Goal: Find specific page/section: Find specific page/section

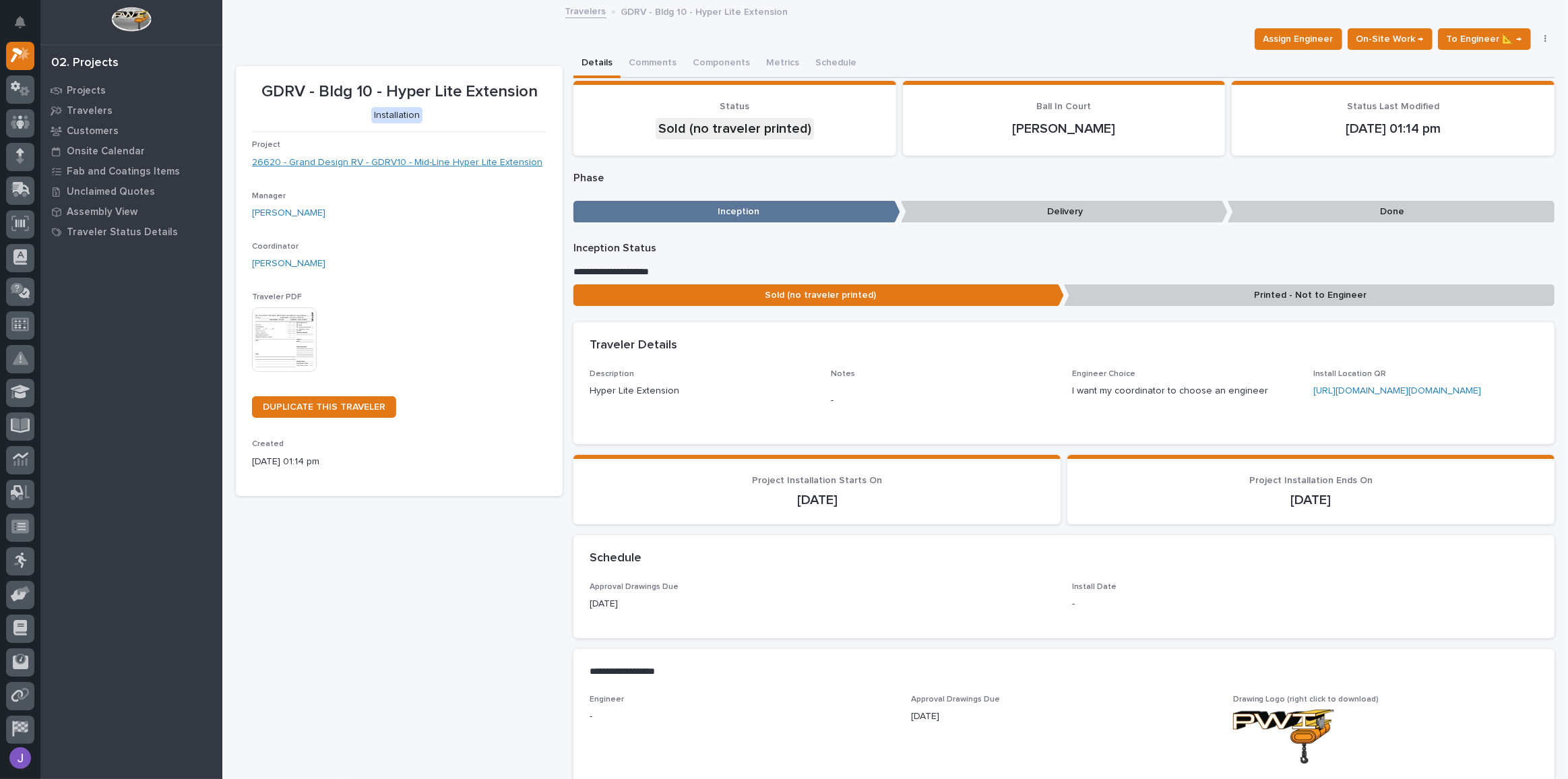
click at [388, 161] on link "26620 - Grand Design RV - GDRV10 - Mid-Line Hyper Lite Extension" at bounding box center [397, 162] width 291 height 14
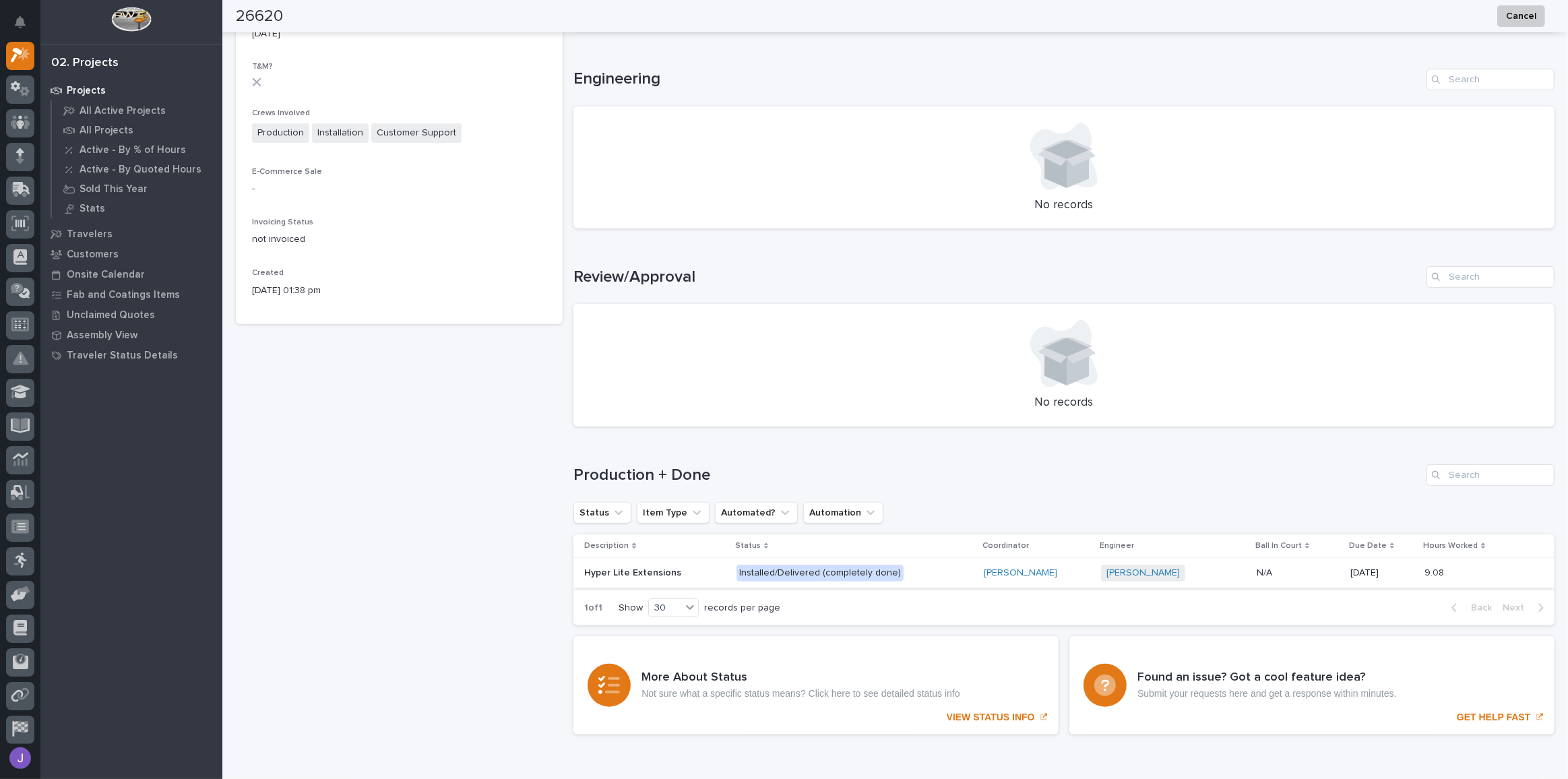
scroll to position [597, 0]
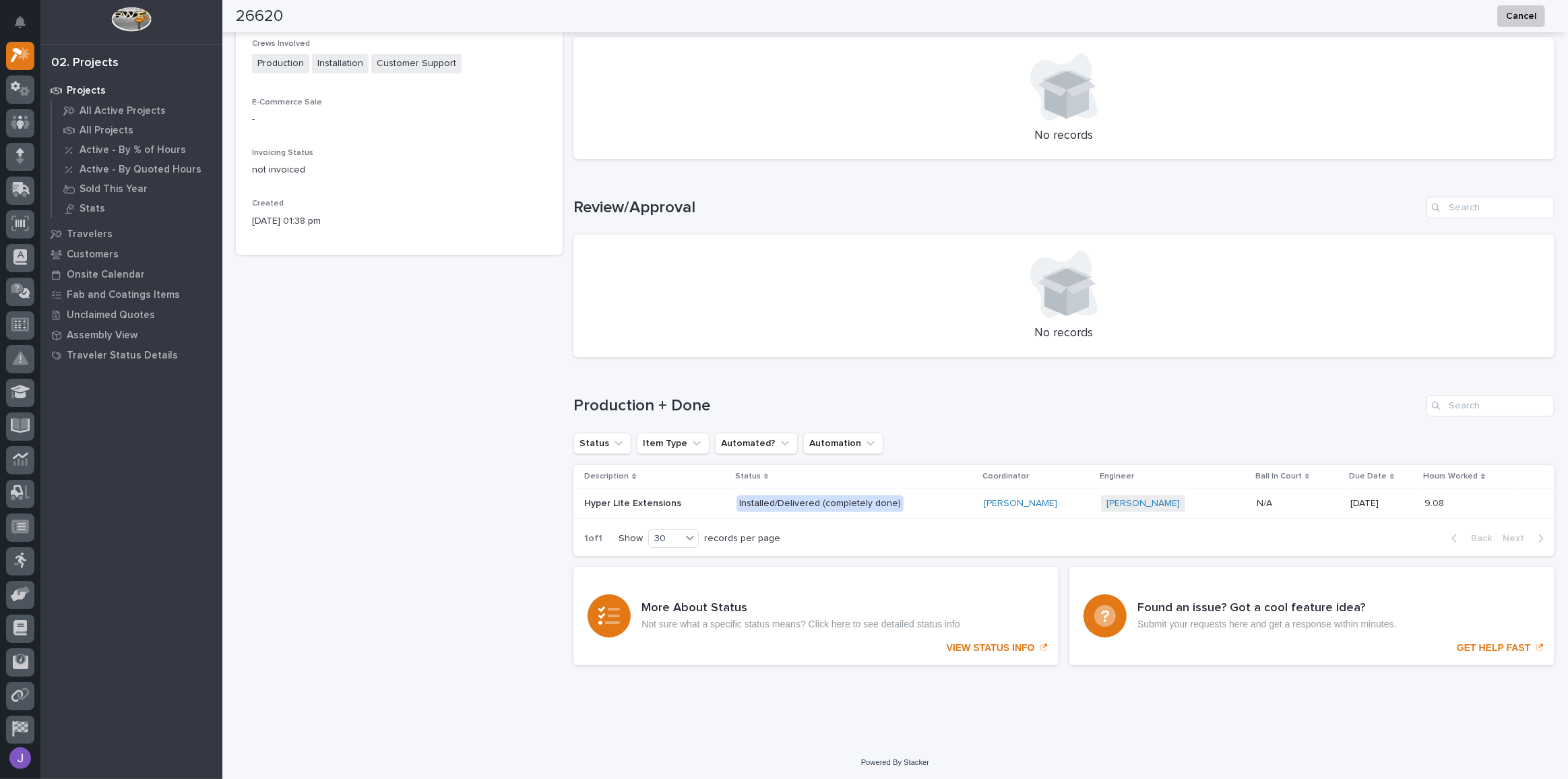
click at [787, 505] on div "Installed/Delivered (completely done)" at bounding box center [819, 503] width 167 height 17
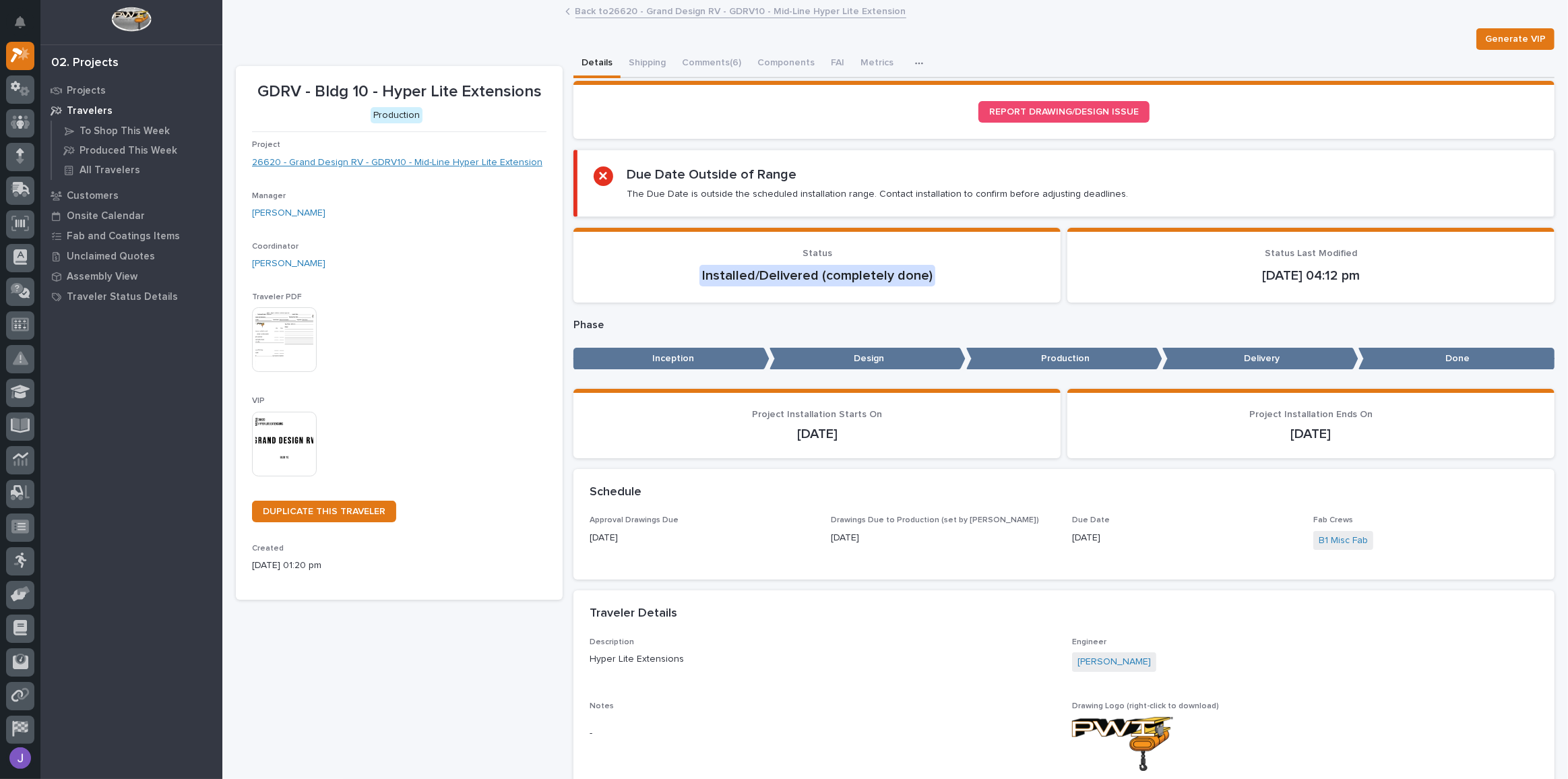
click at [319, 163] on link "26620 - Grand Design RV - GDRV10 - Mid-Line Hyper Lite Extension" at bounding box center [397, 162] width 291 height 14
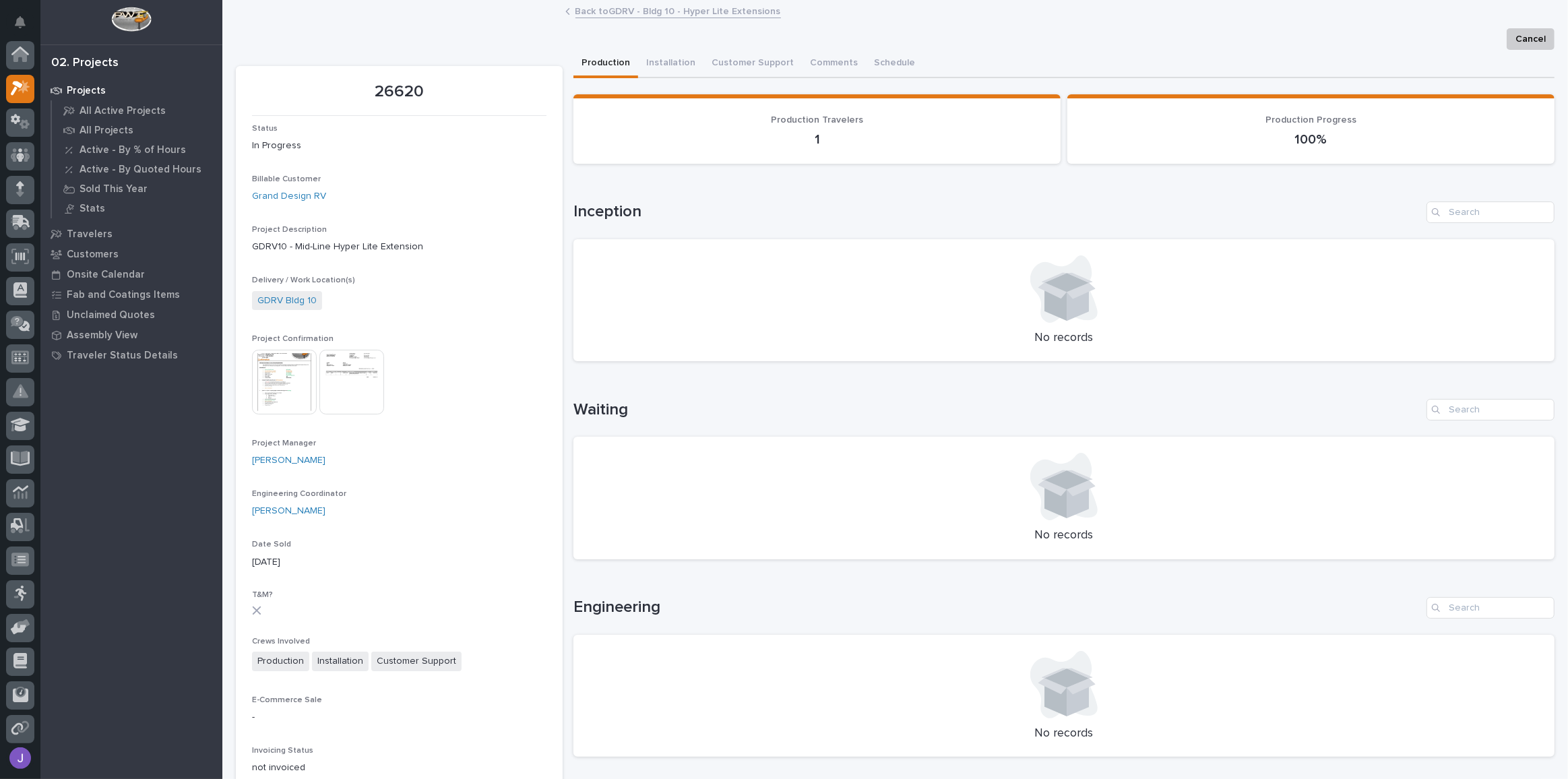
scroll to position [33, 0]
click at [278, 393] on img at bounding box center [284, 382] width 64 height 64
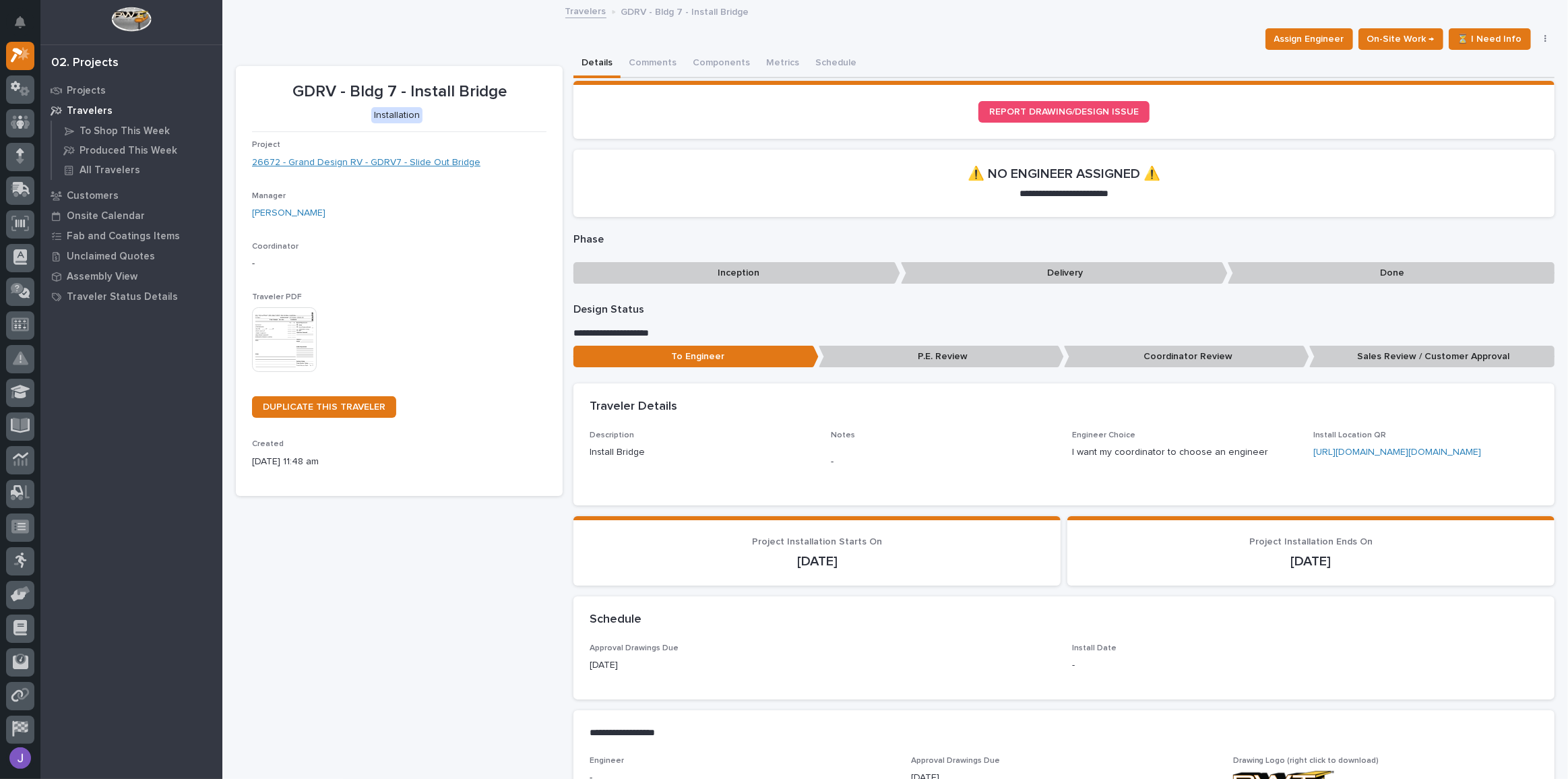
click at [403, 162] on link "26672 - Grand Design RV - GDRV7 - Slide Out Bridge" at bounding box center [366, 162] width 228 height 14
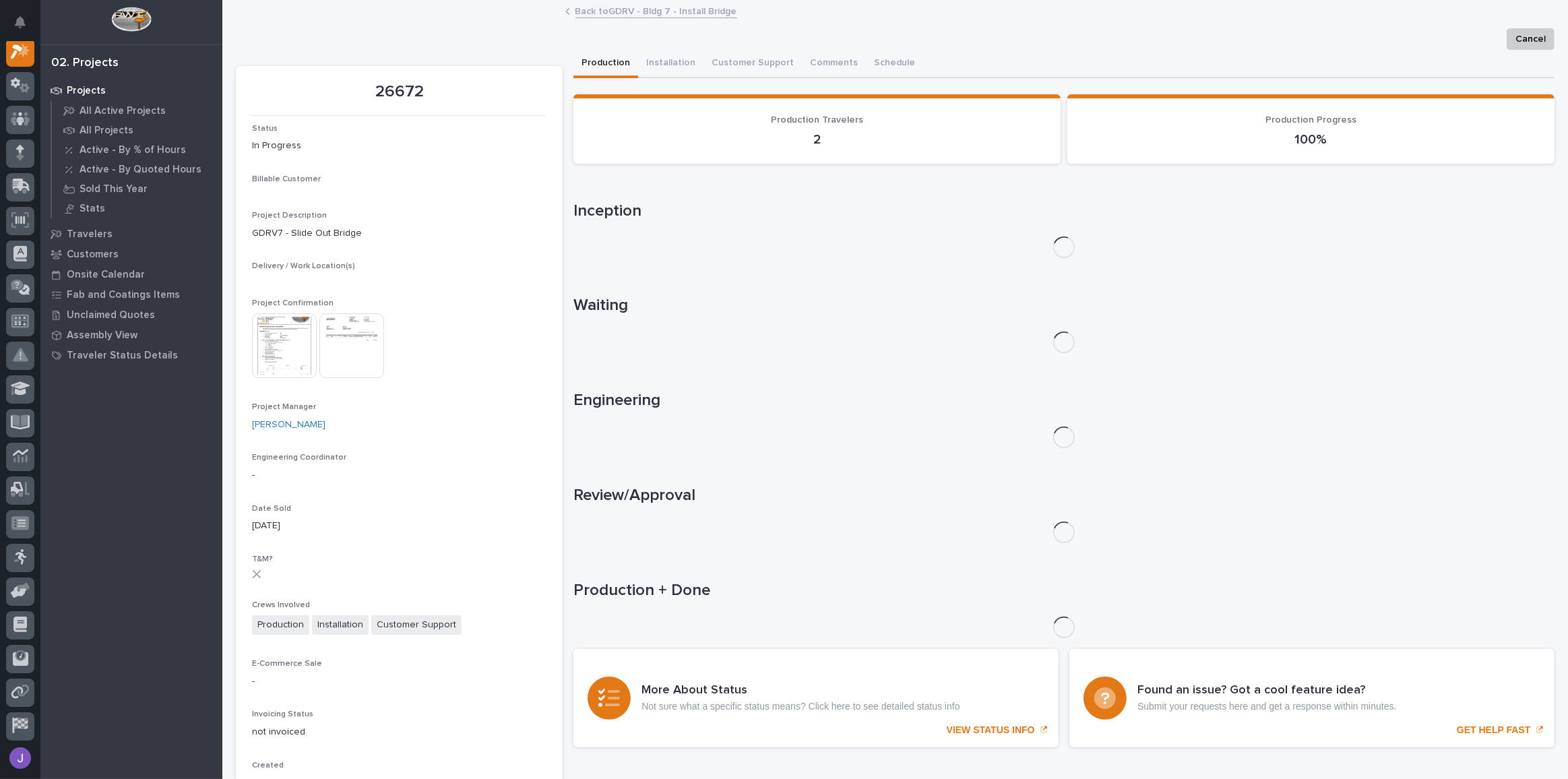
scroll to position [33, 0]
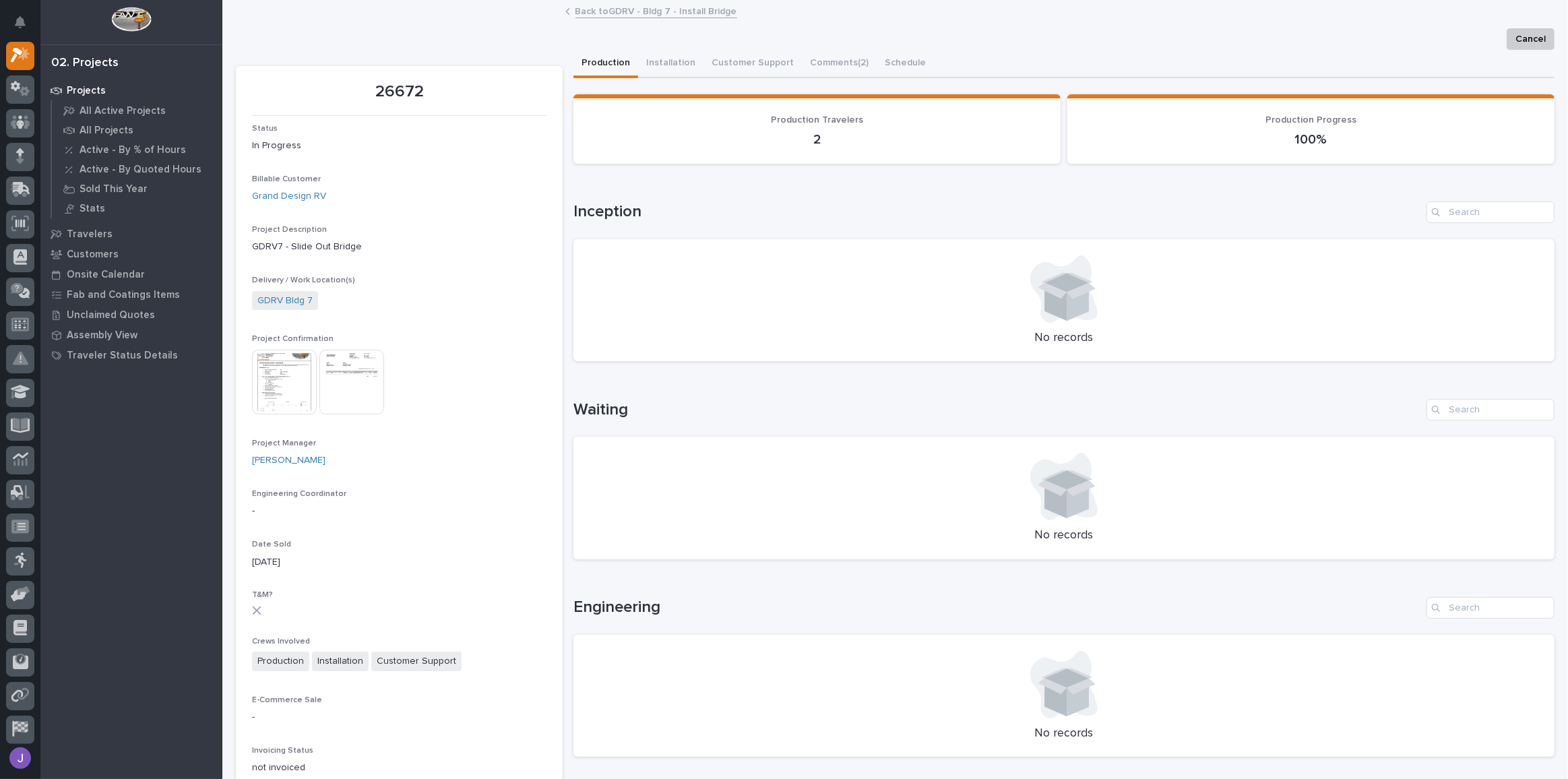
click at [301, 378] on img at bounding box center [284, 382] width 64 height 64
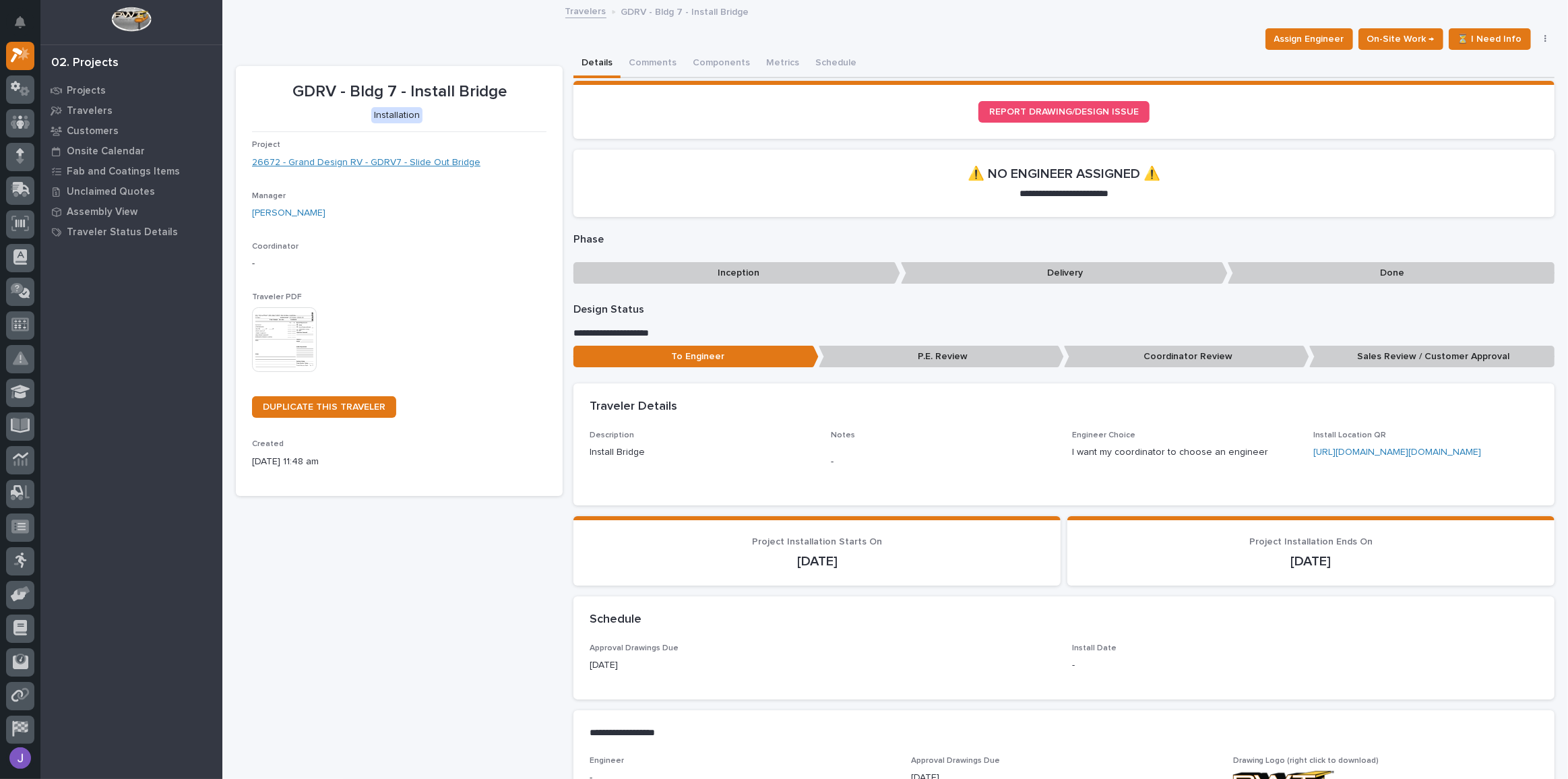
click at [414, 156] on link "26672 - Grand Design RV - GDRV7 - Slide Out Bridge" at bounding box center [366, 162] width 228 height 14
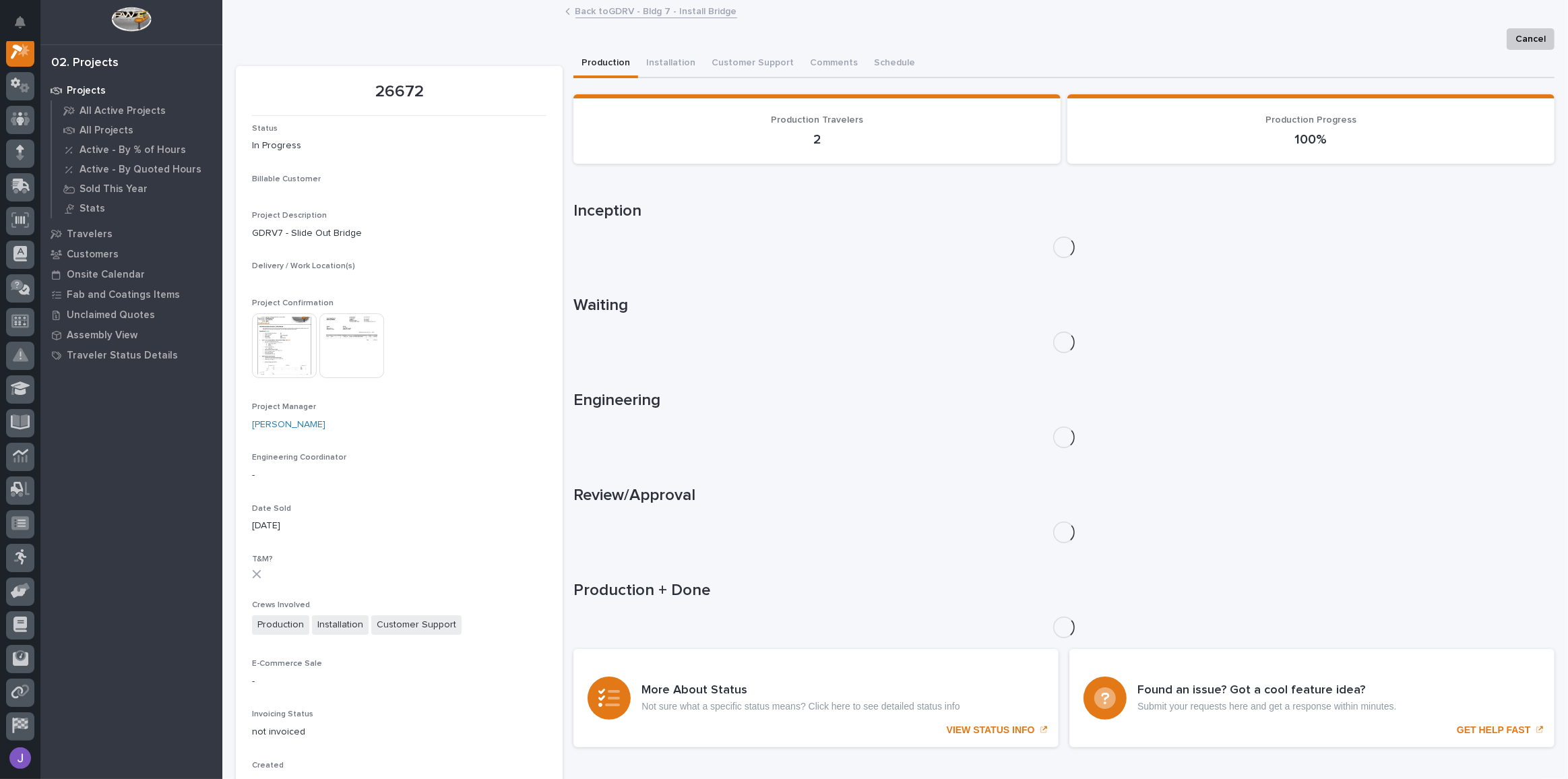
scroll to position [33, 0]
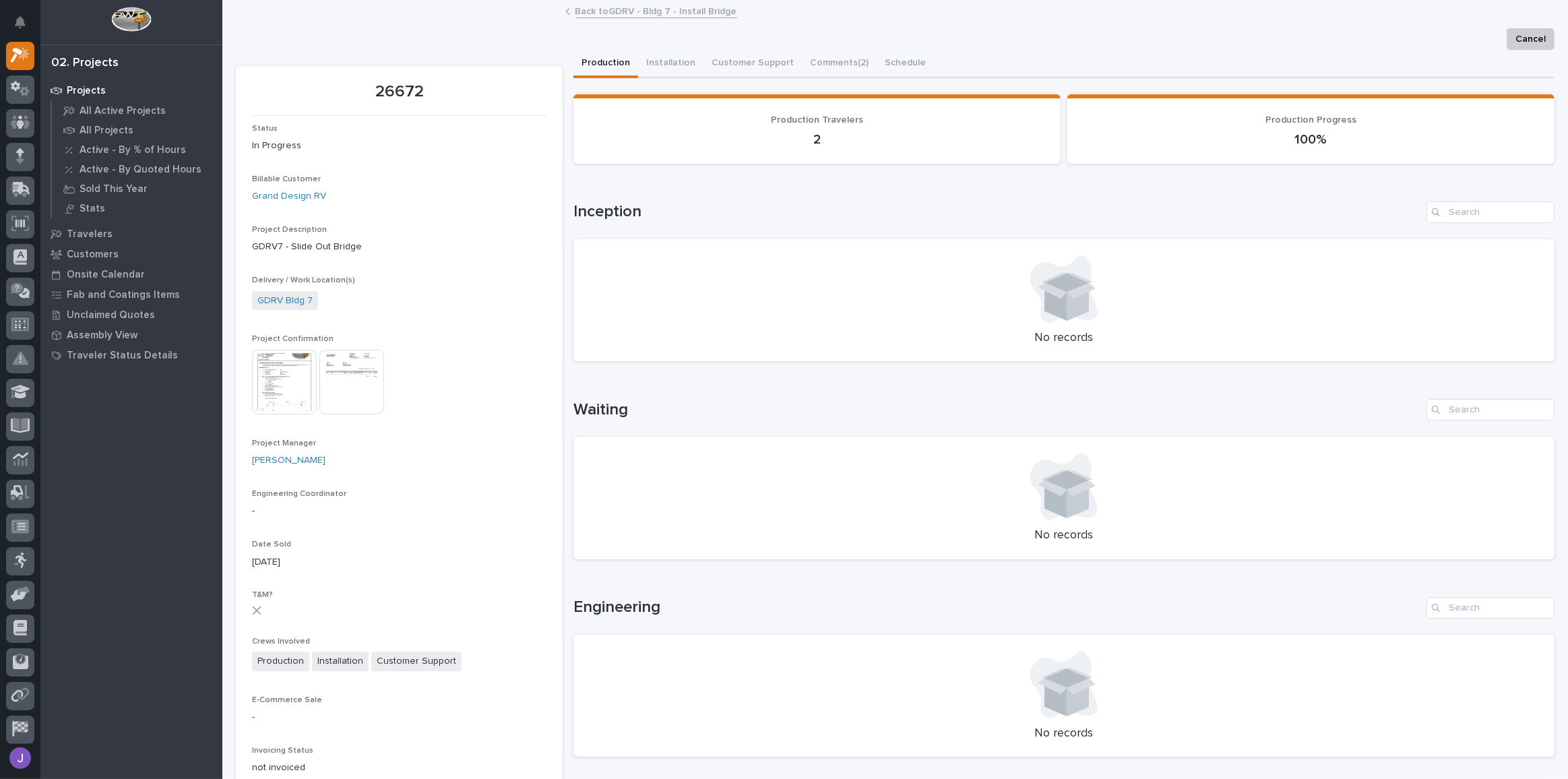
click at [289, 359] on img at bounding box center [284, 382] width 64 height 64
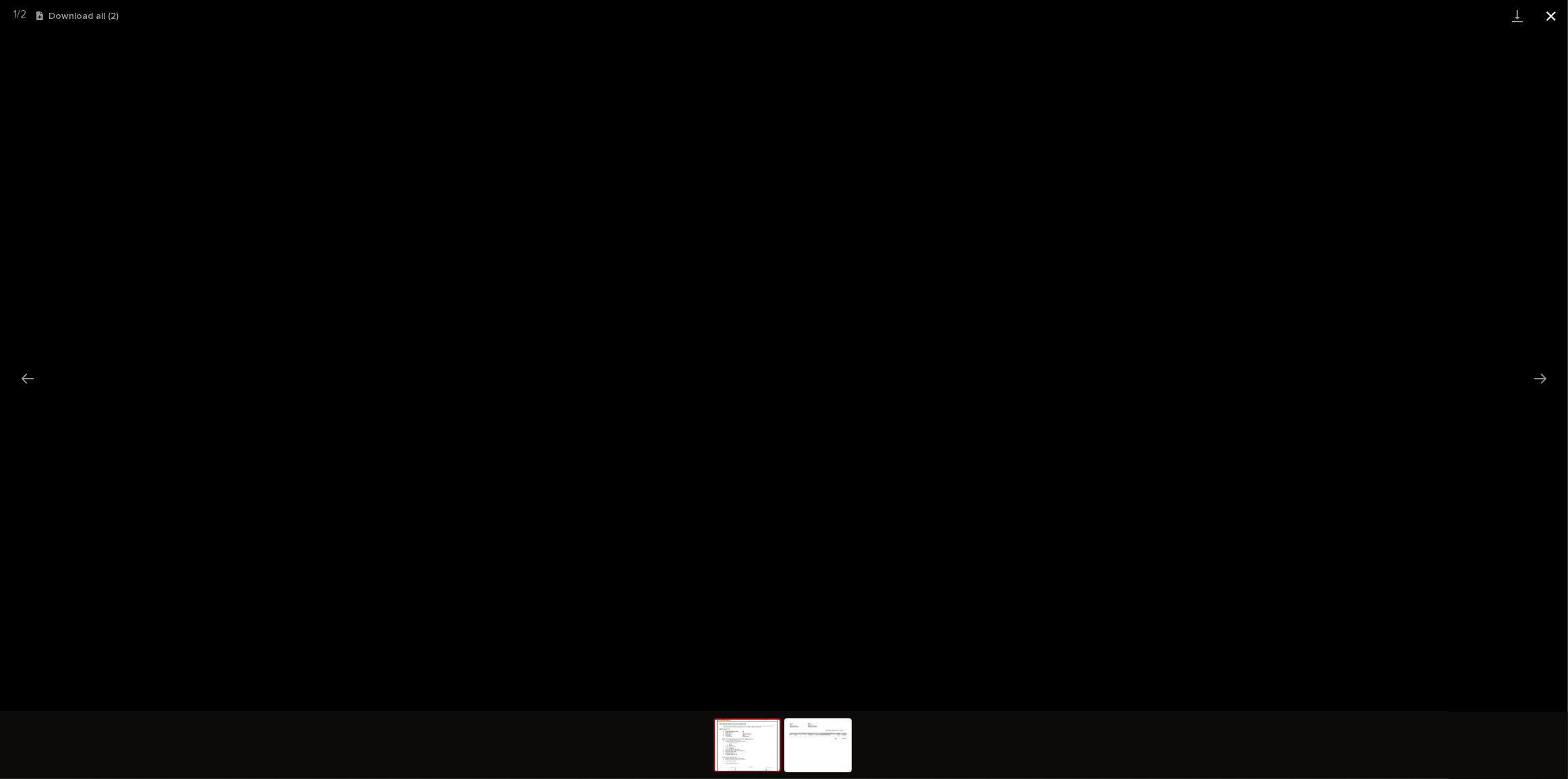
click at [1545, 18] on button "Close gallery" at bounding box center [1551, 16] width 33 height 32
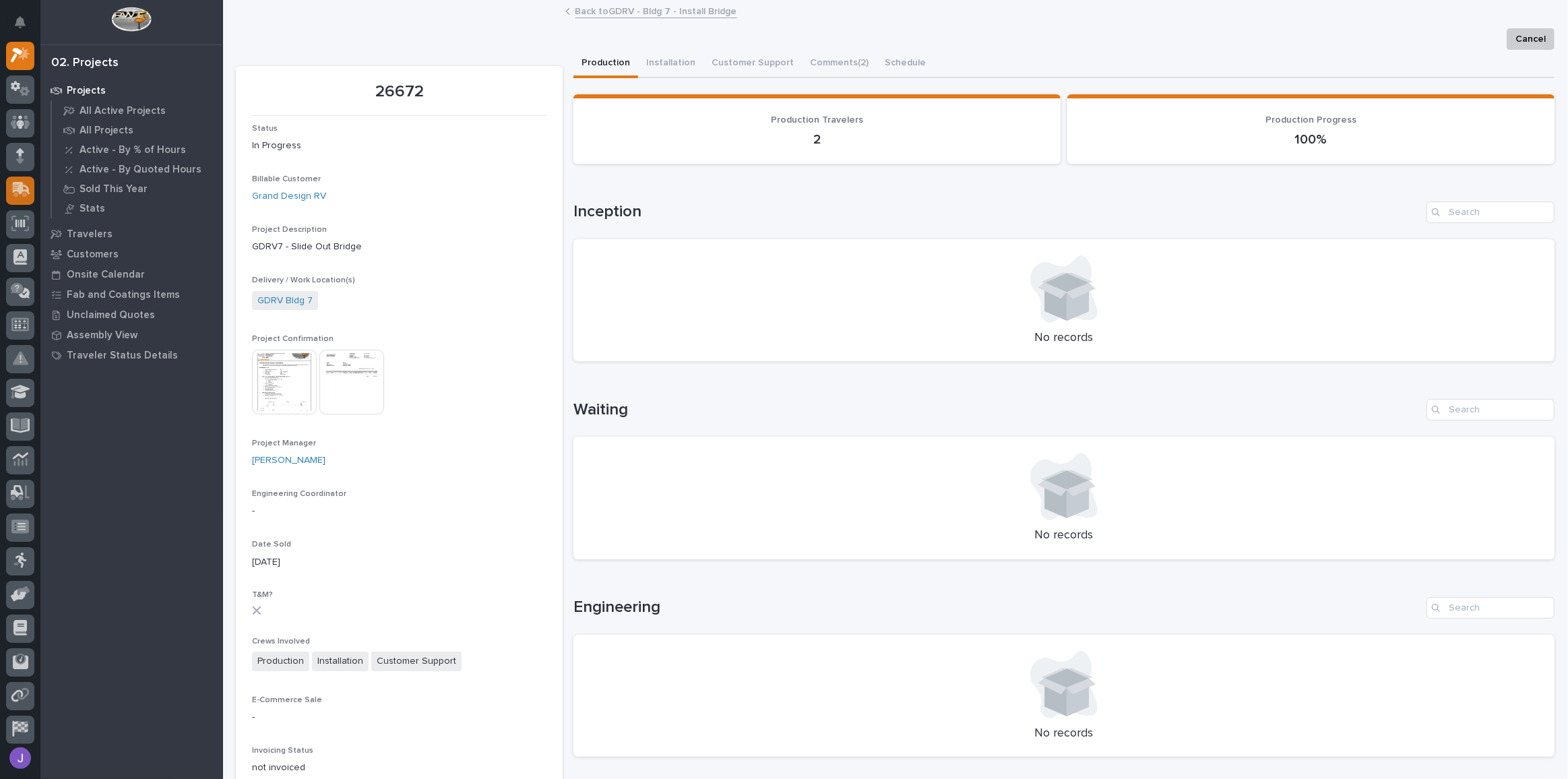
click at [23, 193] on icon at bounding box center [19, 190] width 16 height 13
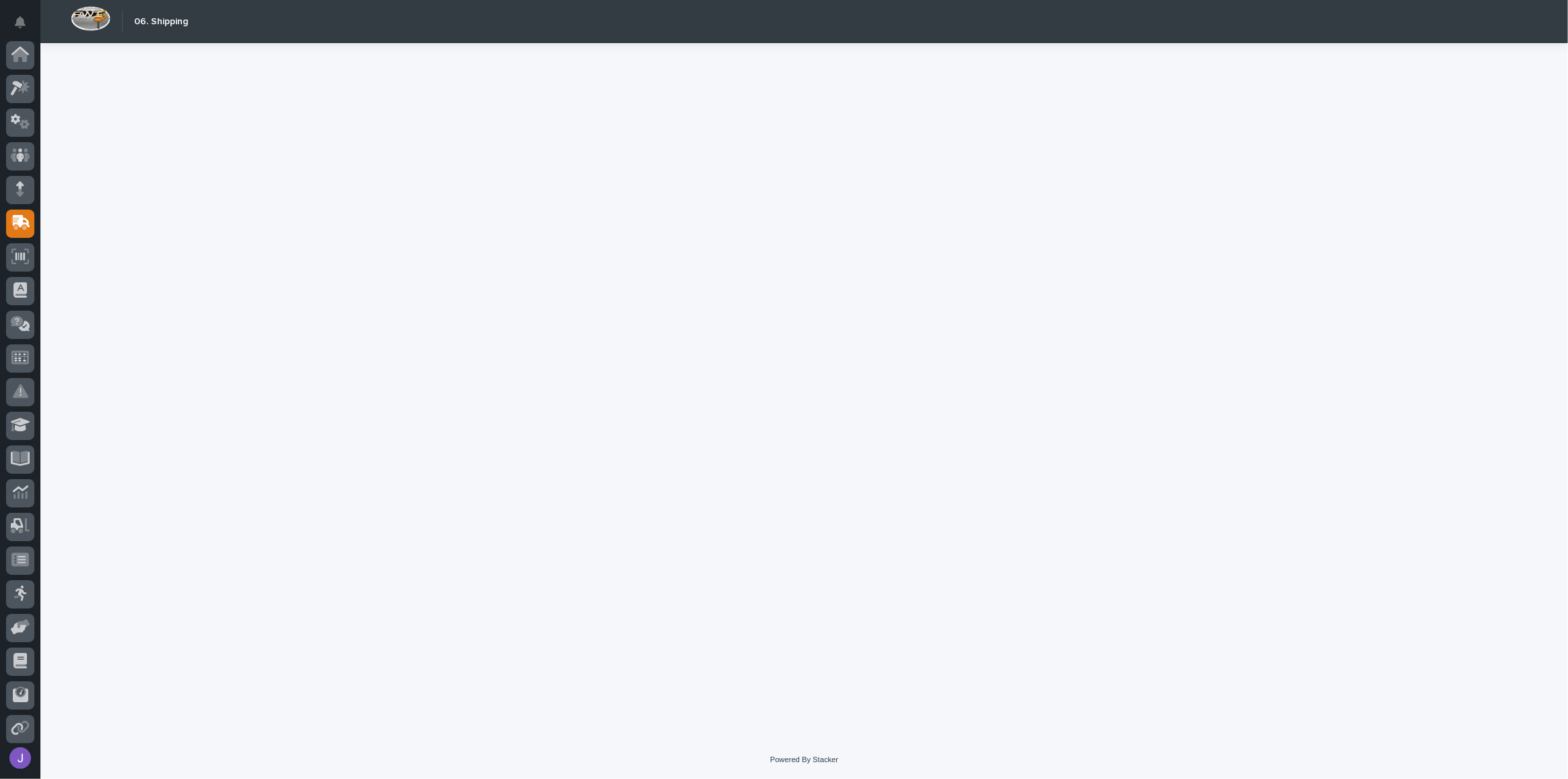
scroll to position [71, 0]
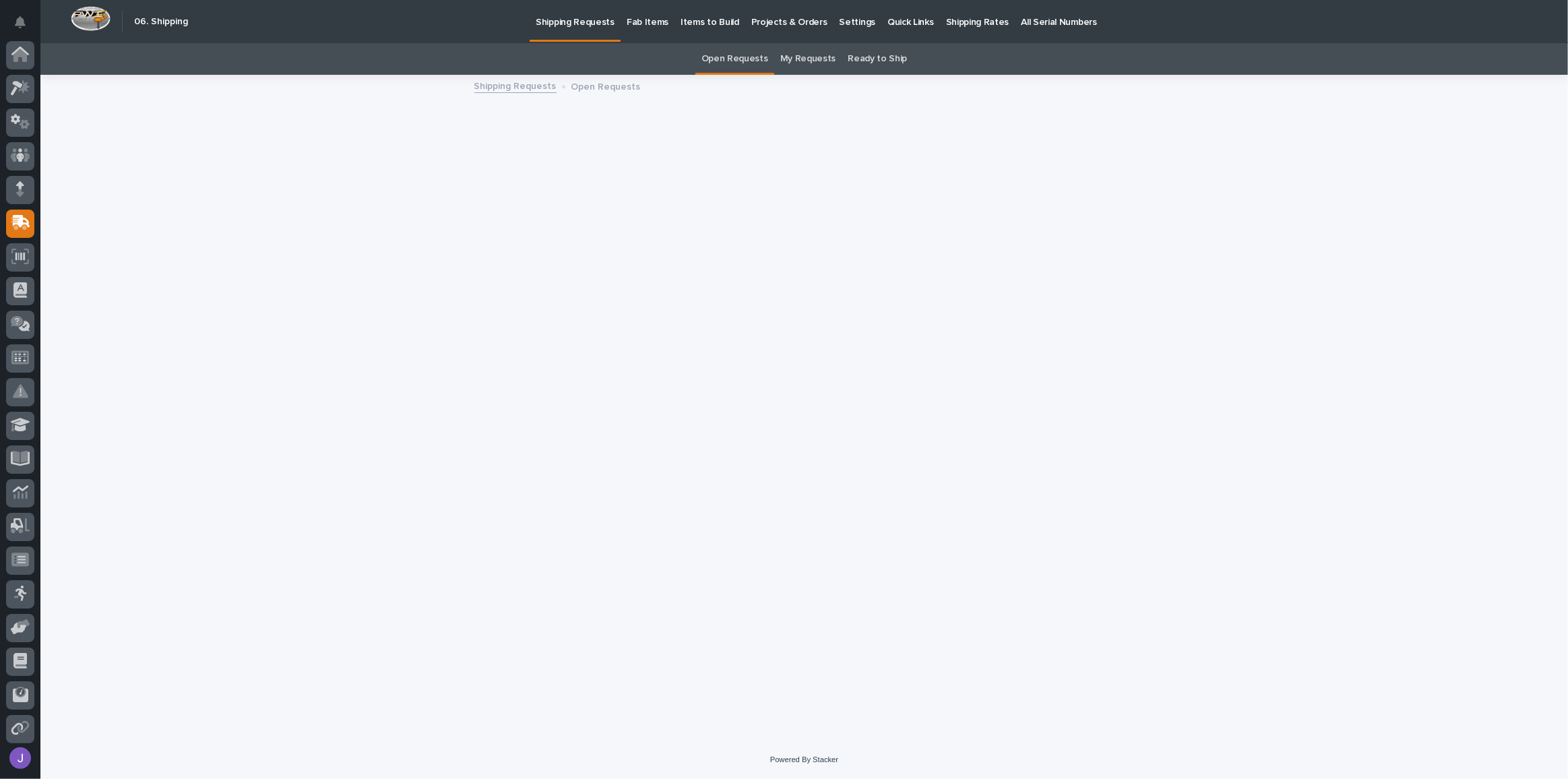
scroll to position [71, 0]
click at [638, 23] on p "Fab Items" at bounding box center [647, 14] width 42 height 28
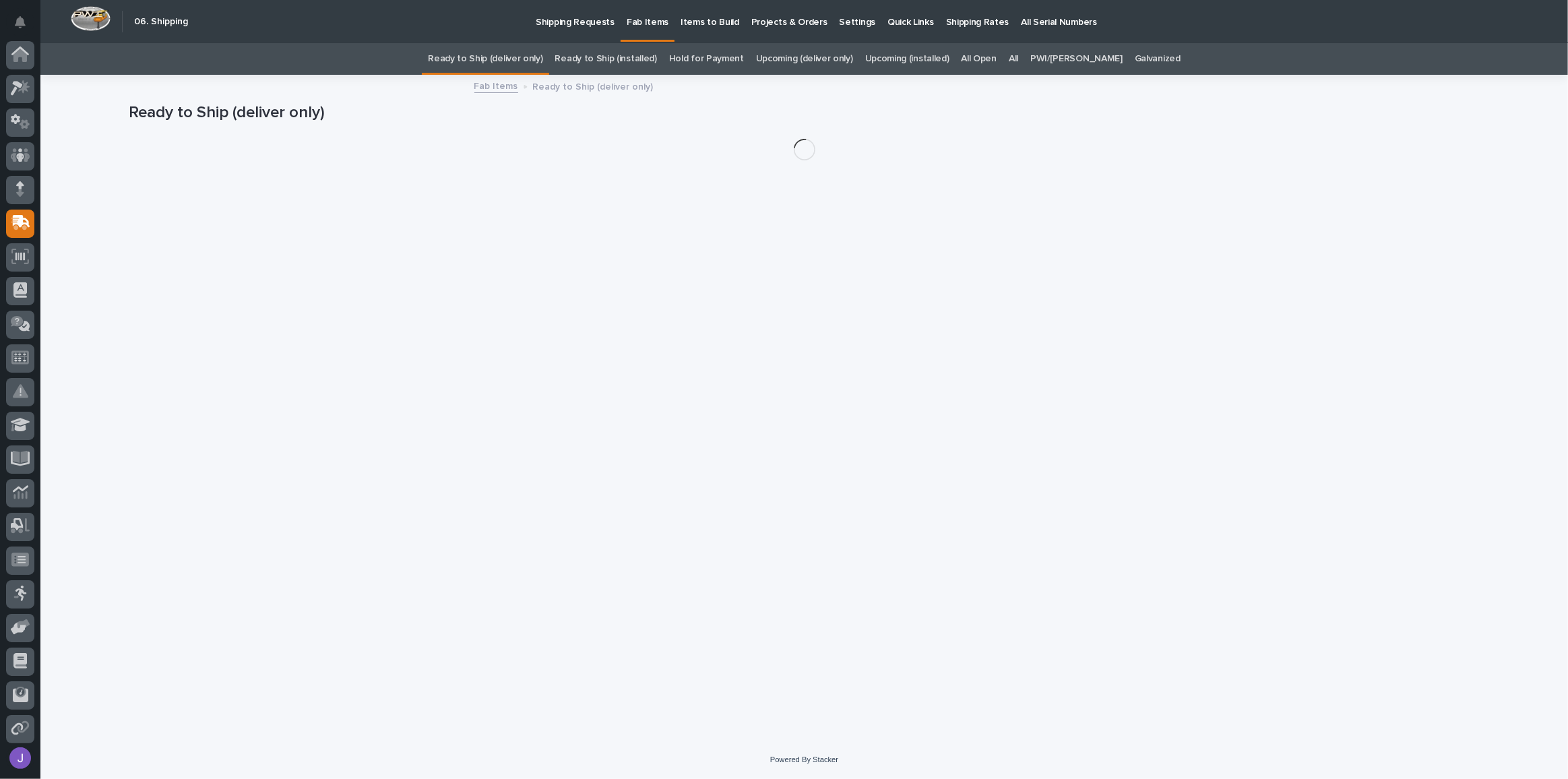
scroll to position [71, 0]
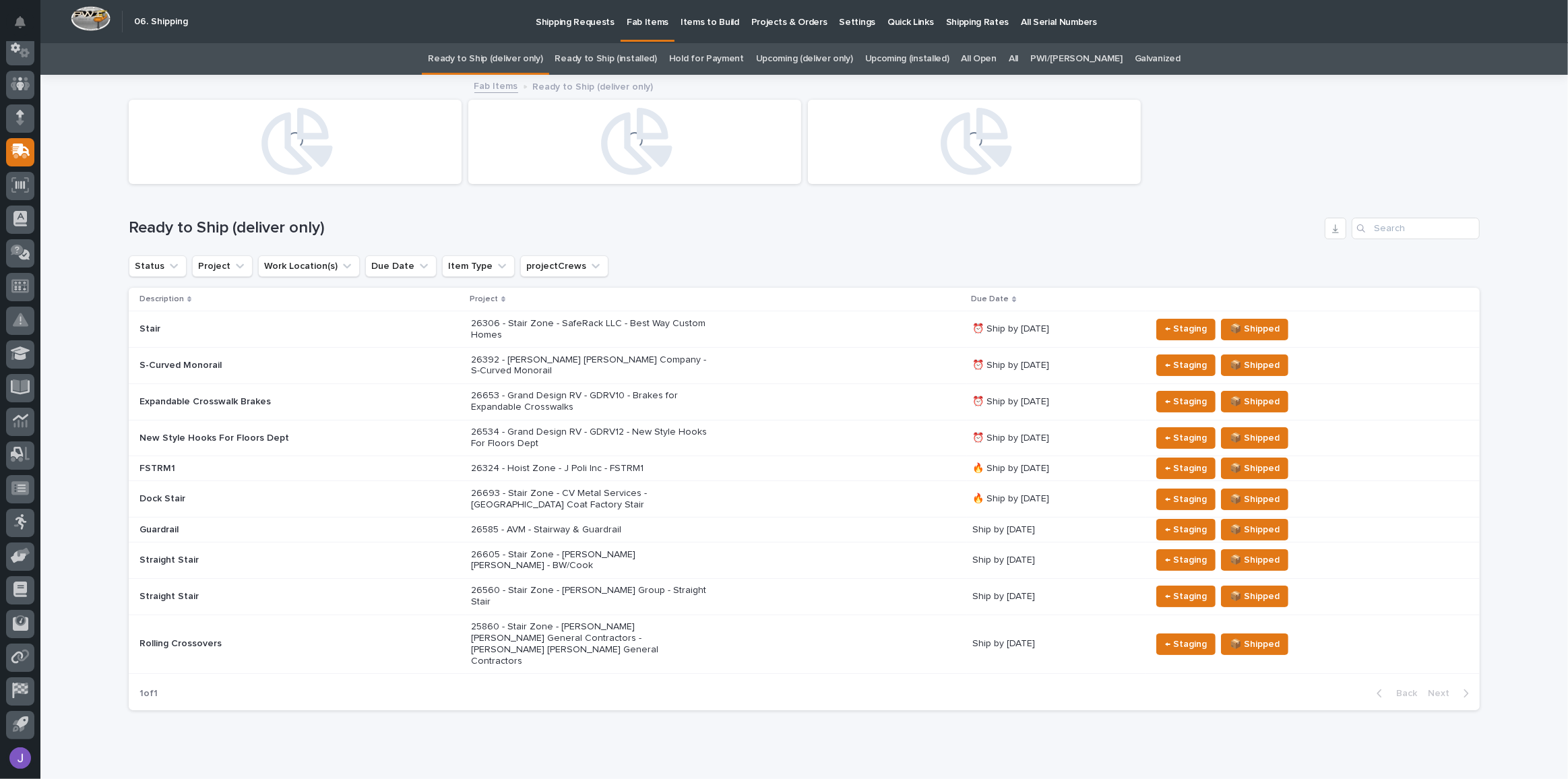
click at [1018, 62] on link "All" at bounding box center [1013, 59] width 10 height 32
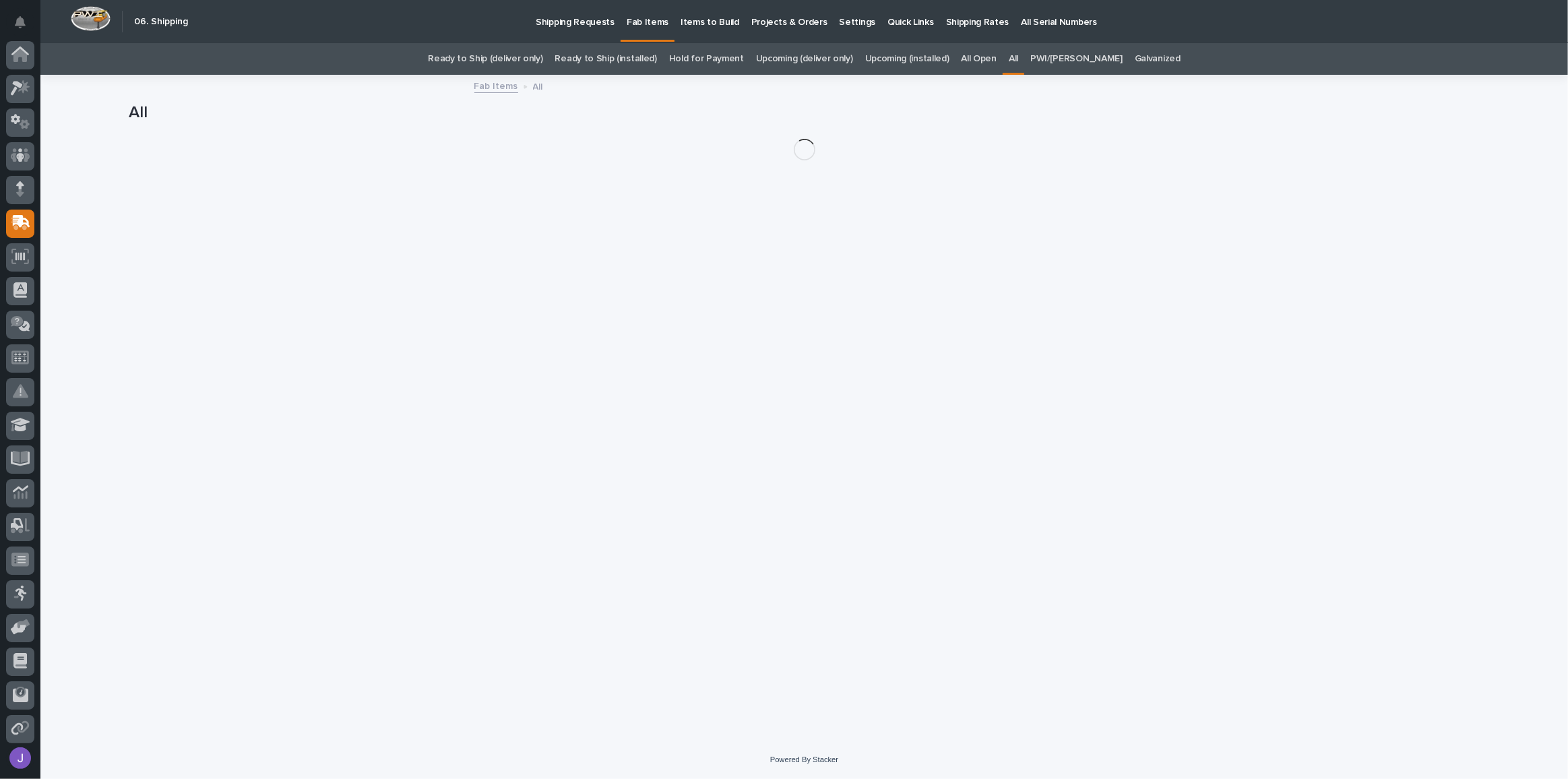
scroll to position [71, 0]
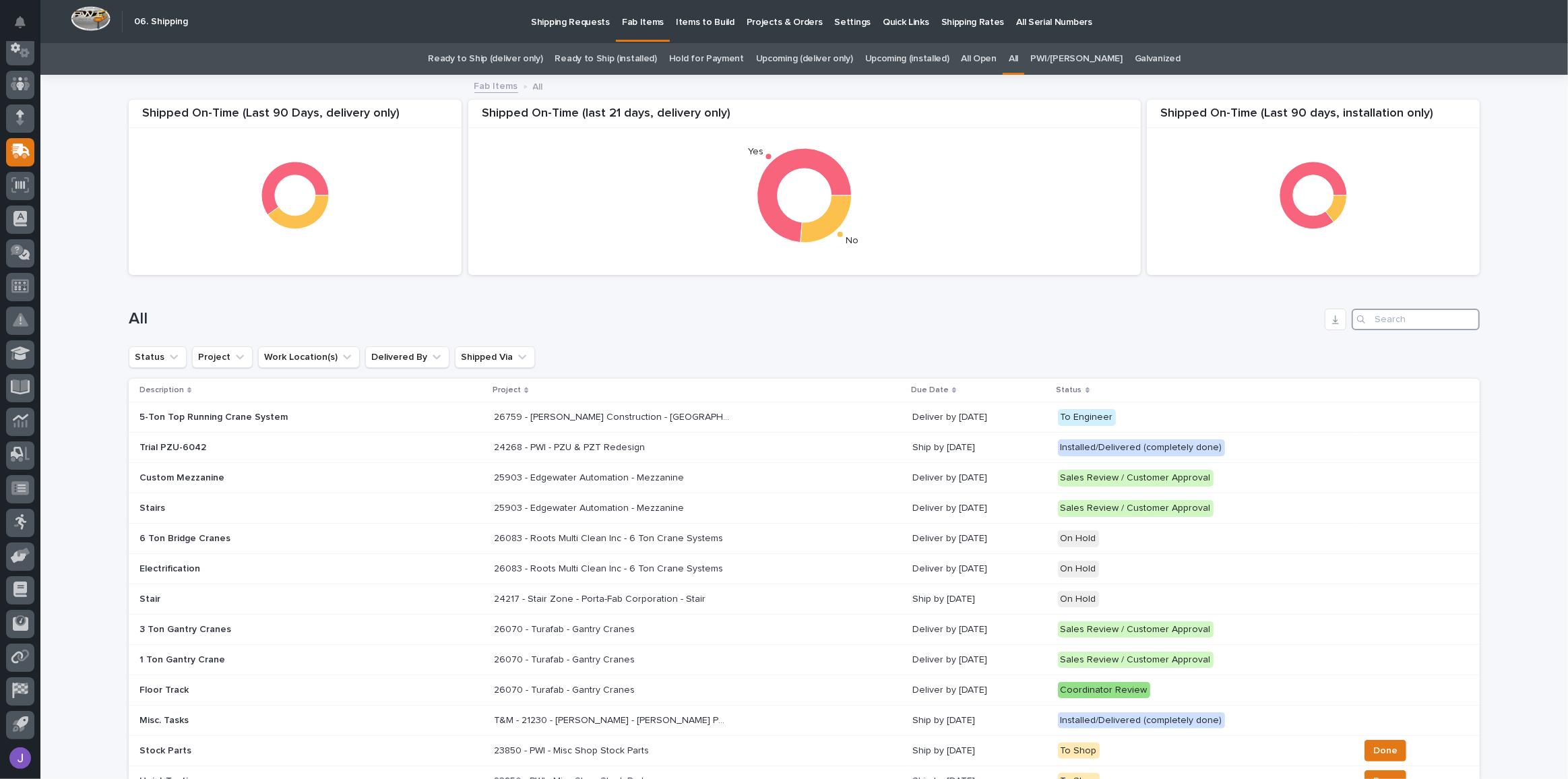
click at [1369, 320] on input "Search" at bounding box center [1415, 319] width 128 height 21
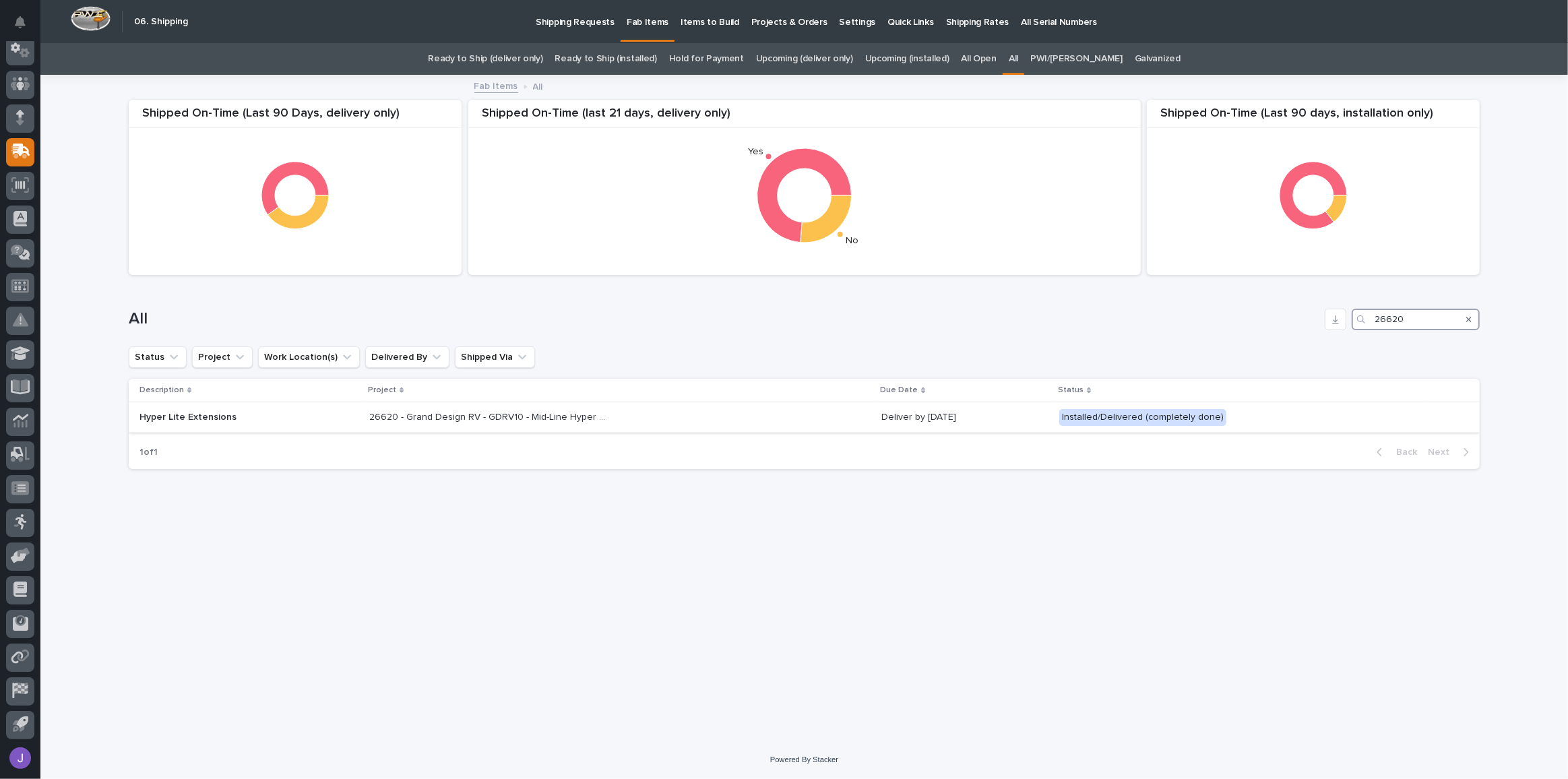
type input "26620"
click at [369, 420] on p "26620 - Grand Design RV - GDRV10 - Mid-Line Hyper Lite Extension" at bounding box center [489, 416] width 239 height 14
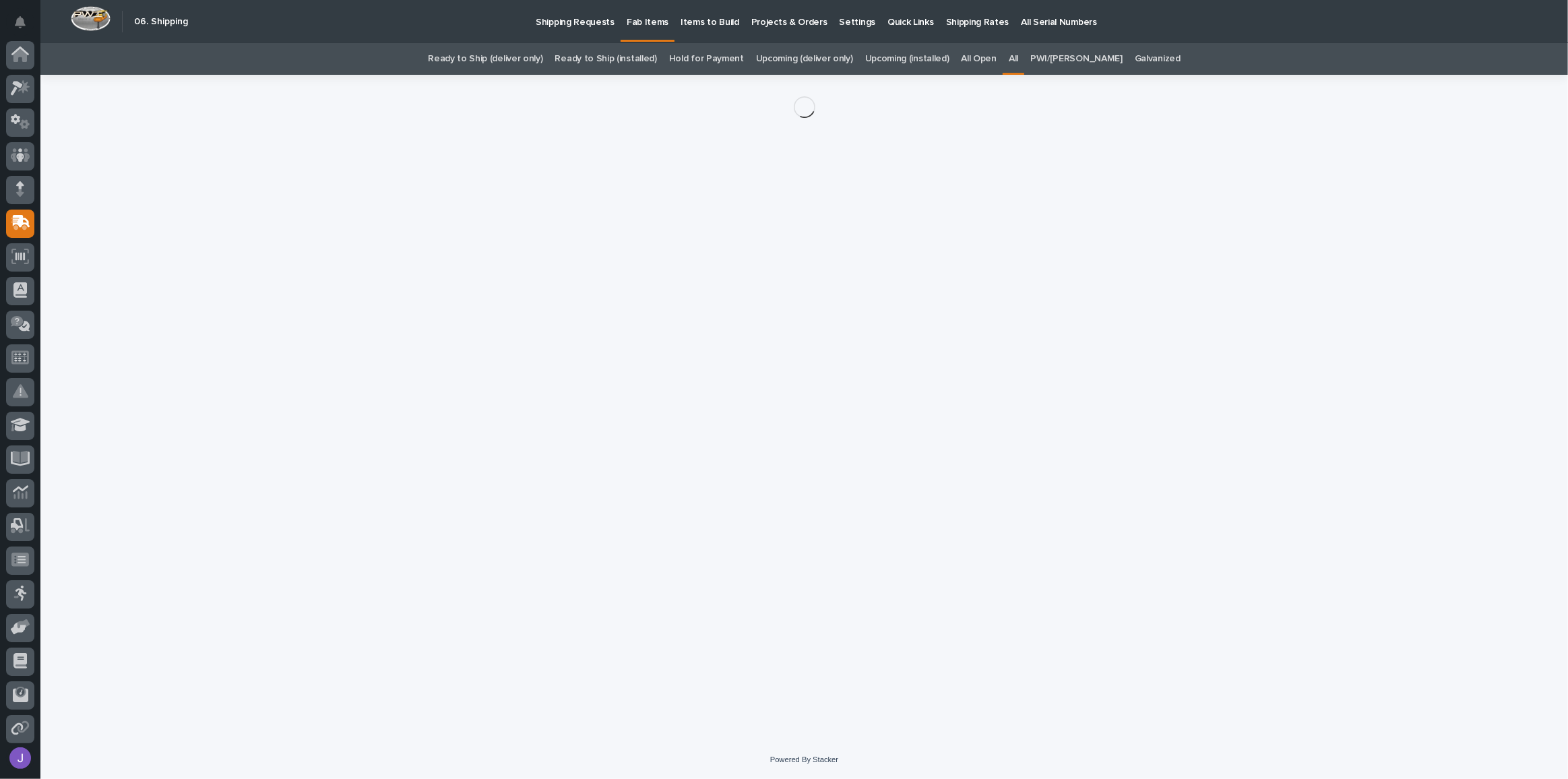
scroll to position [71, 0]
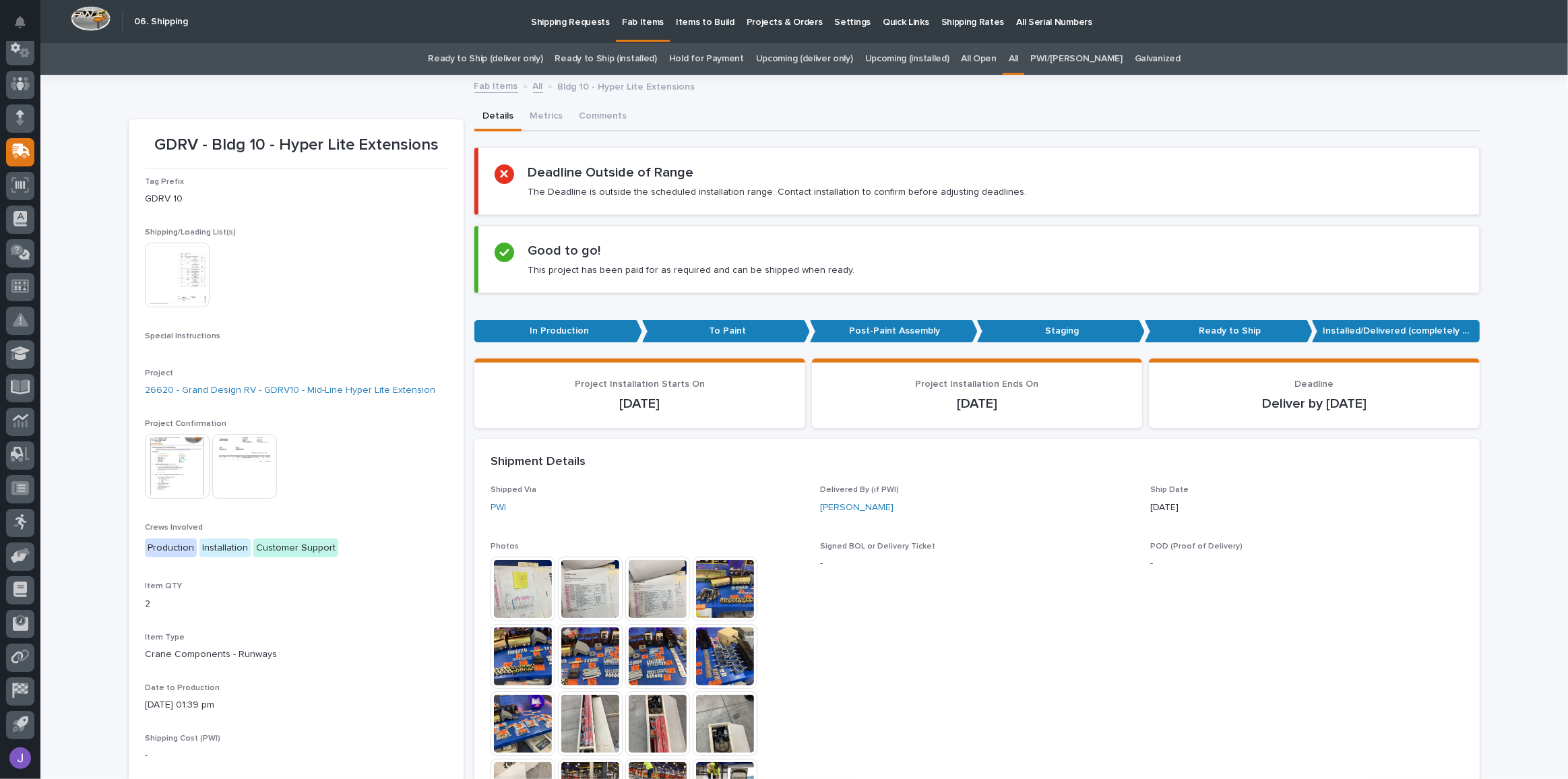
click at [705, 104] on div "Details Metrics Comments" at bounding box center [977, 117] width 1005 height 28
click at [406, 90] on div "Fab Items All Bldg 10 - Hyper Lite Extensions" at bounding box center [804, 87] width 1527 height 19
click at [363, 90] on div "Fab Items All Bldg 10 - Hyper Lite Extensions" at bounding box center [804, 87] width 1527 height 19
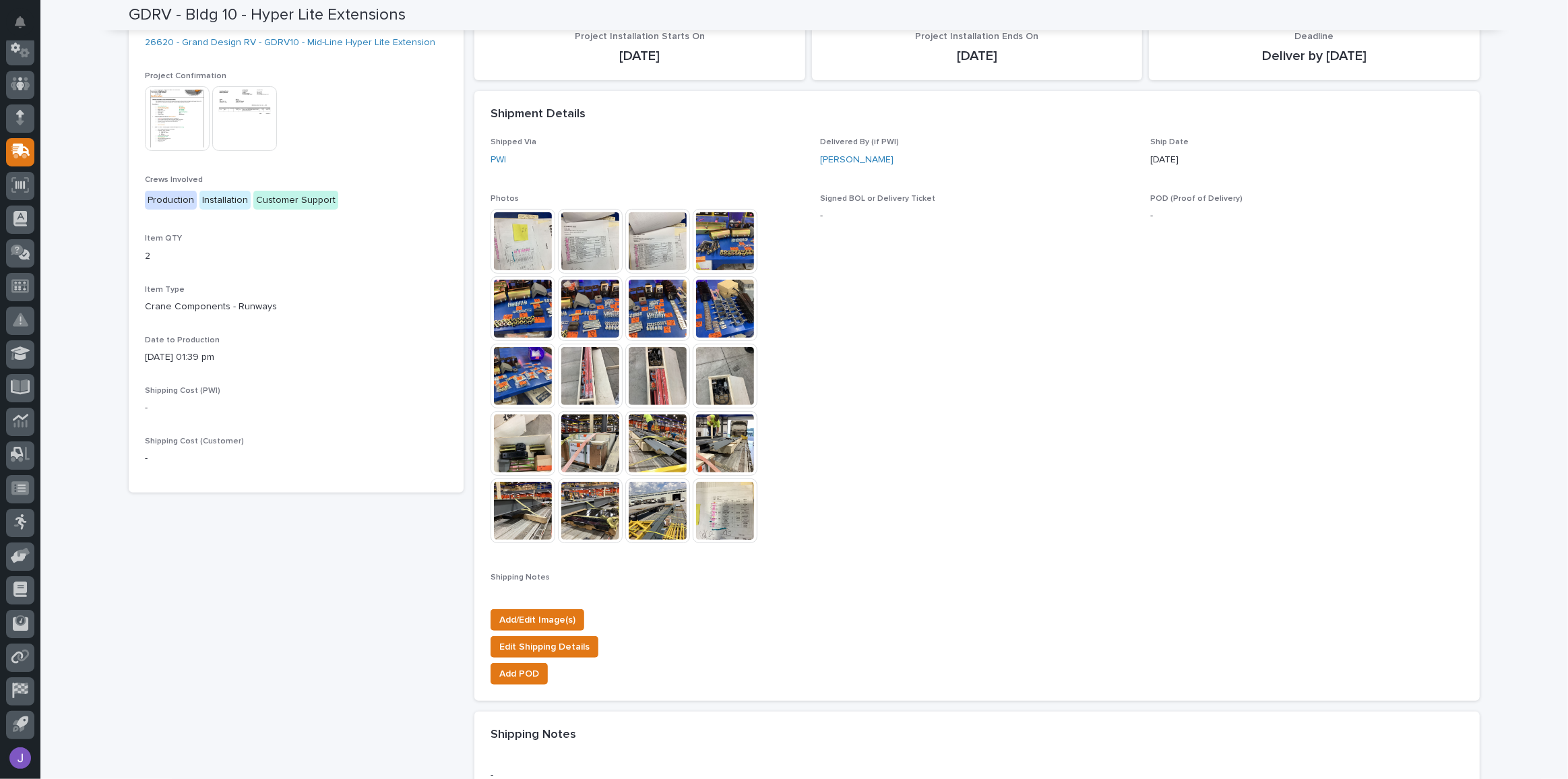
scroll to position [367, 0]
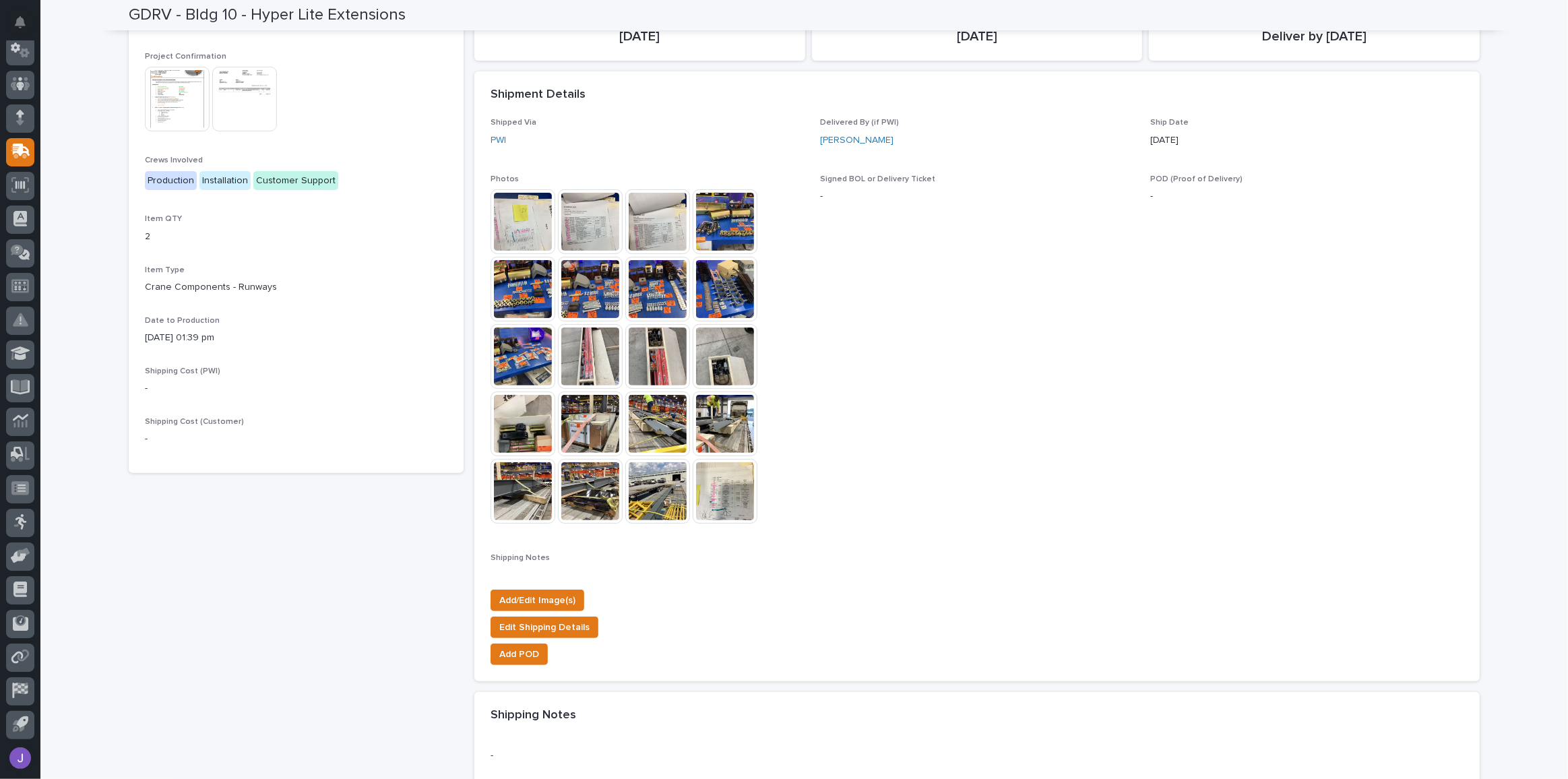
click at [646, 500] on img at bounding box center [657, 491] width 64 height 64
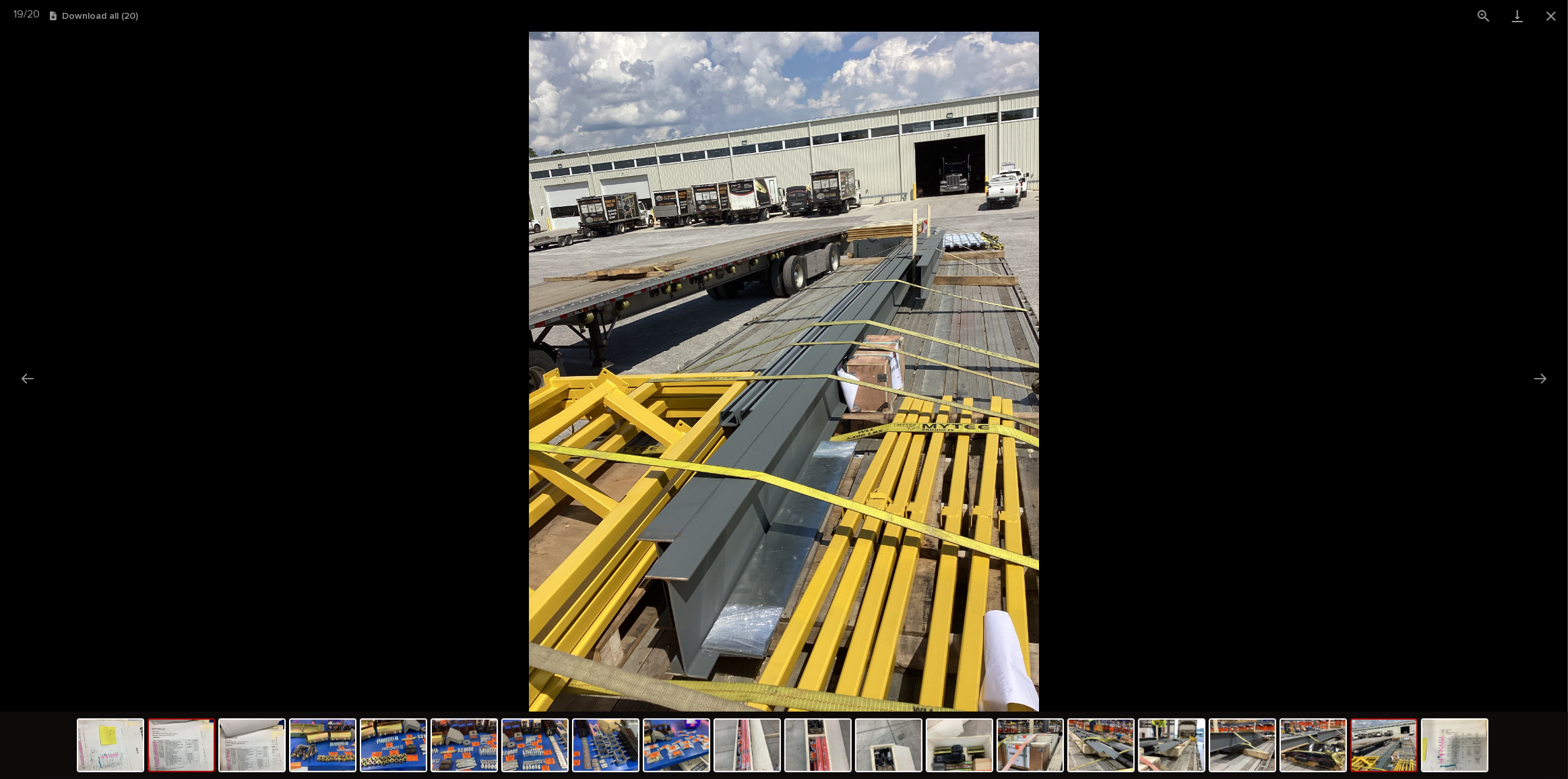
click at [162, 741] on img at bounding box center [181, 745] width 64 height 51
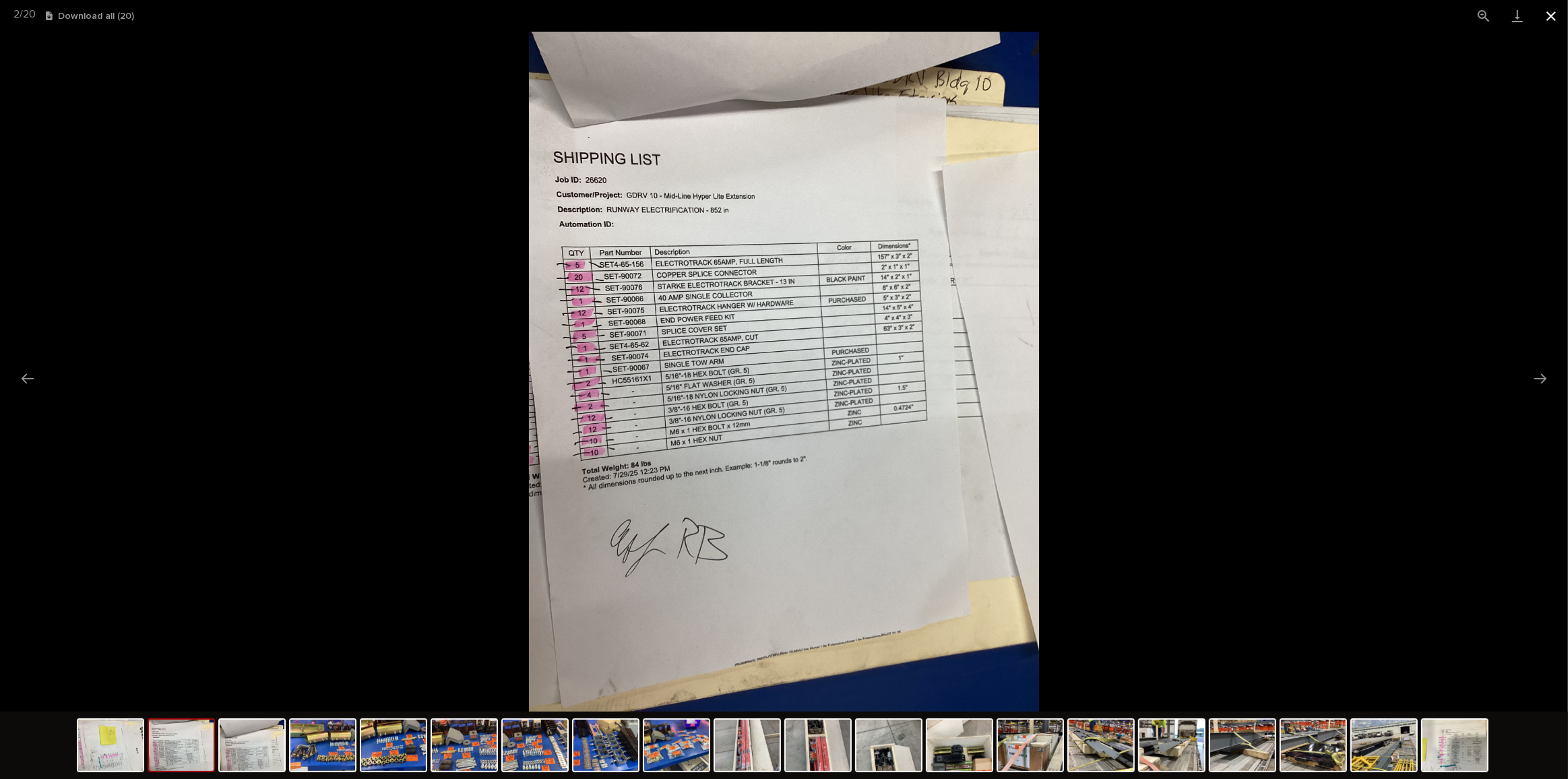
click at [1549, 21] on button "Close gallery" at bounding box center [1551, 16] width 33 height 32
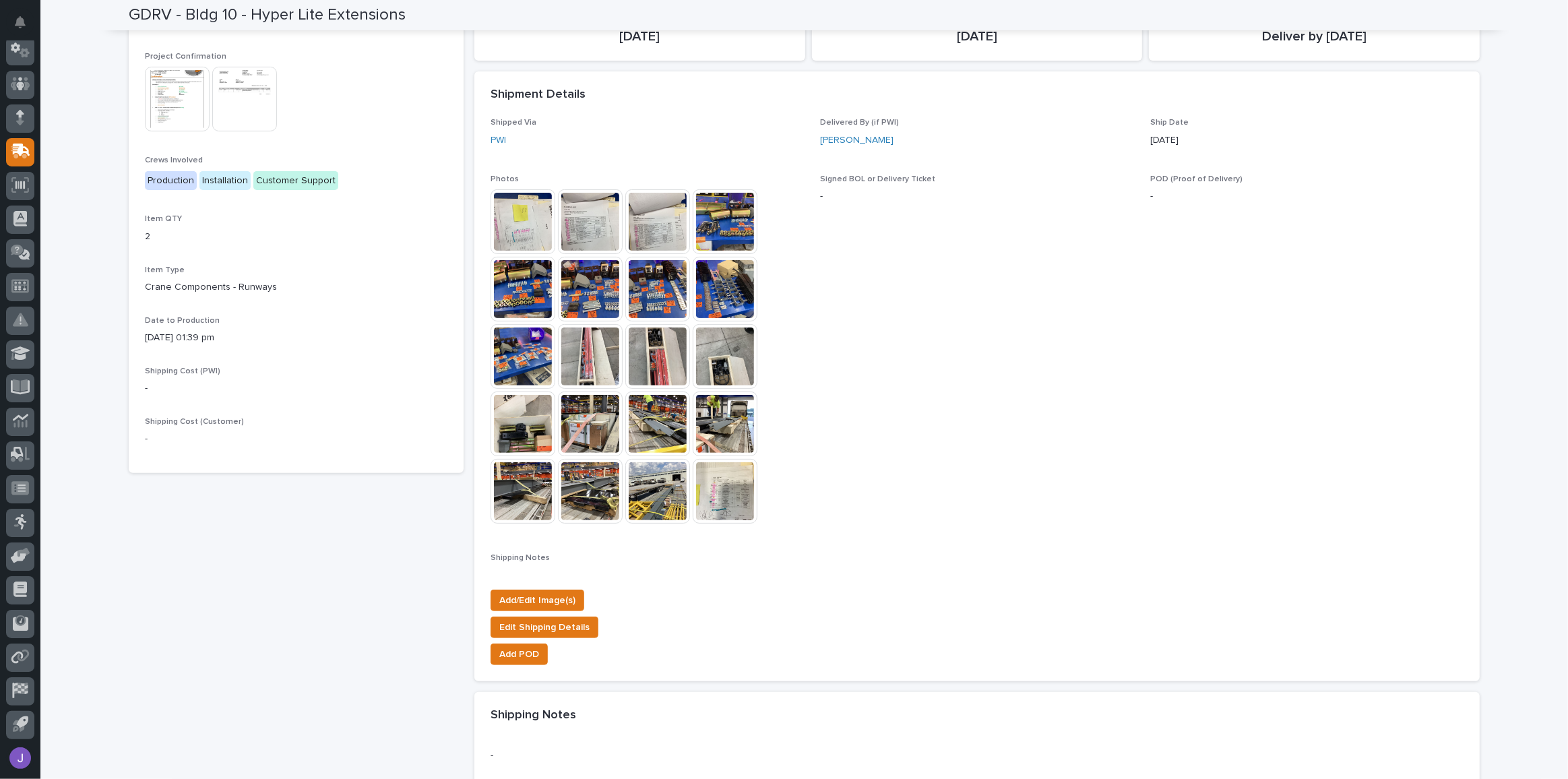
click at [645, 505] on img at bounding box center [657, 491] width 64 height 64
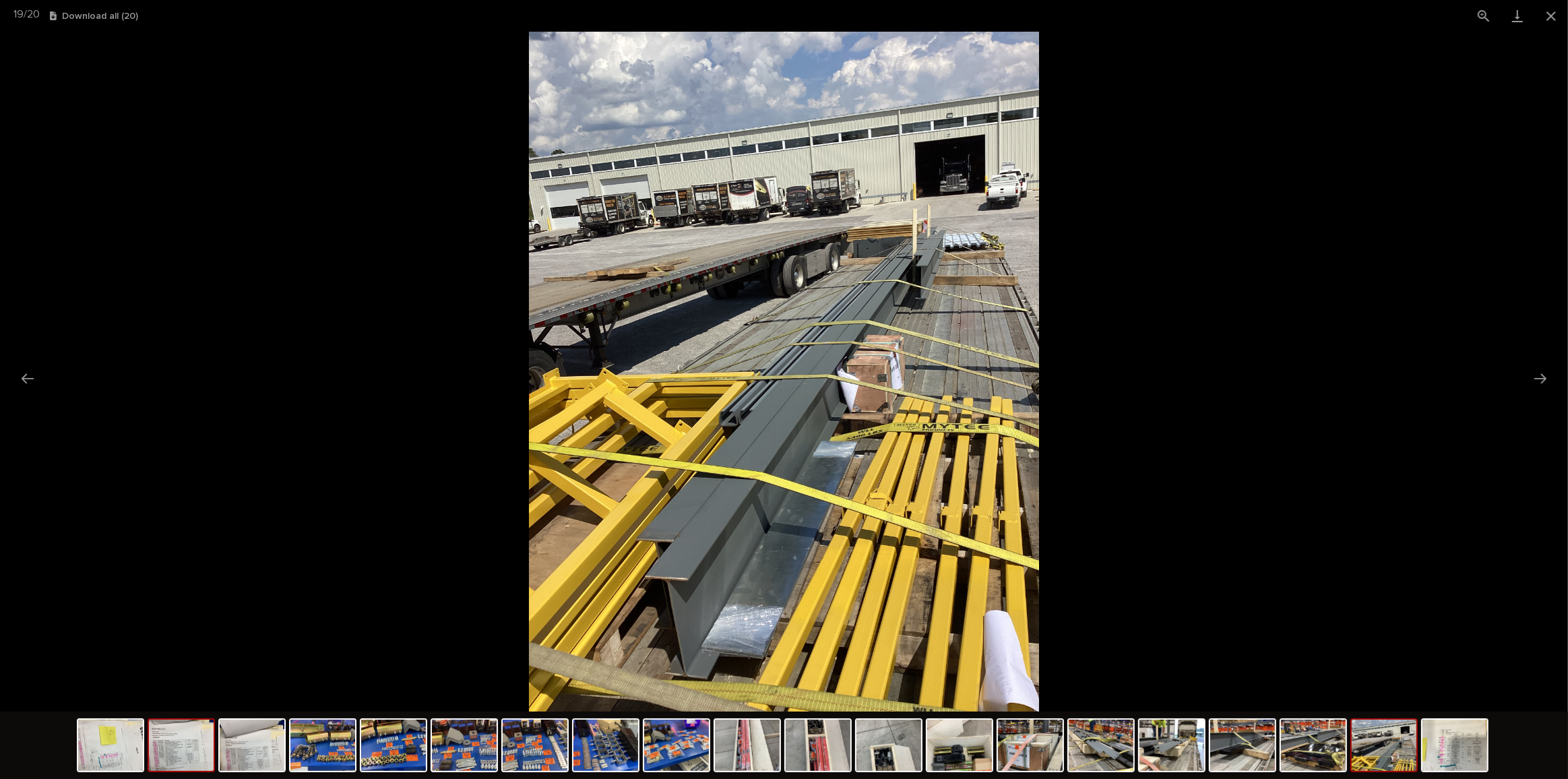
drag, startPoint x: 176, startPoint y: 743, endPoint x: 183, endPoint y: 746, distance: 7.6
click at [177, 744] on img at bounding box center [181, 745] width 64 height 51
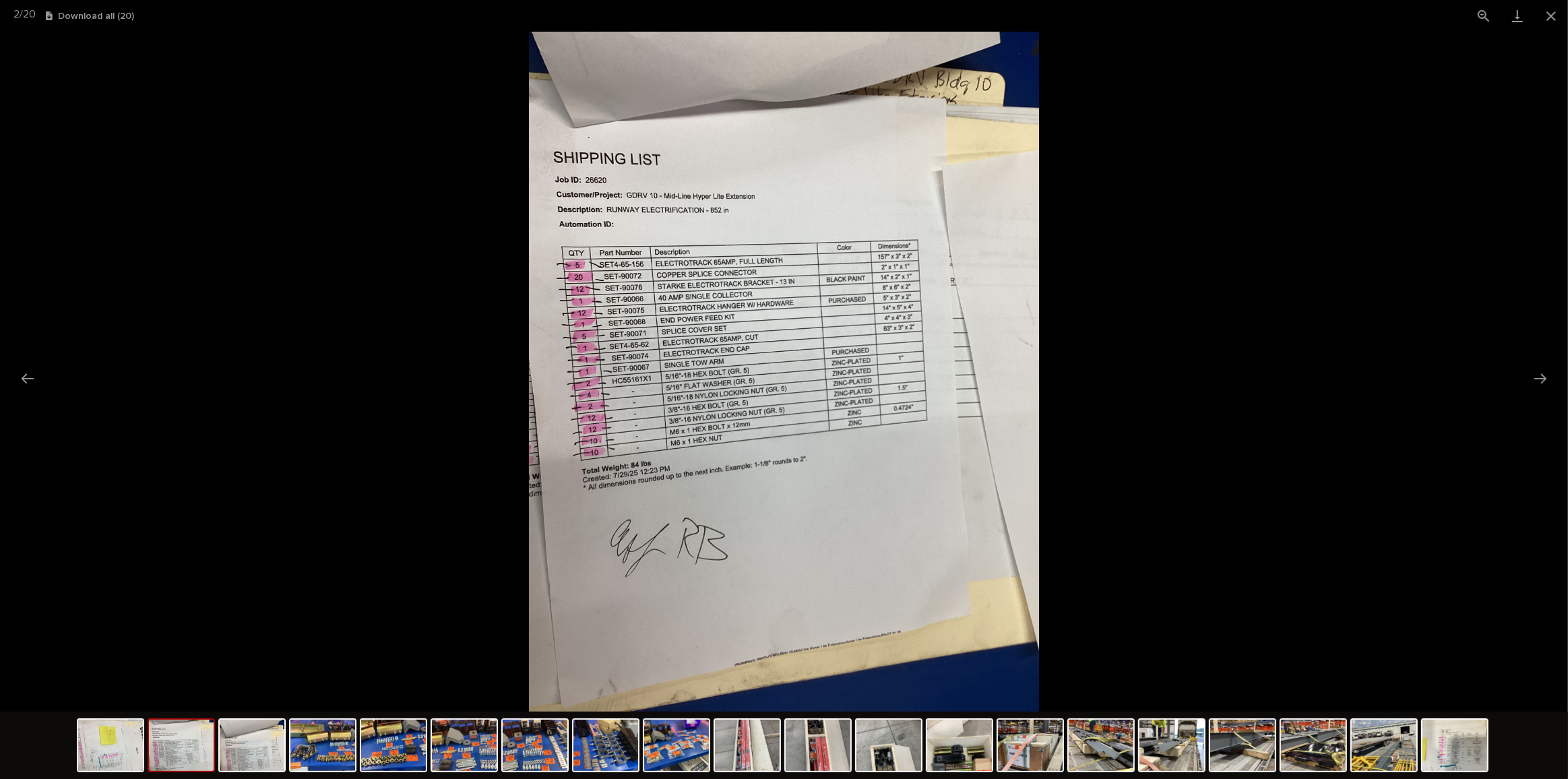
click at [173, 733] on img at bounding box center [181, 745] width 64 height 51
click at [125, 745] on img at bounding box center [110, 745] width 64 height 51
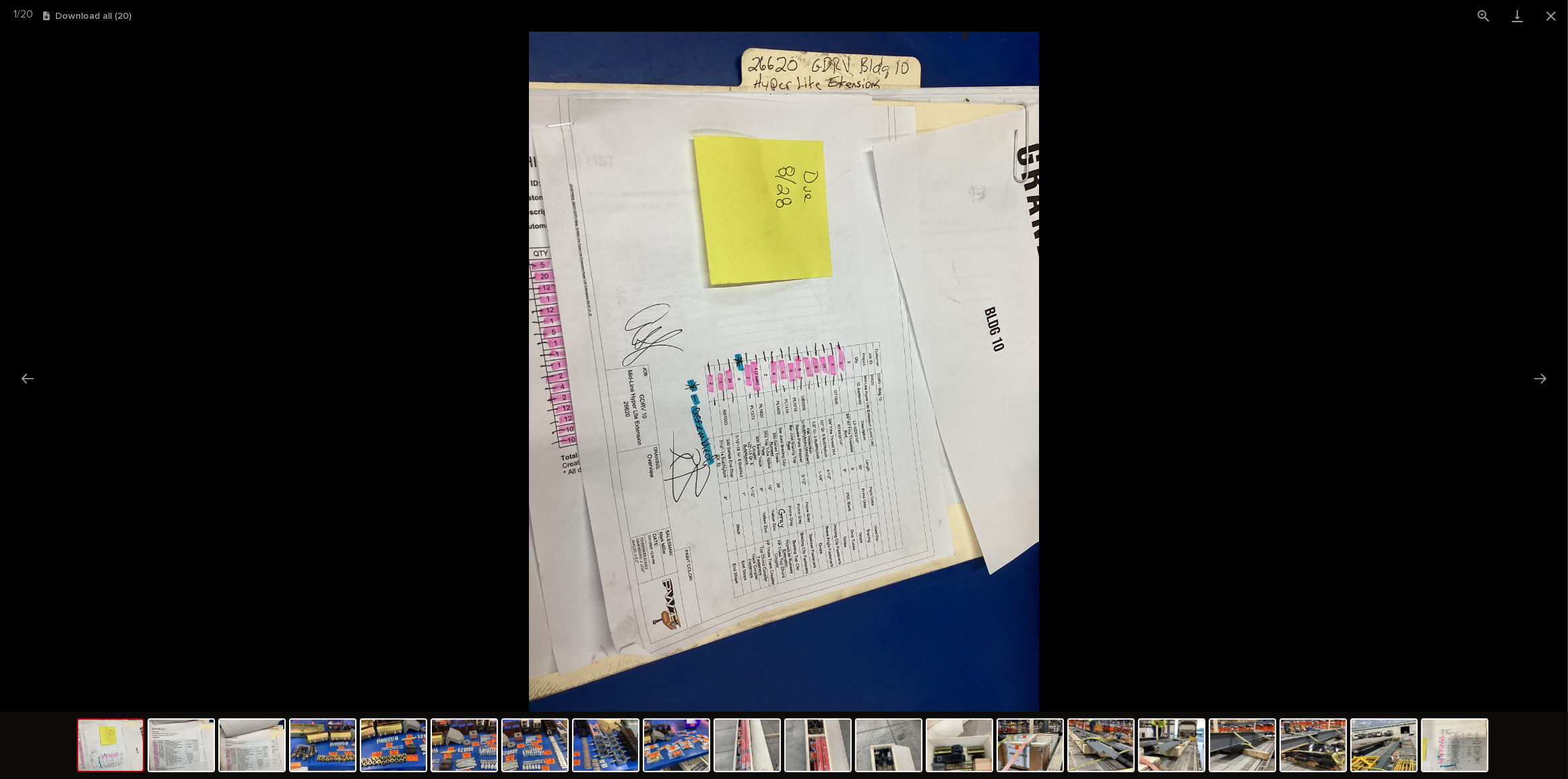
click at [788, 474] on img at bounding box center [784, 371] width 510 height 680
click at [789, 473] on img at bounding box center [784, 371] width 510 height 680
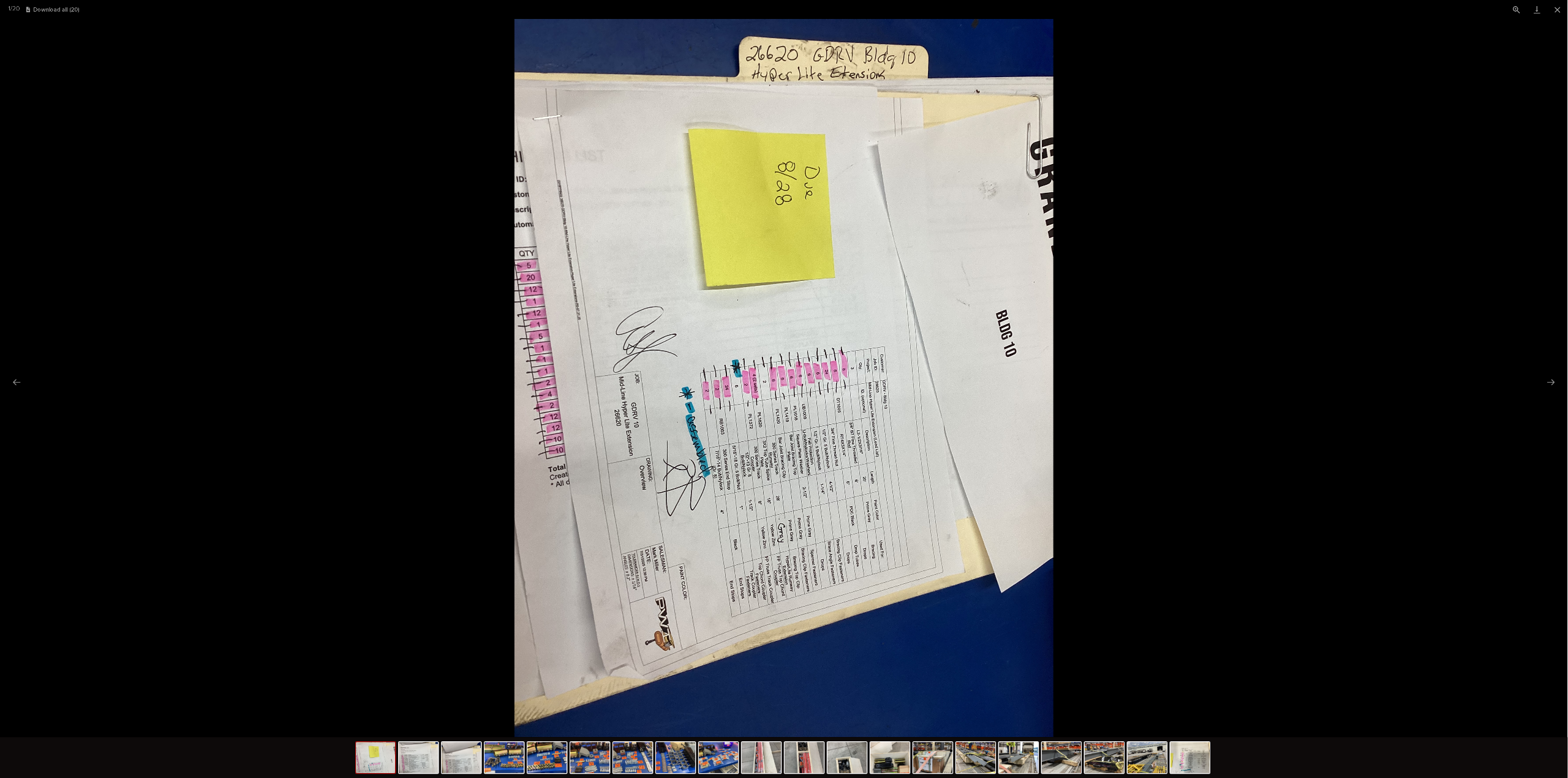
scroll to position [0, 0]
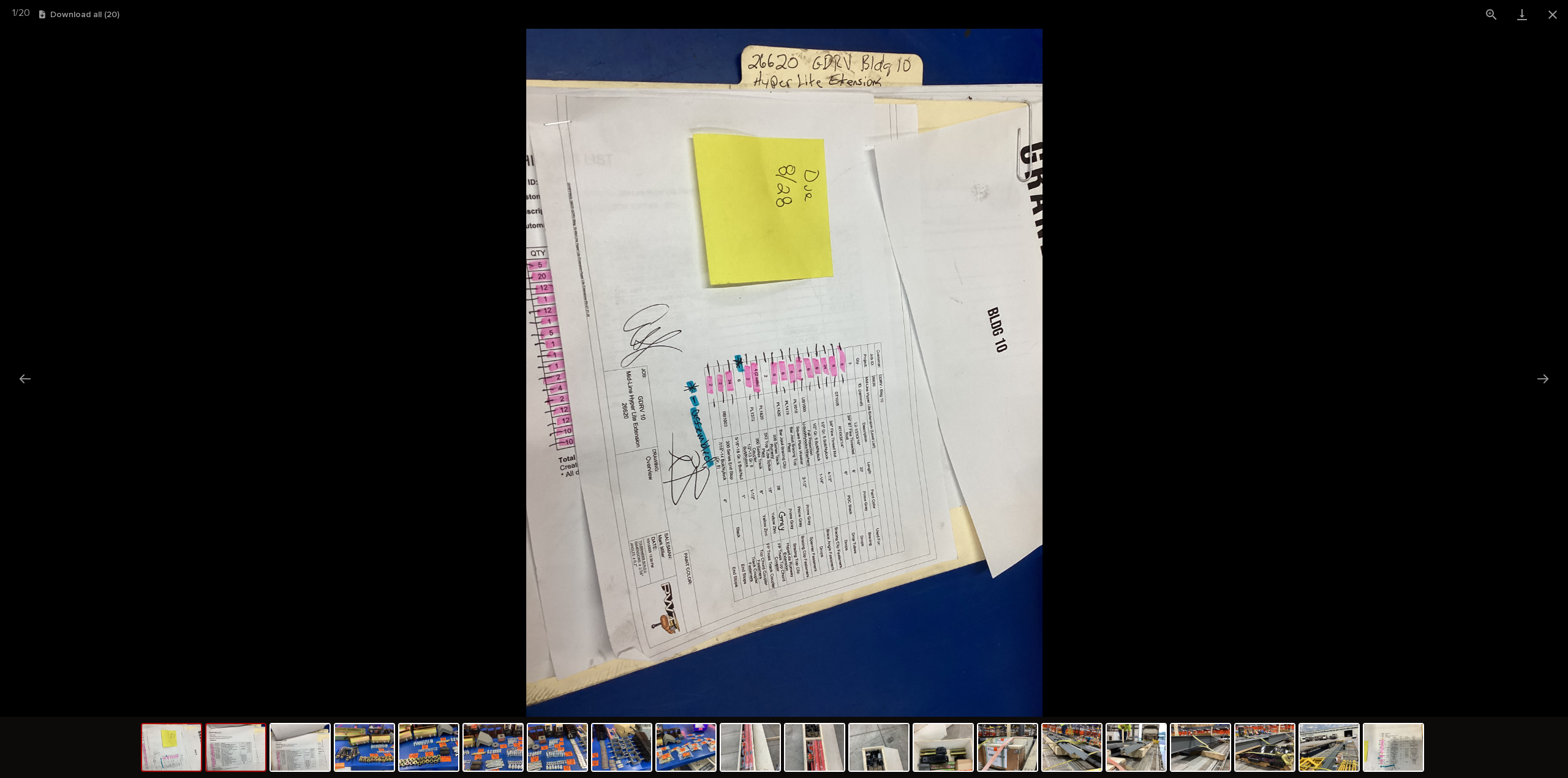
click at [241, 707] on img at bounding box center [235, 747] width 59 height 46
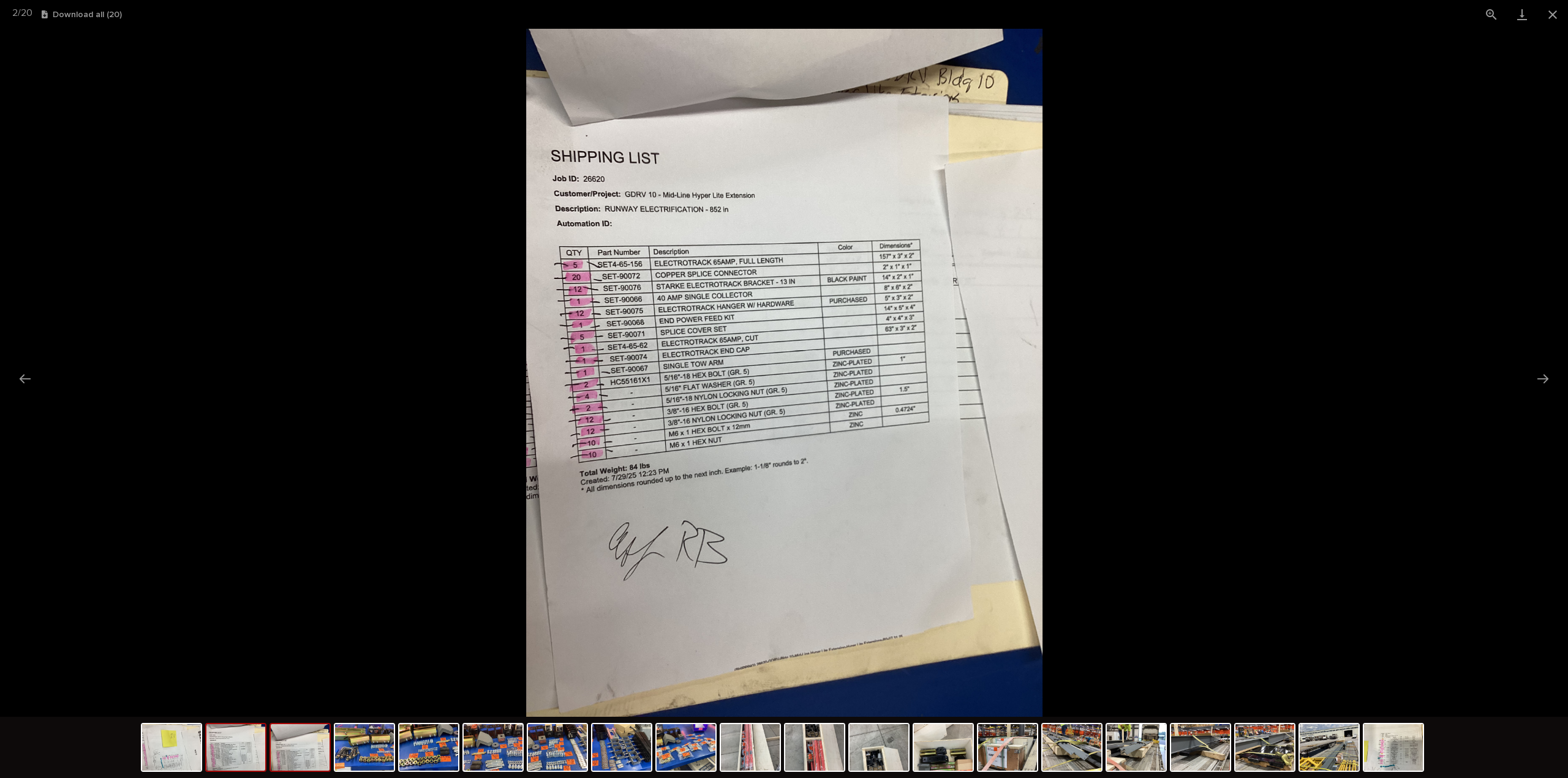
click at [317, 707] on img at bounding box center [300, 747] width 59 height 46
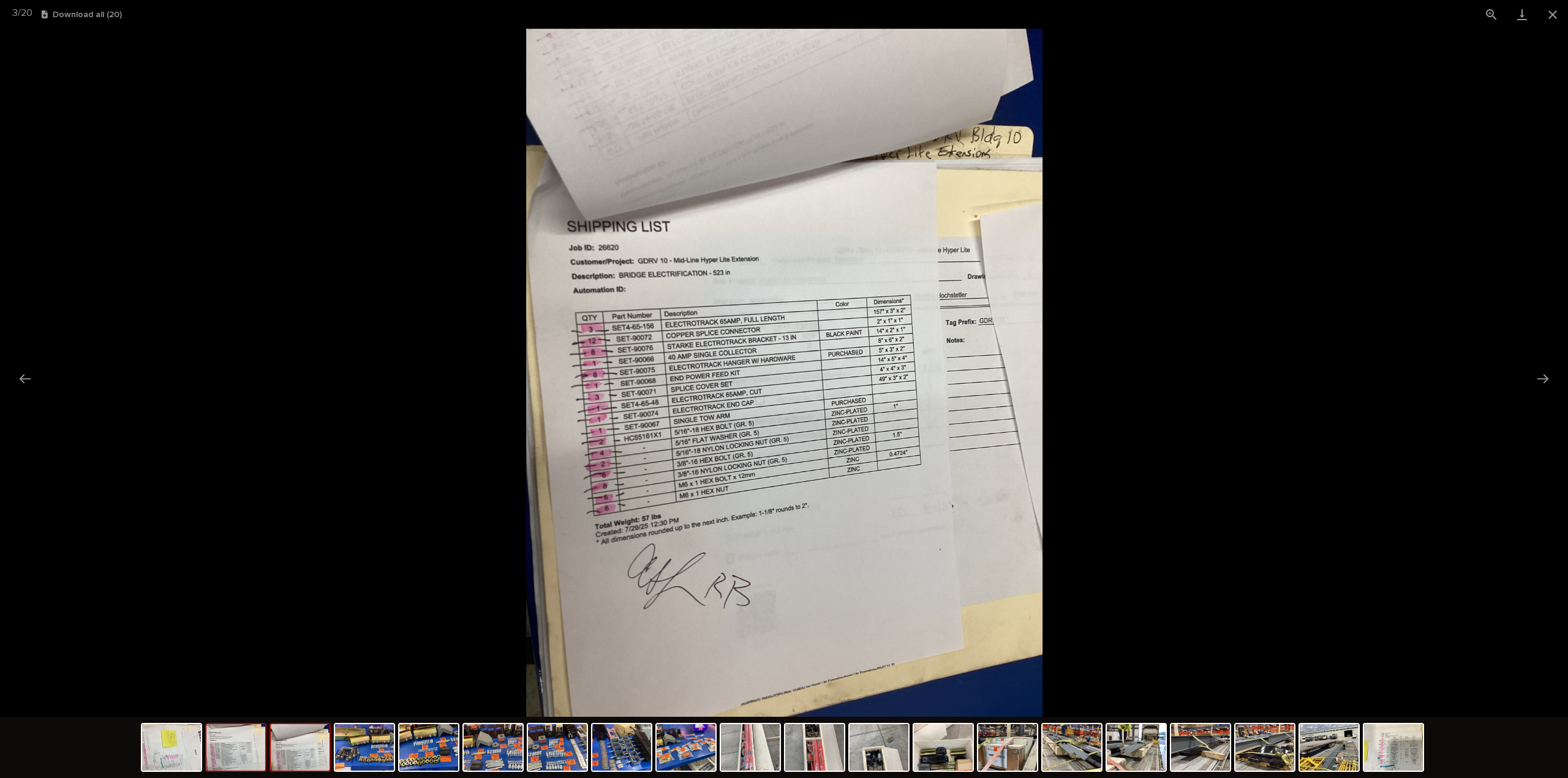
drag, startPoint x: 242, startPoint y: 750, endPoint x: 249, endPoint y: 752, distance: 7.3
click at [243, 707] on img at bounding box center [235, 747] width 59 height 46
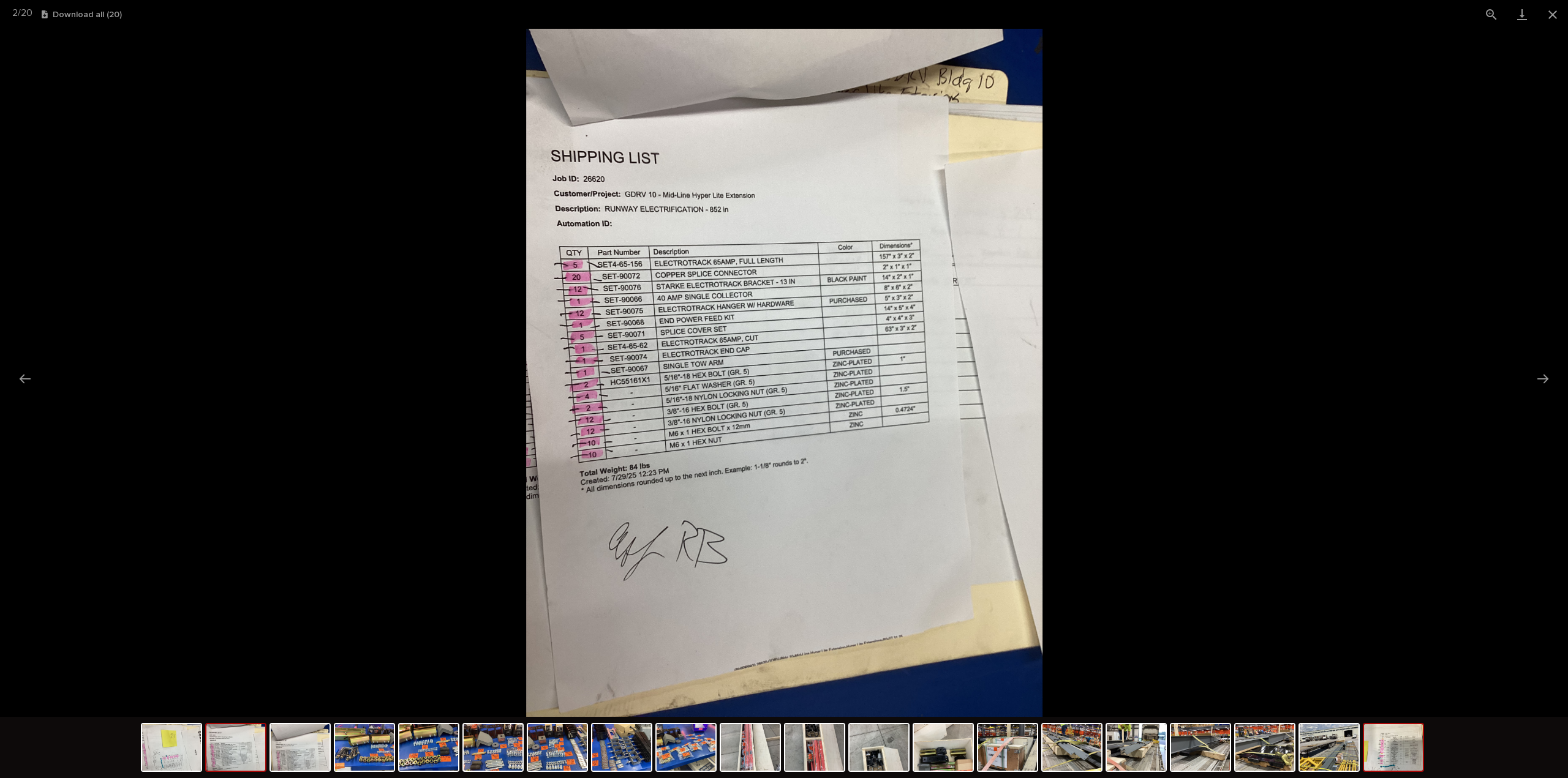
click at [1418, 707] on img at bounding box center [1393, 747] width 59 height 46
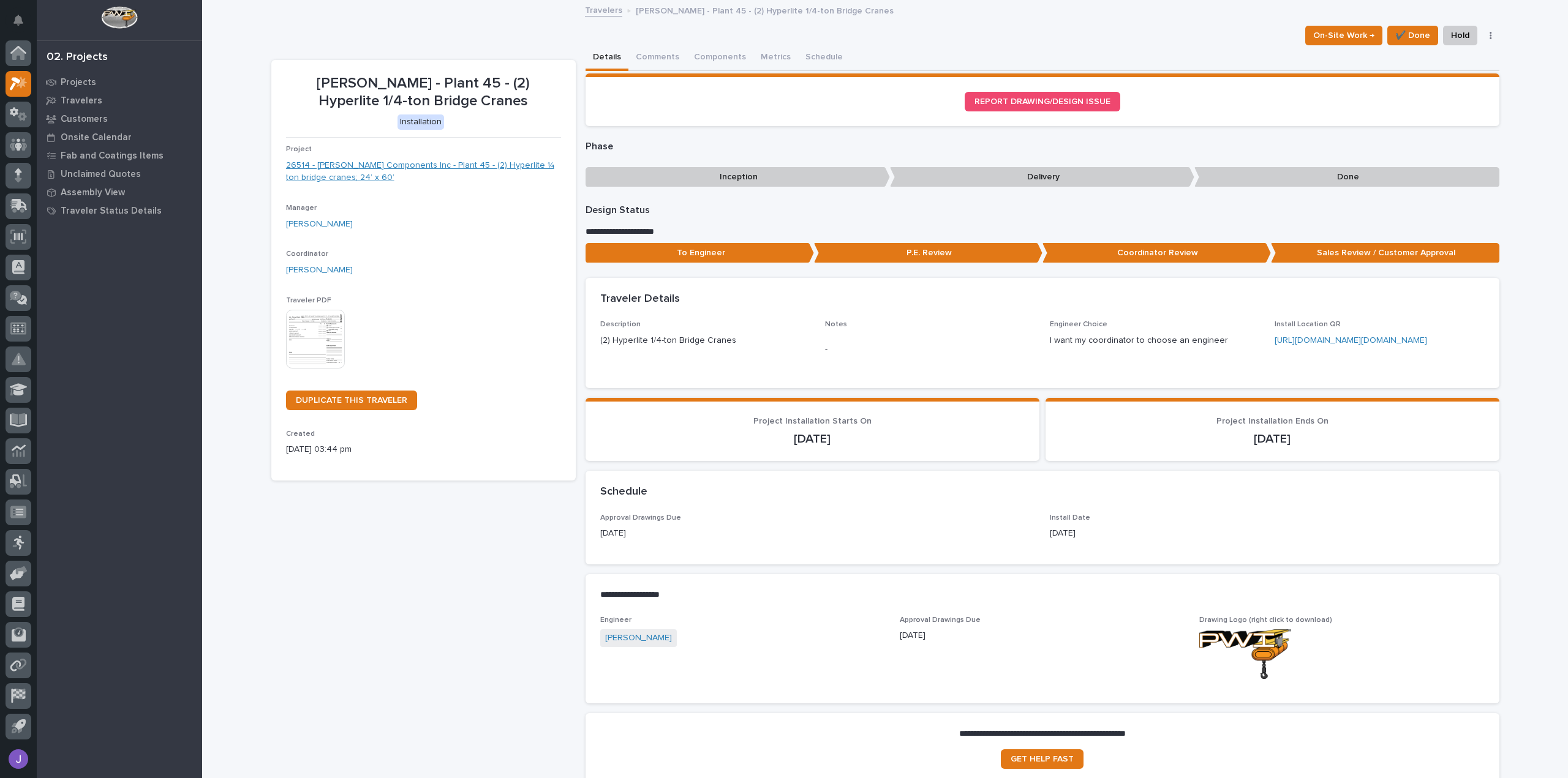
click at [495, 170] on link "26514 - Lippert Components Inc - Plant 45 - (2) Hyperlite ¼ ton bridge cranes; …" at bounding box center [423, 172] width 275 height 26
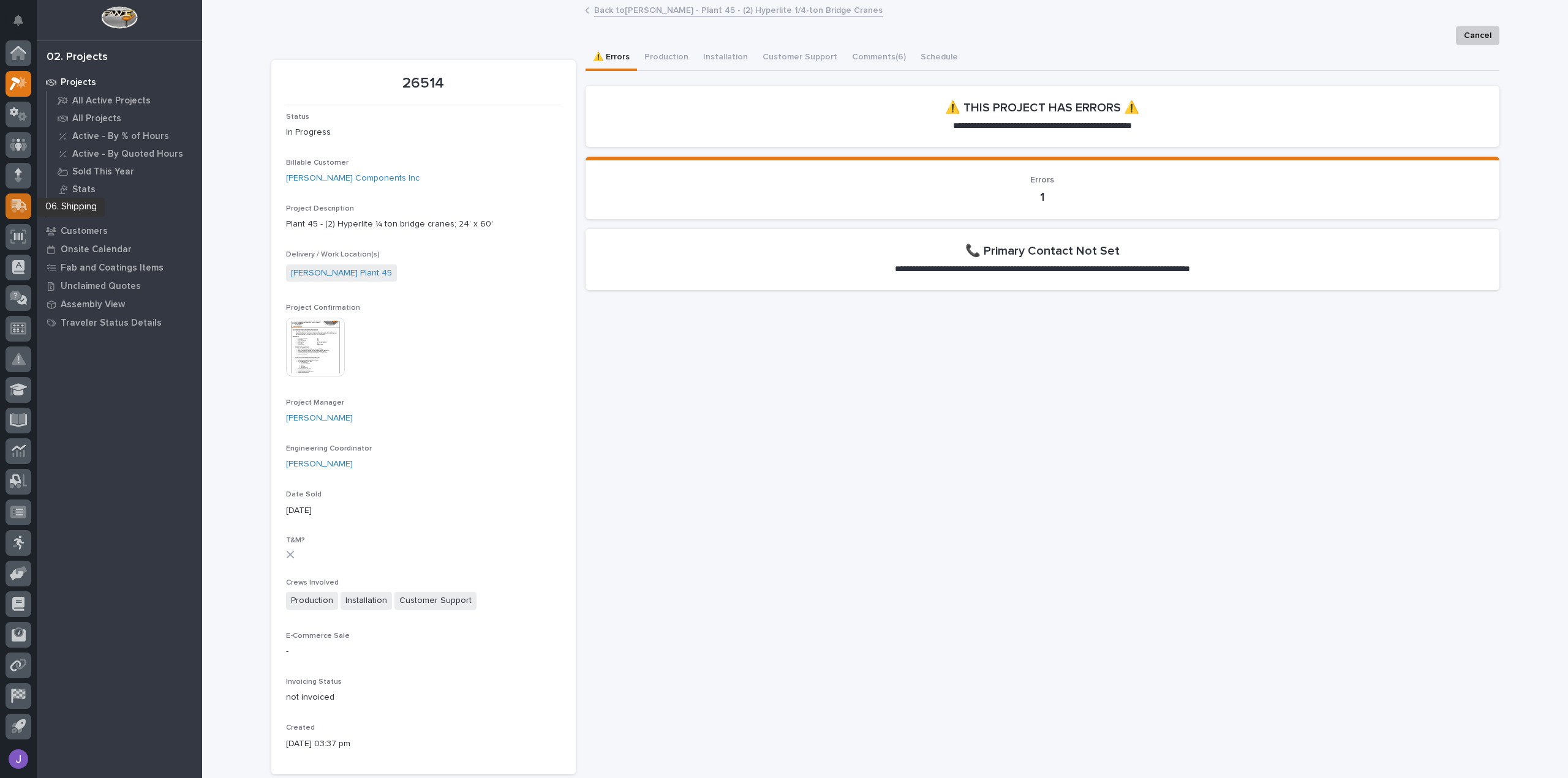
click at [18, 201] on icon at bounding box center [20, 204] width 16 height 11
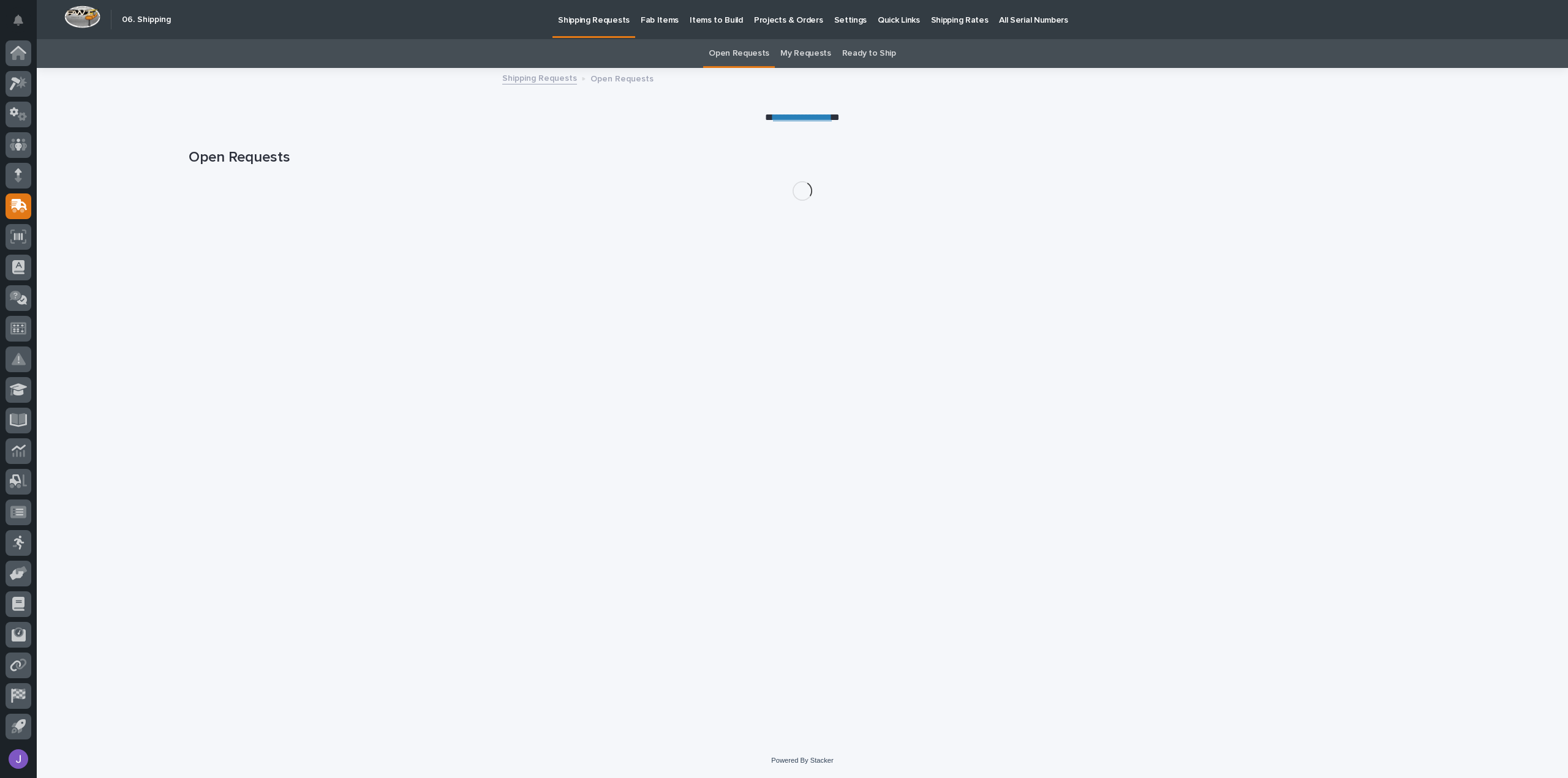
click at [660, 26] on link "Fab Items" at bounding box center [660, 19] width 49 height 38
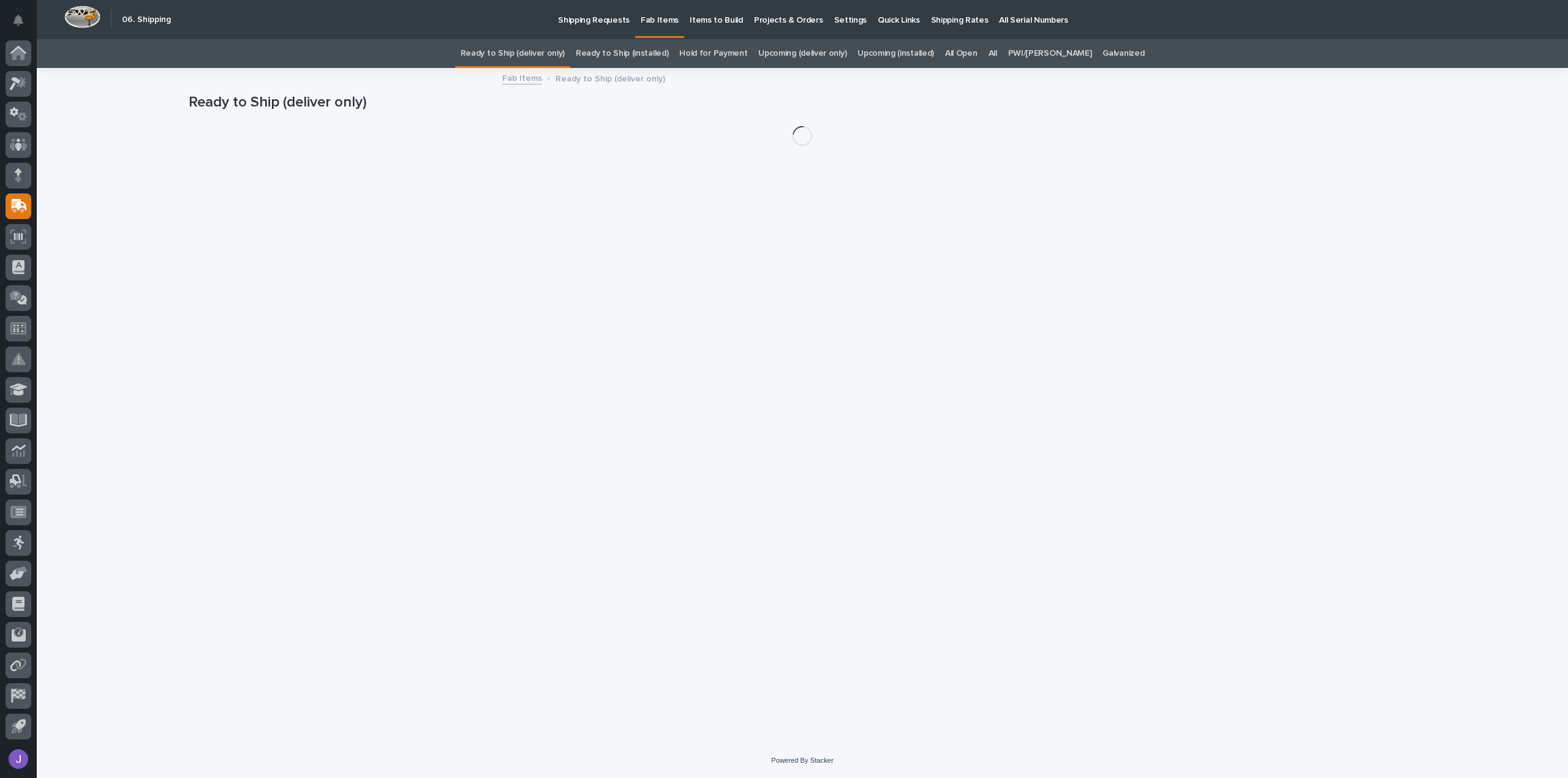
click at [999, 55] on div "All" at bounding box center [993, 53] width 20 height 29
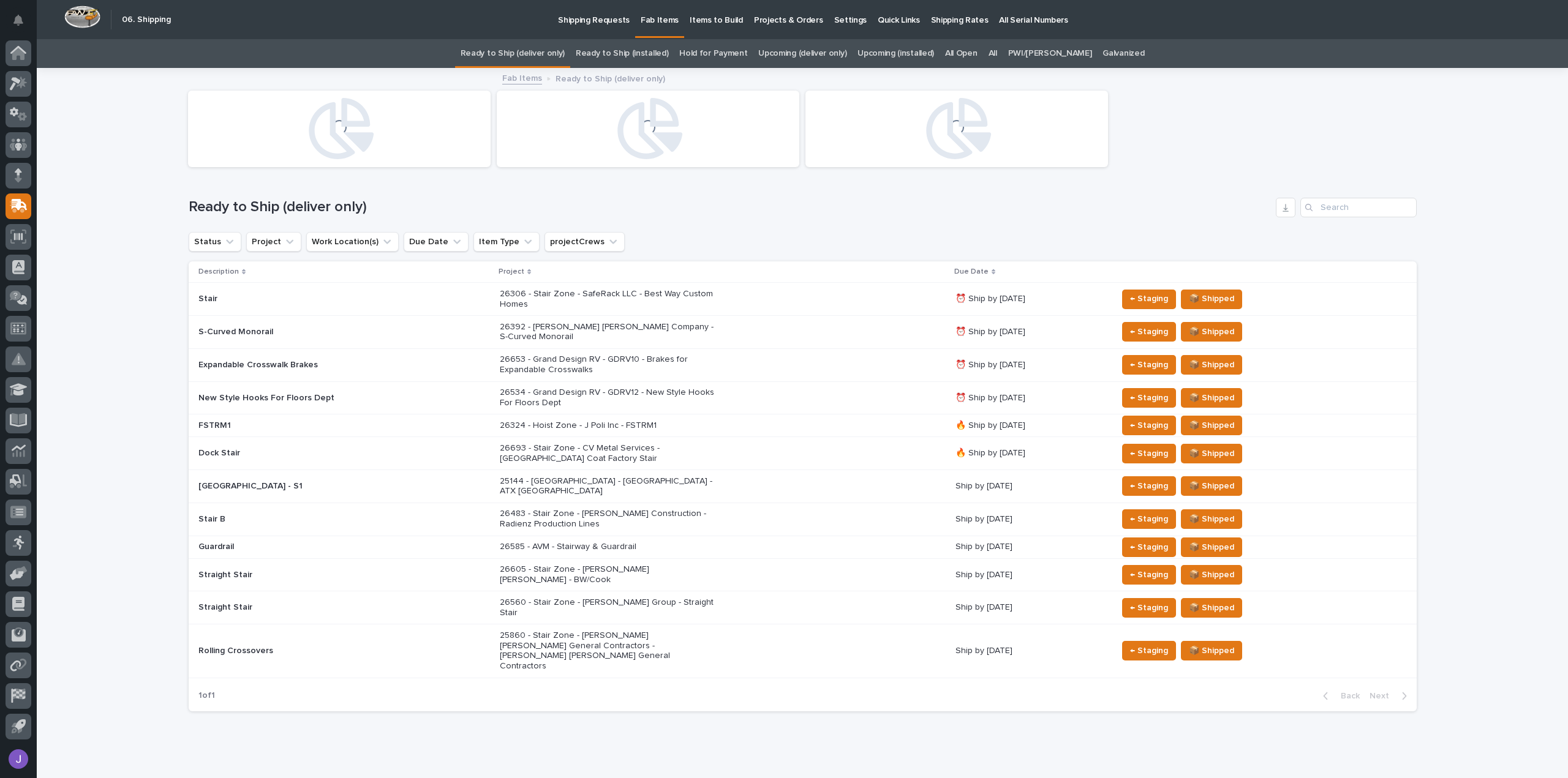
click at [997, 53] on link "All" at bounding box center [993, 53] width 9 height 29
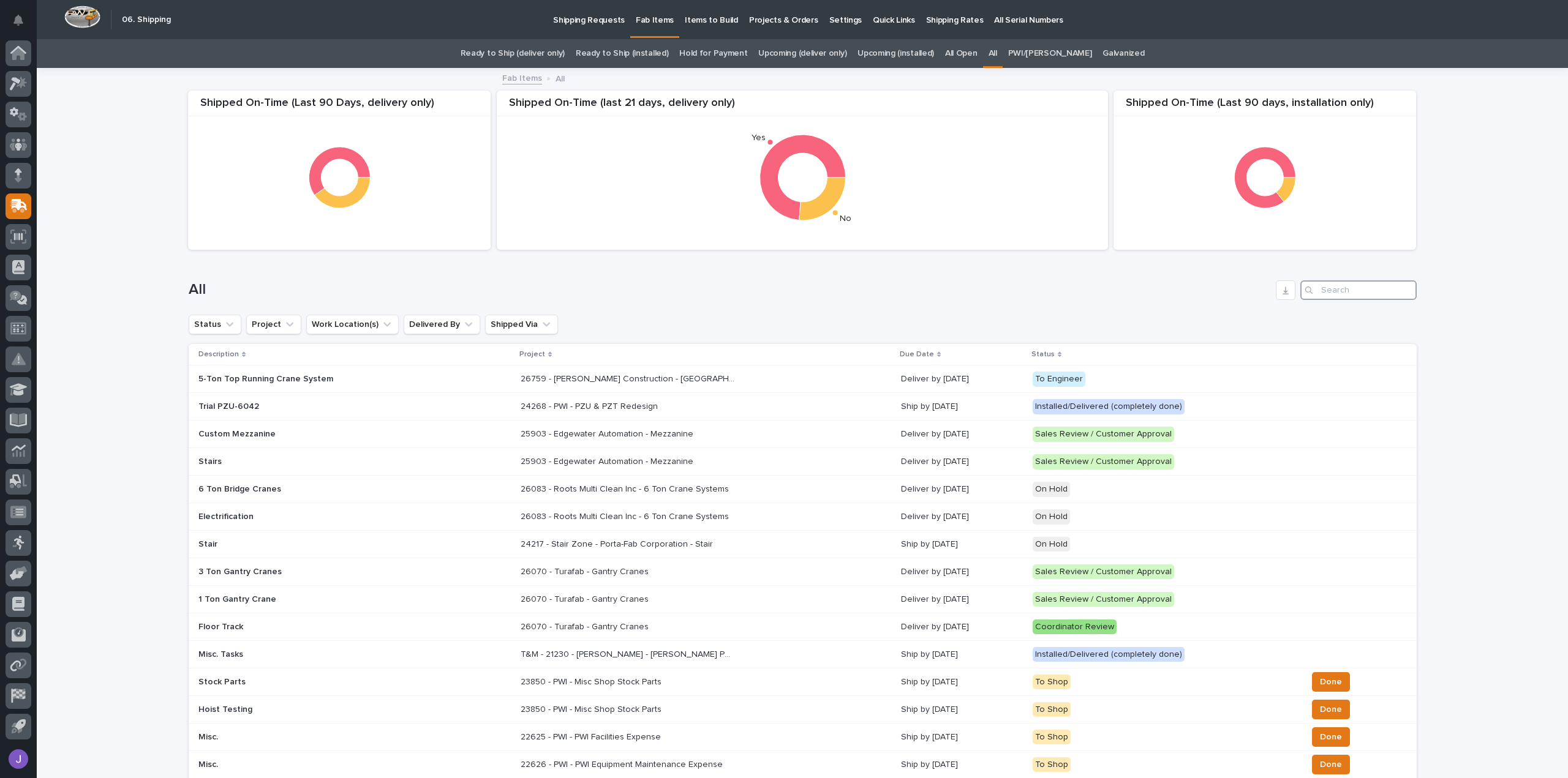
click at [1346, 288] on input "Search" at bounding box center [1358, 290] width 117 height 20
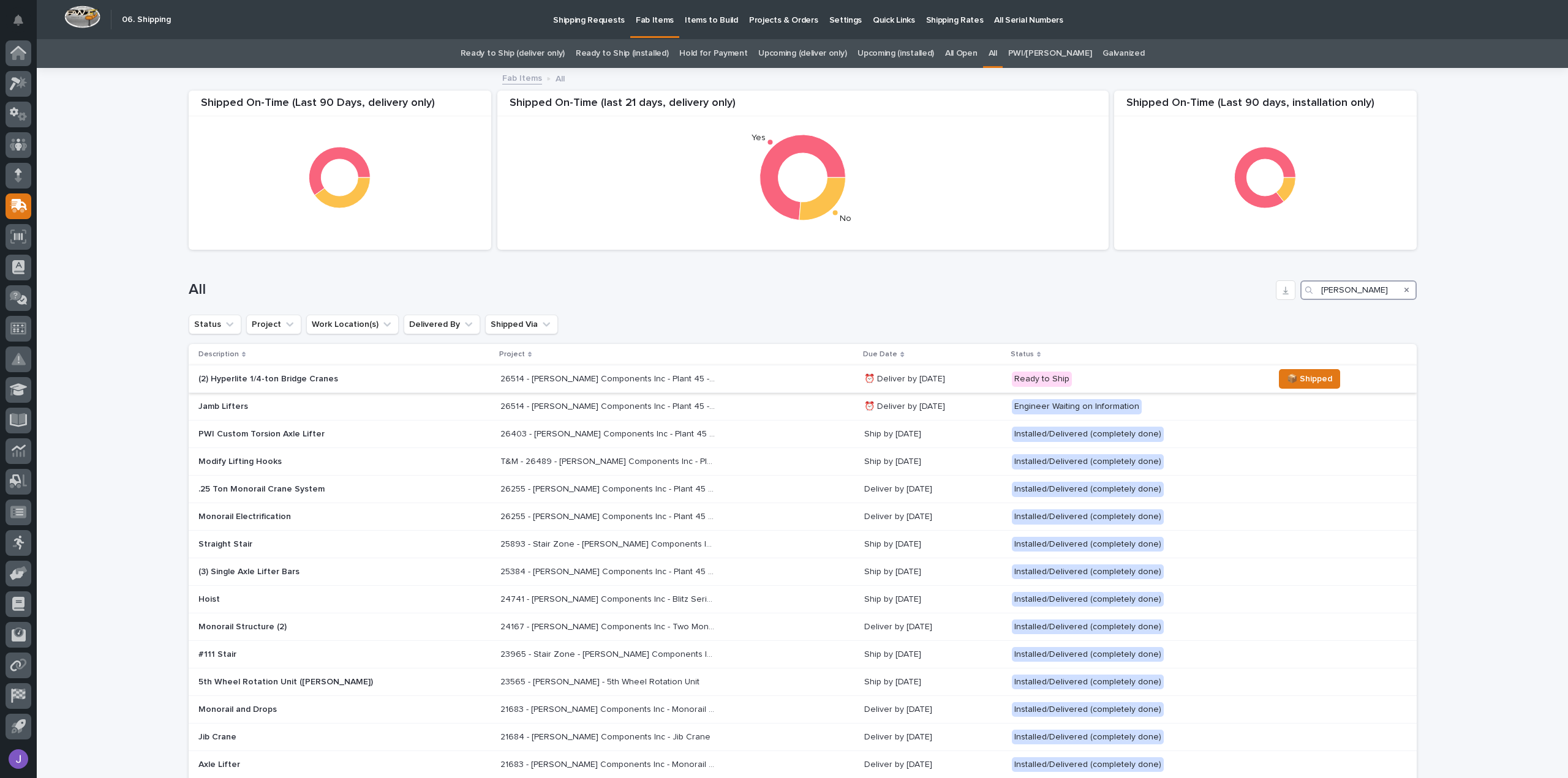
type input "lippert"
click at [315, 378] on p "(2) Hyperlite 1/4-ton Bridge Cranes" at bounding box center [305, 379] width 214 height 10
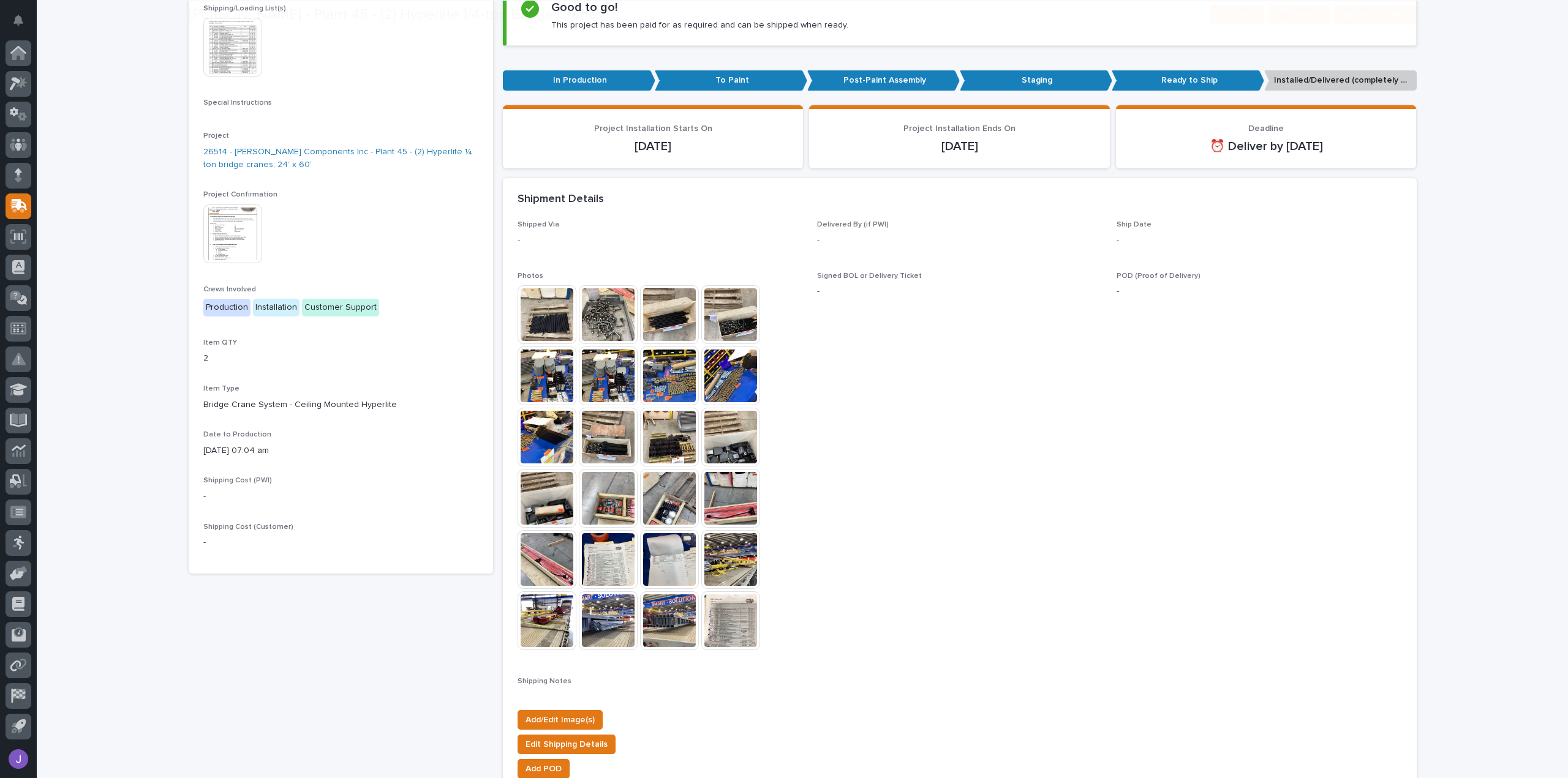
scroll to position [245, 0]
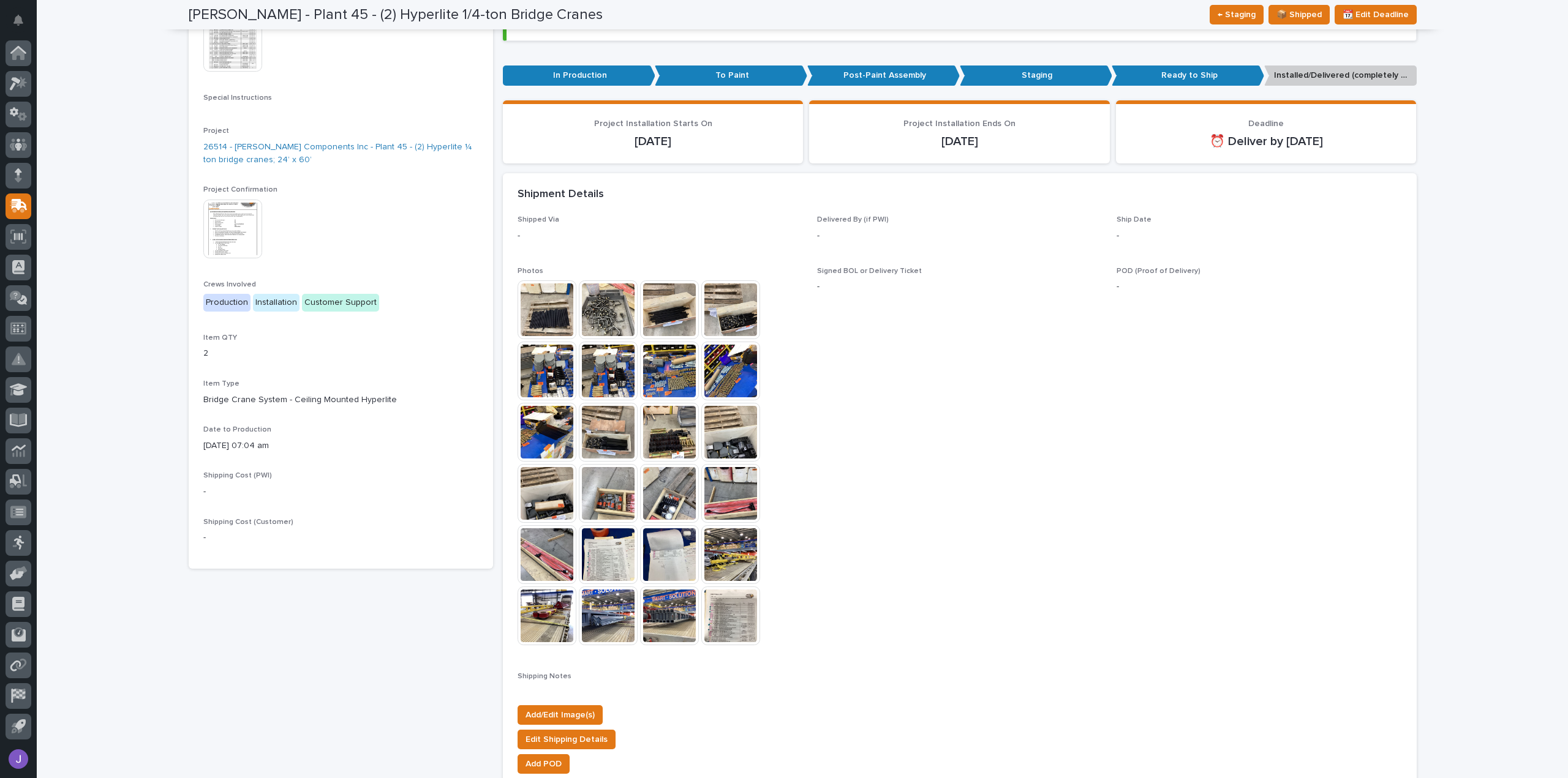
click at [542, 318] on img at bounding box center [546, 309] width 59 height 59
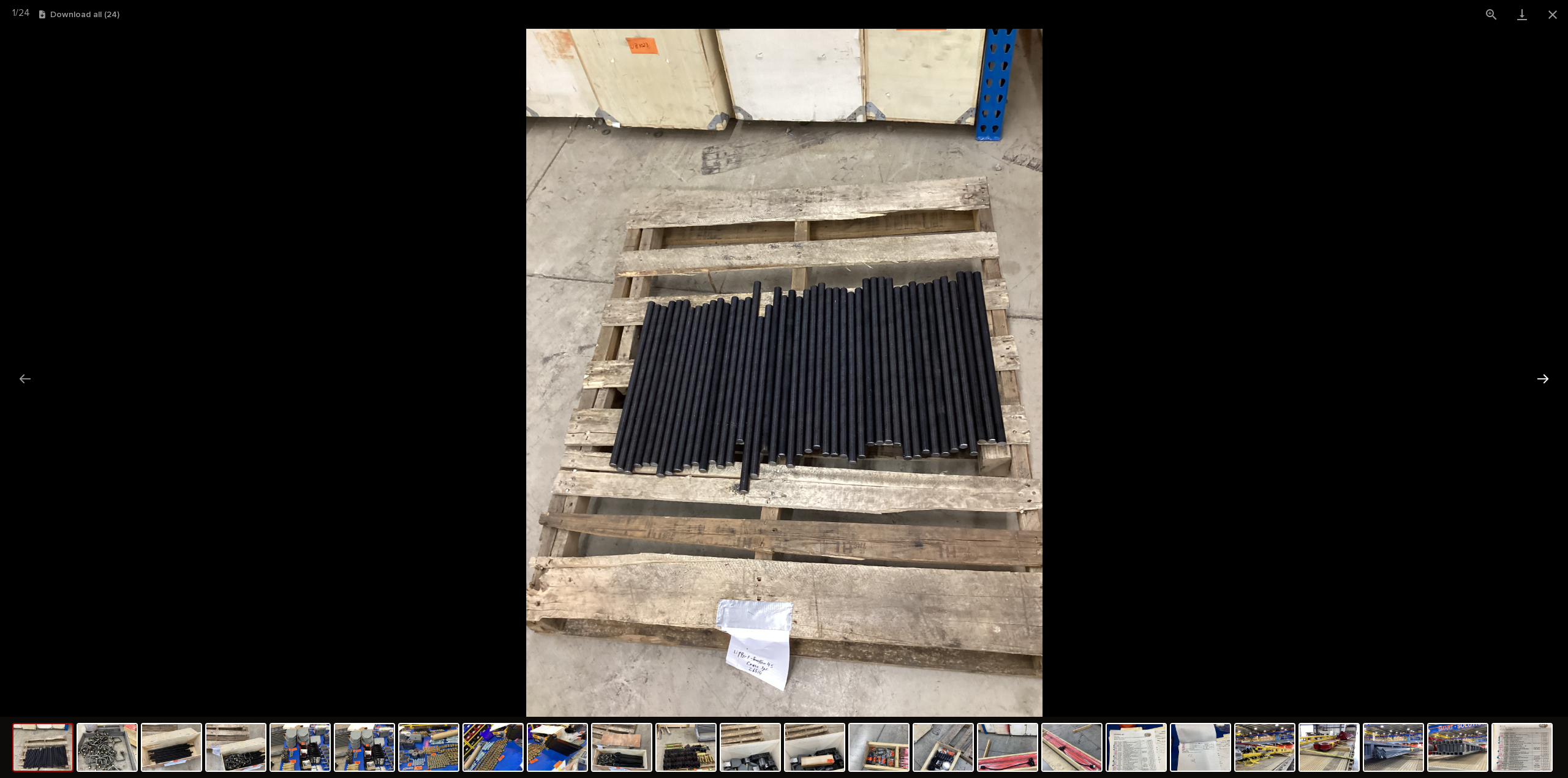
click at [1547, 382] on button "Next slide" at bounding box center [1542, 378] width 26 height 24
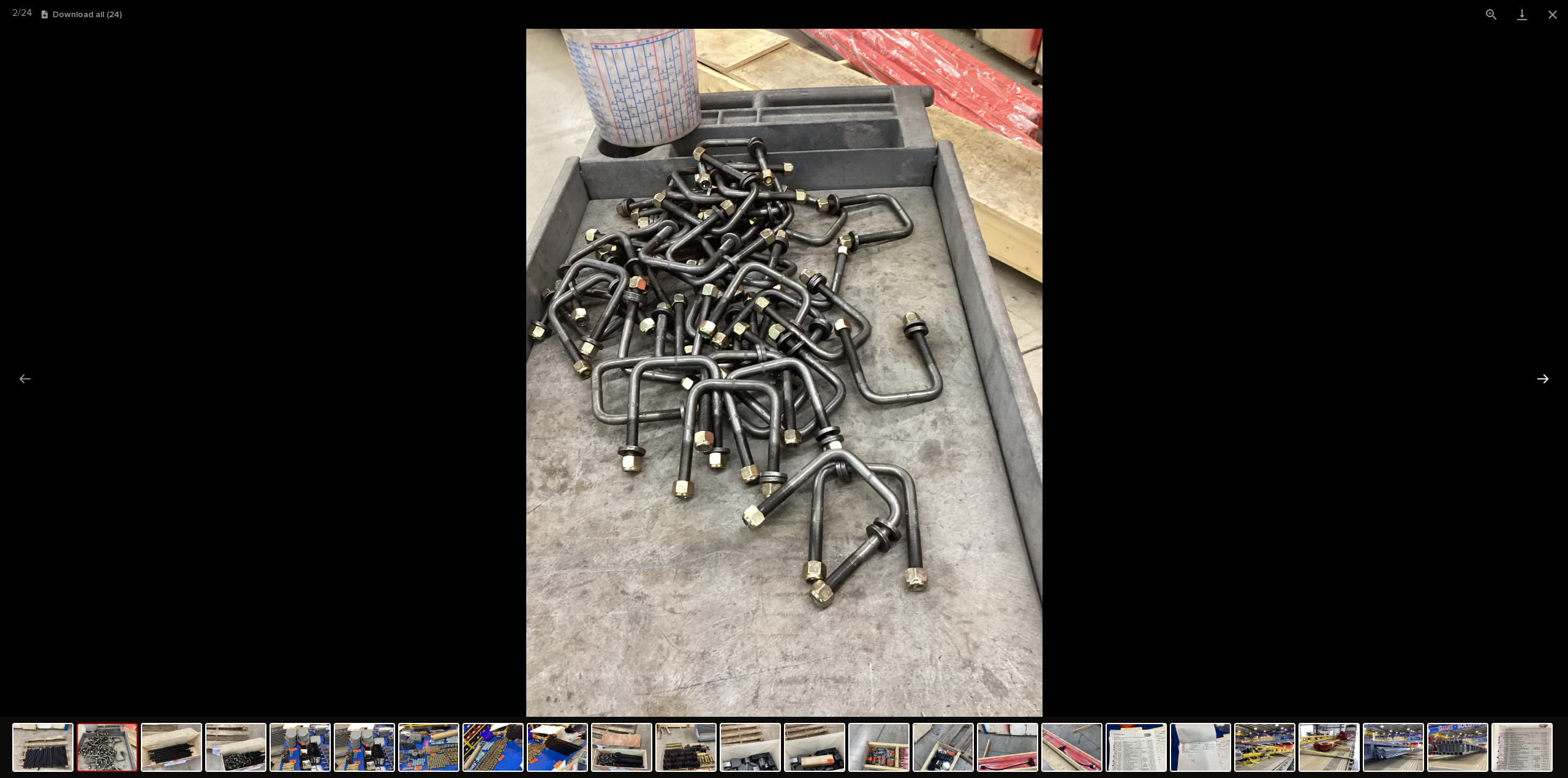
click at [1547, 382] on button "Next slide" at bounding box center [1542, 378] width 26 height 24
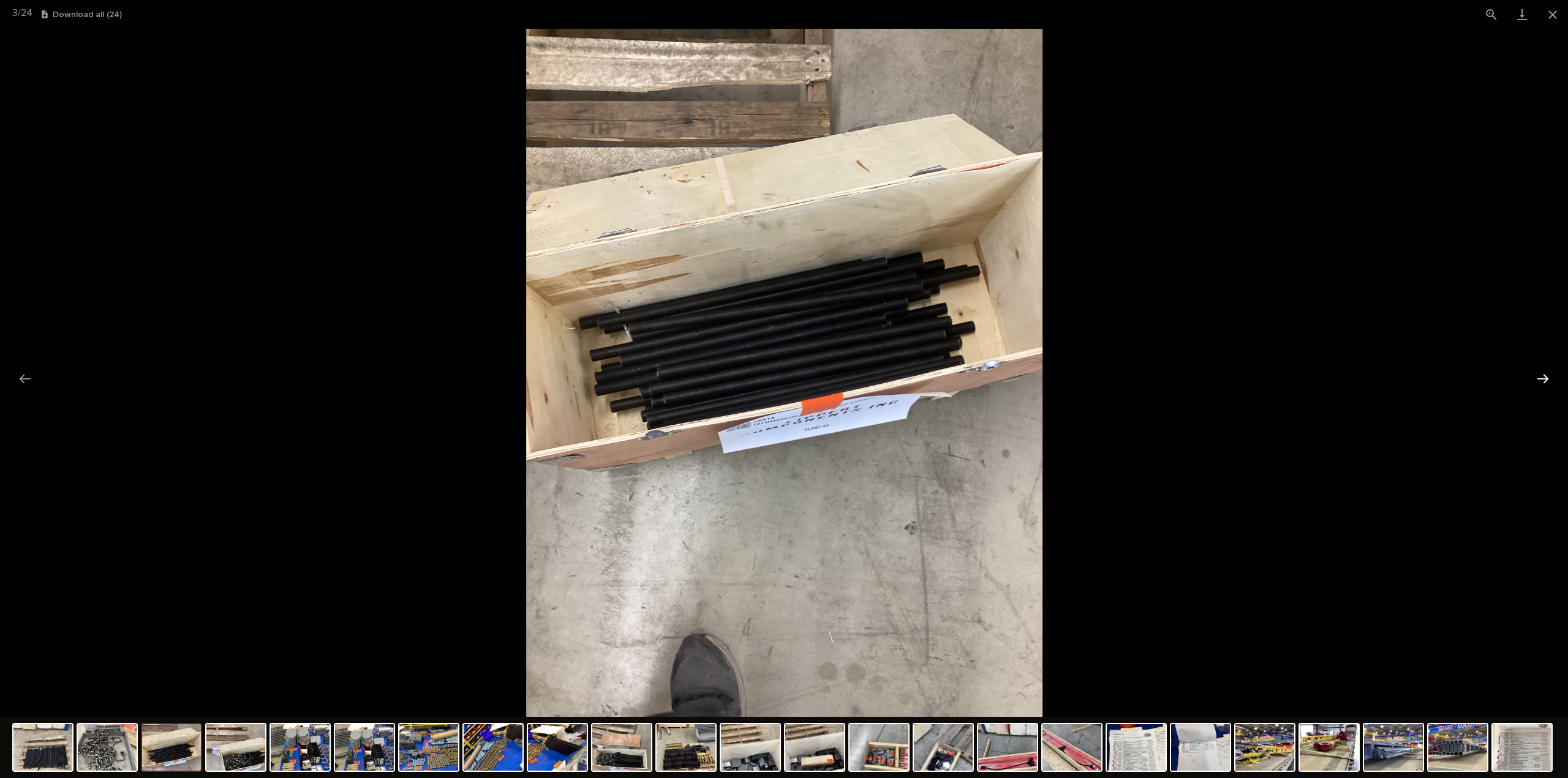
click at [1547, 382] on button "Next slide" at bounding box center [1542, 378] width 26 height 24
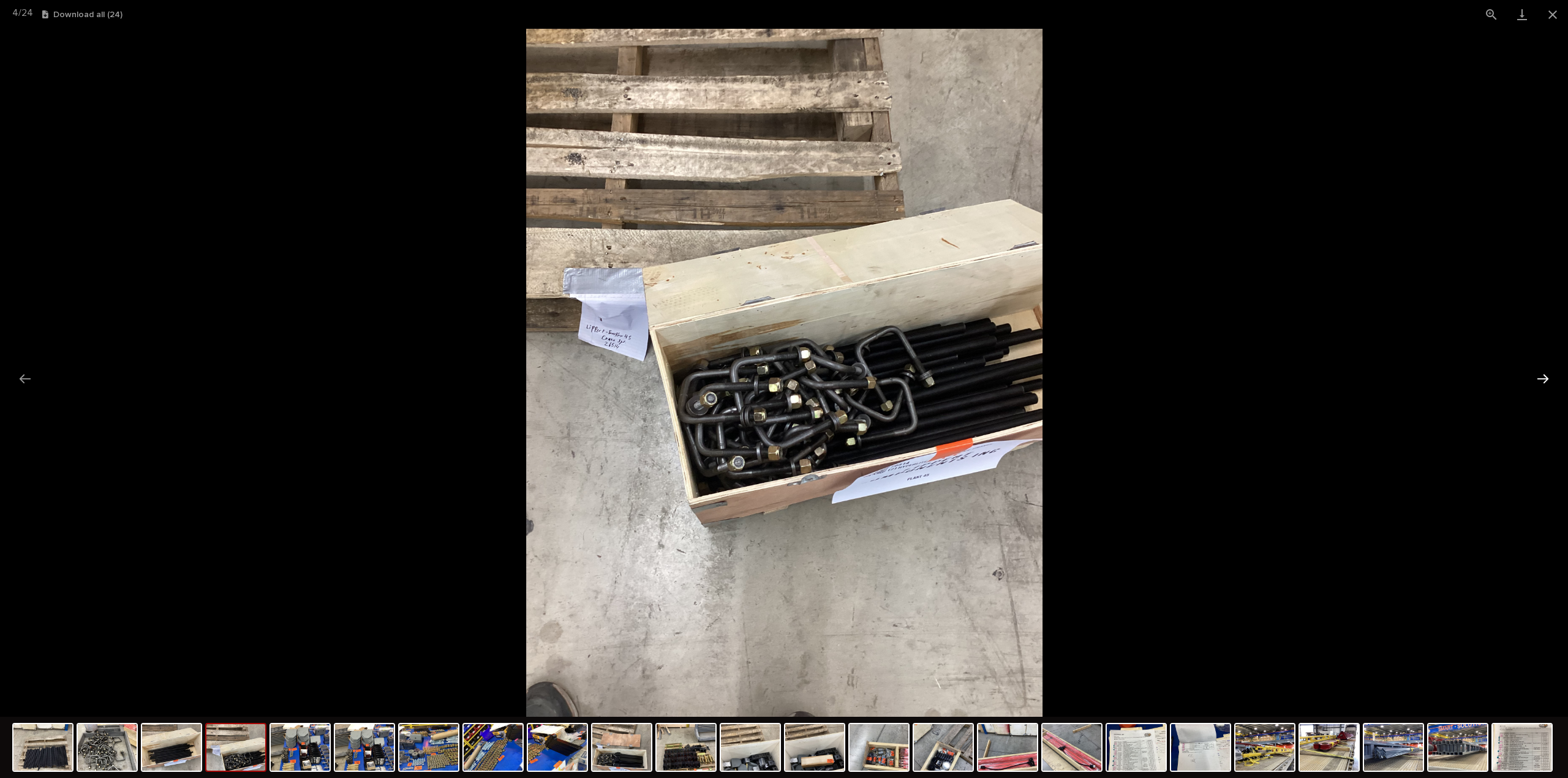
click at [1547, 382] on button "Next slide" at bounding box center [1542, 378] width 26 height 24
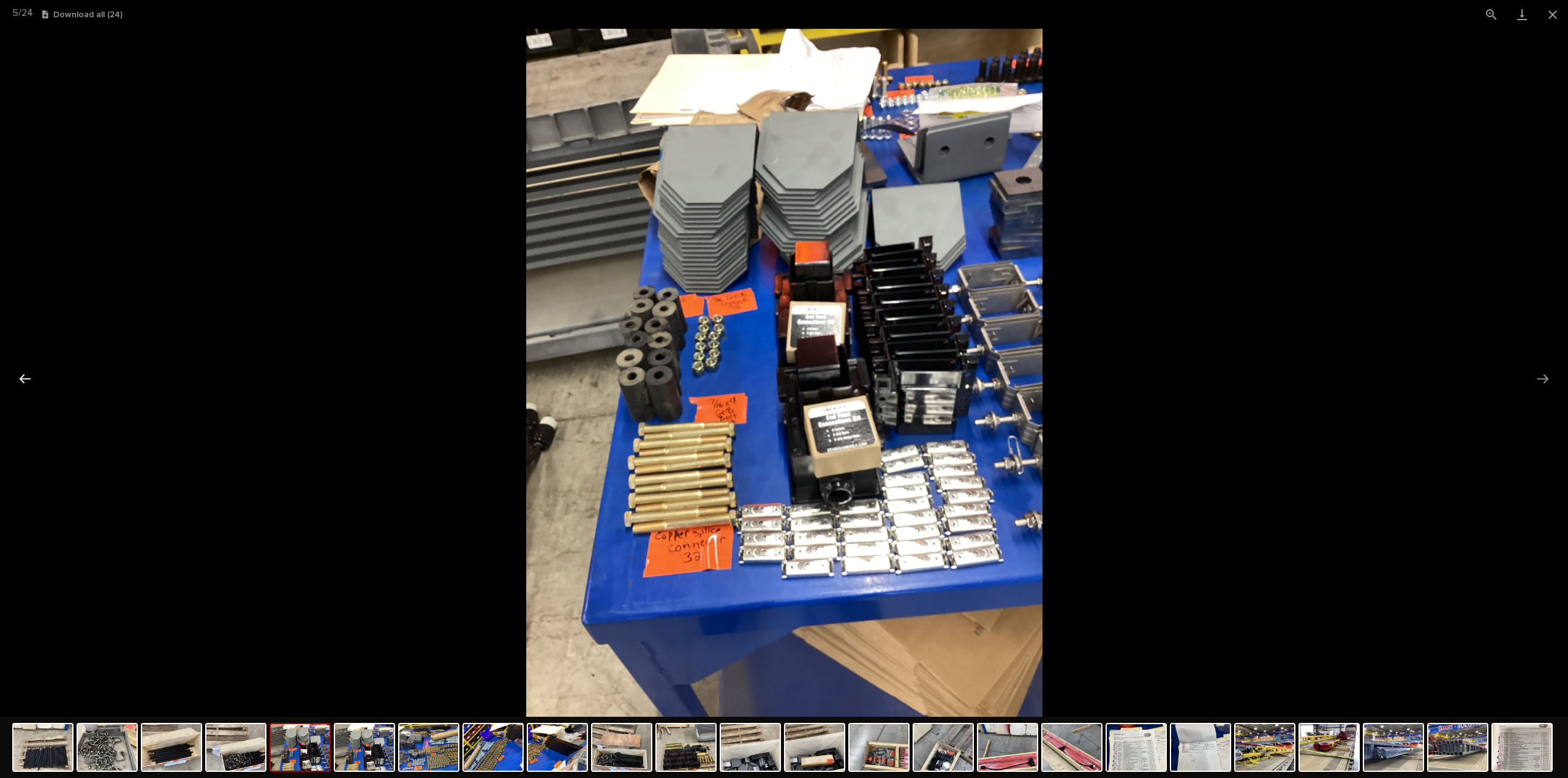
click at [20, 378] on button "Previous slide" at bounding box center [25, 378] width 26 height 24
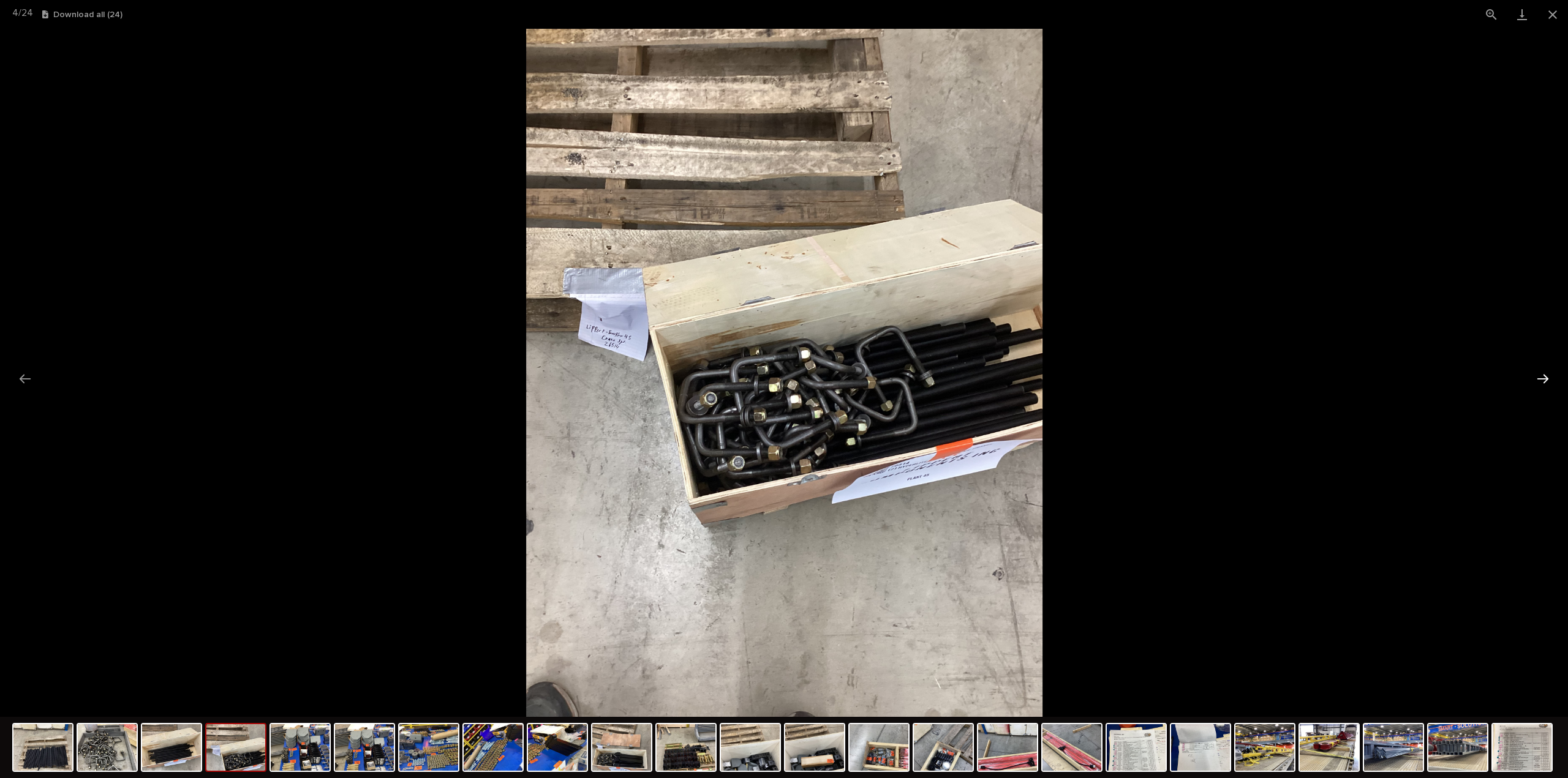
click at [1540, 382] on button "Next slide" at bounding box center [1542, 378] width 26 height 24
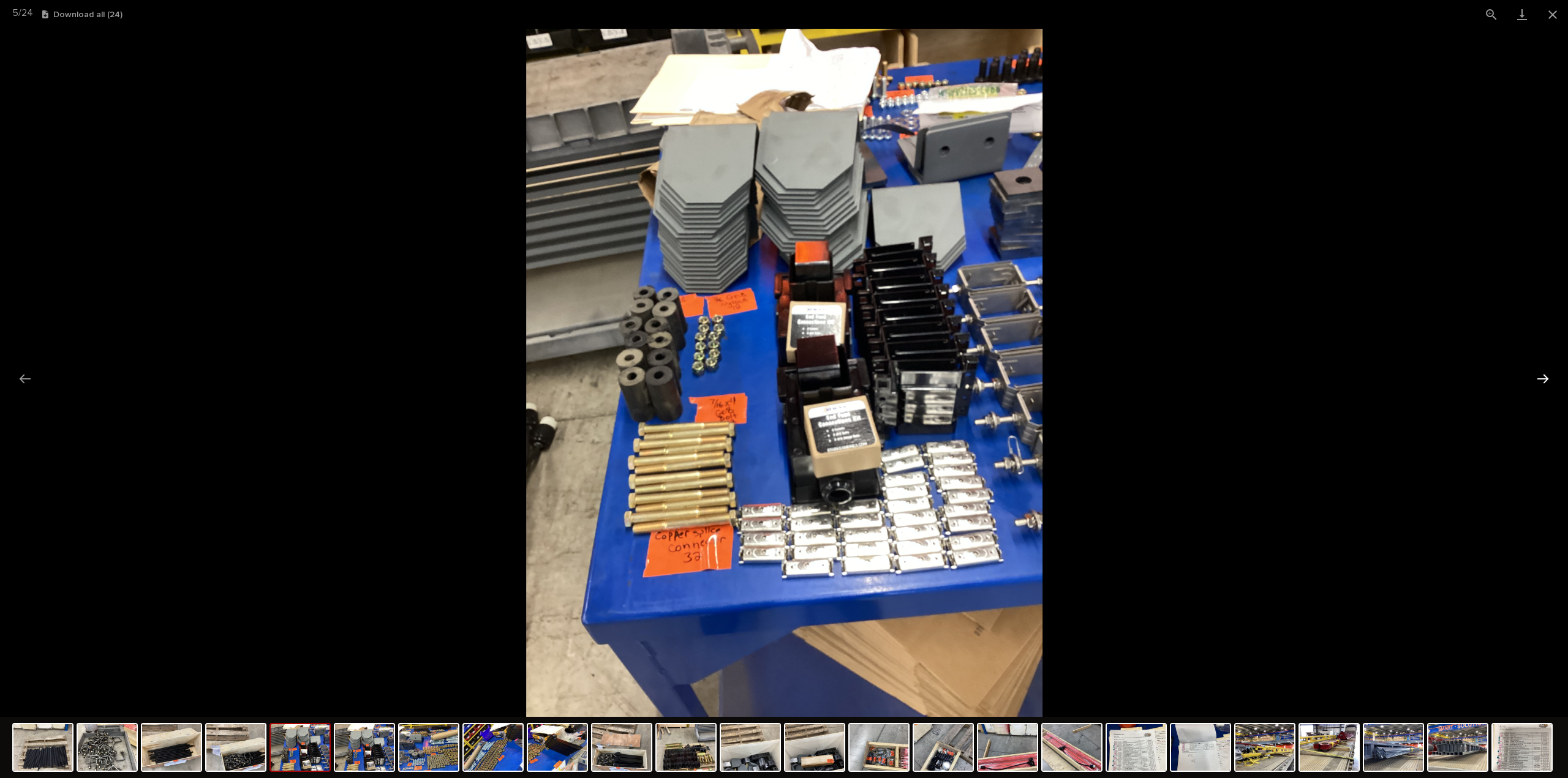
click at [1545, 379] on button "Next slide" at bounding box center [1542, 378] width 26 height 24
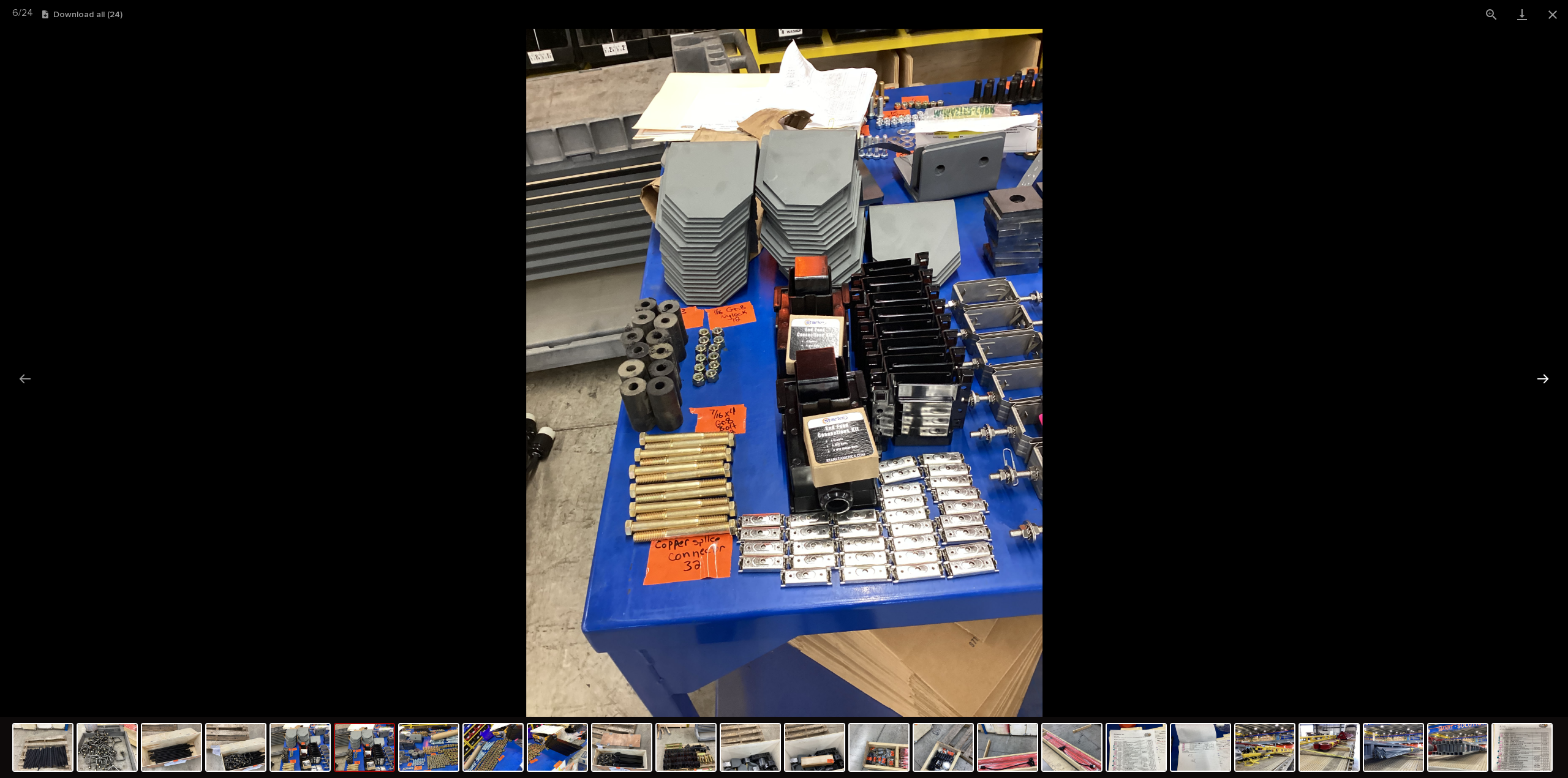
click at [1545, 379] on button "Next slide" at bounding box center [1542, 378] width 26 height 24
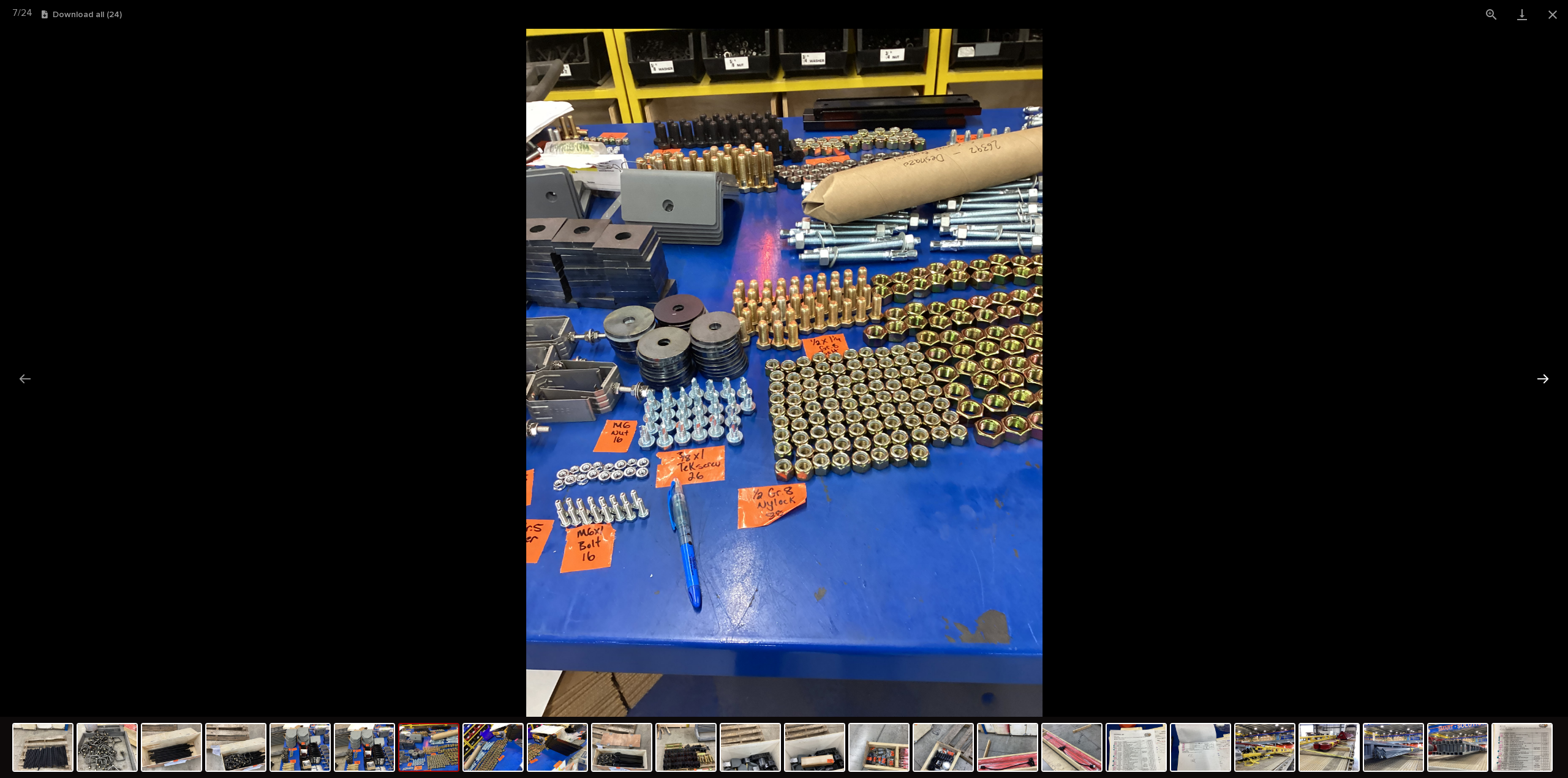
click at [1545, 379] on button "Next slide" at bounding box center [1542, 378] width 26 height 24
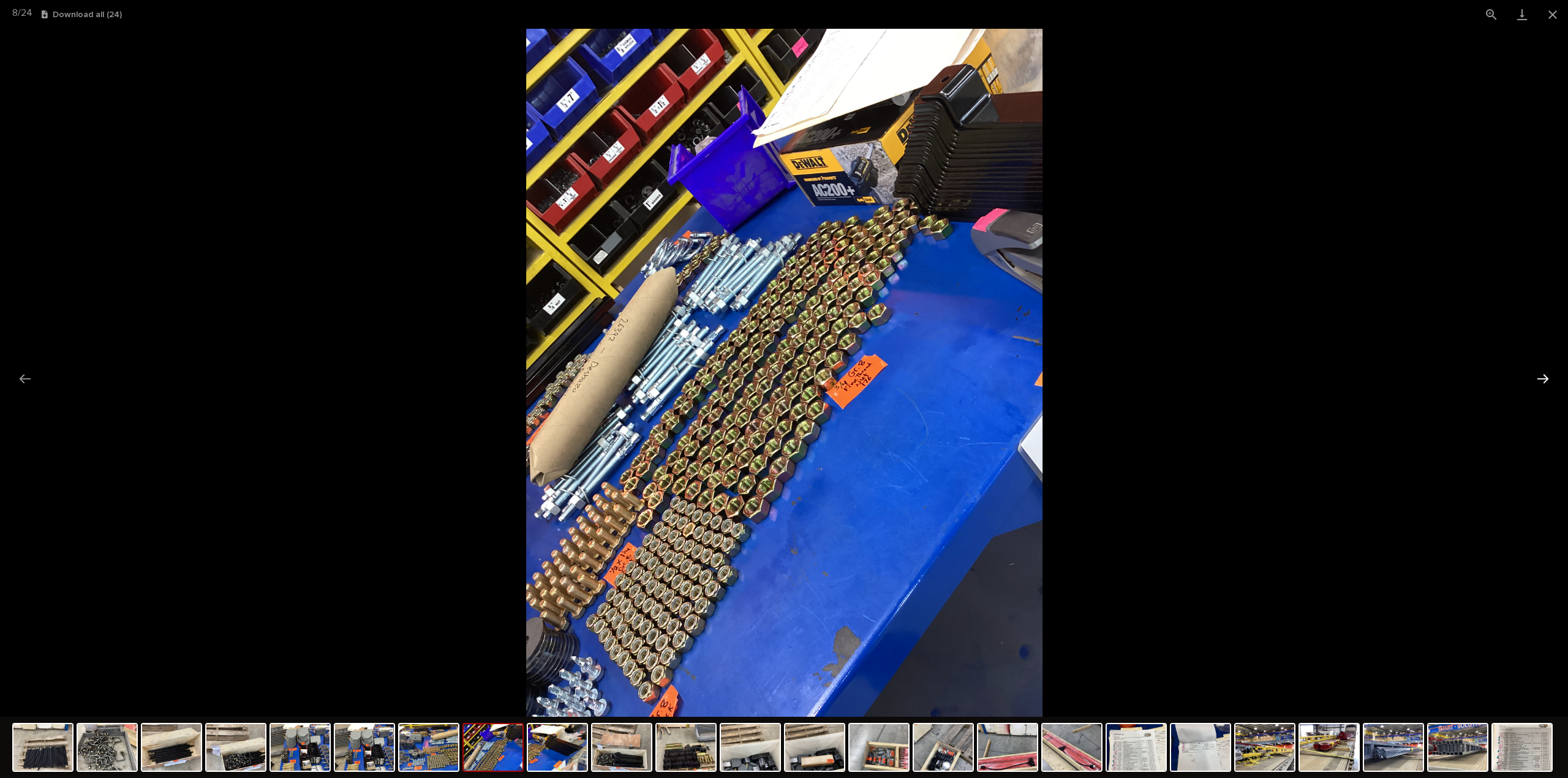
click at [1545, 379] on button "Next slide" at bounding box center [1542, 378] width 26 height 24
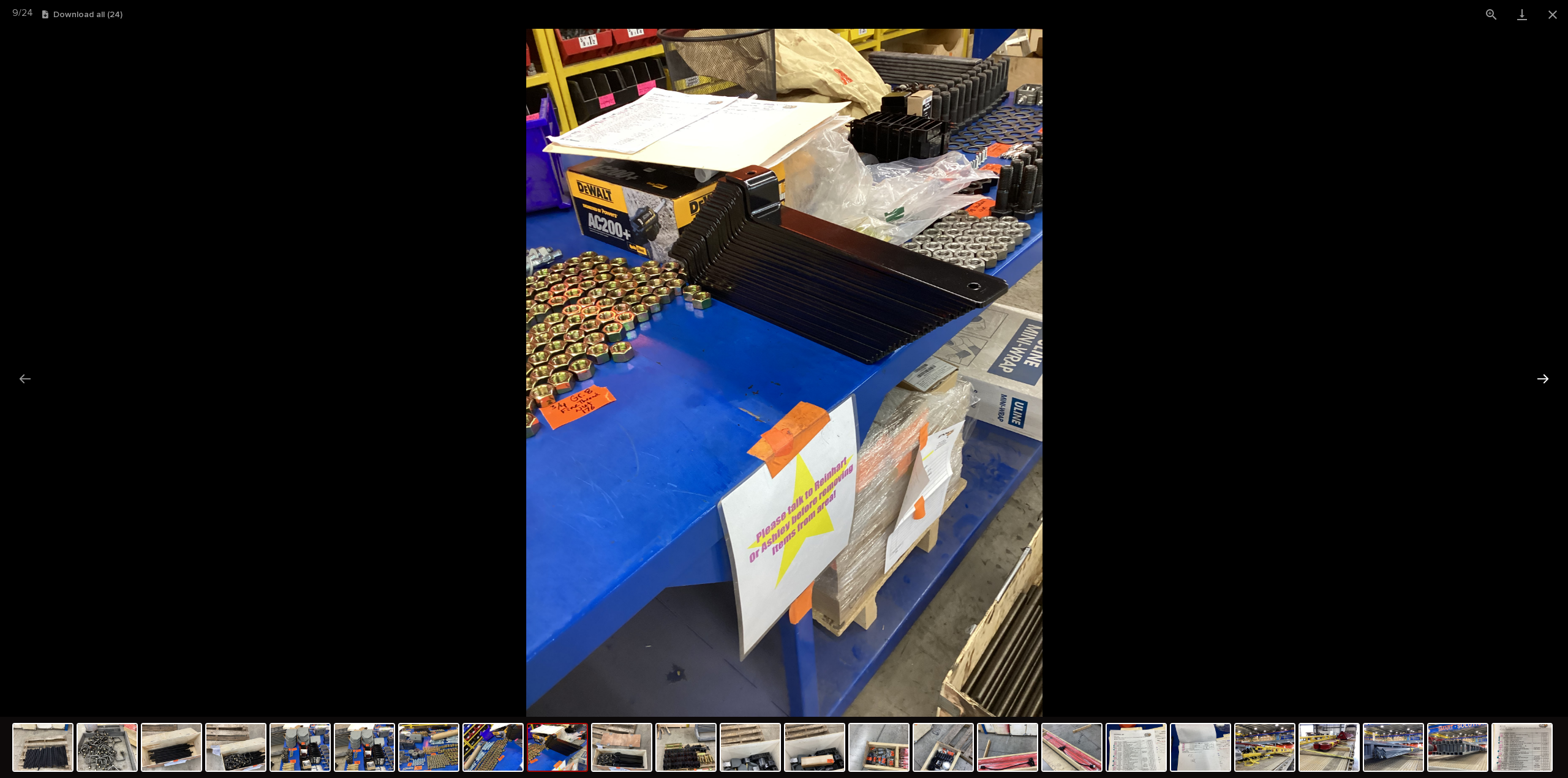
click at [1545, 379] on button "Next slide" at bounding box center [1542, 378] width 26 height 24
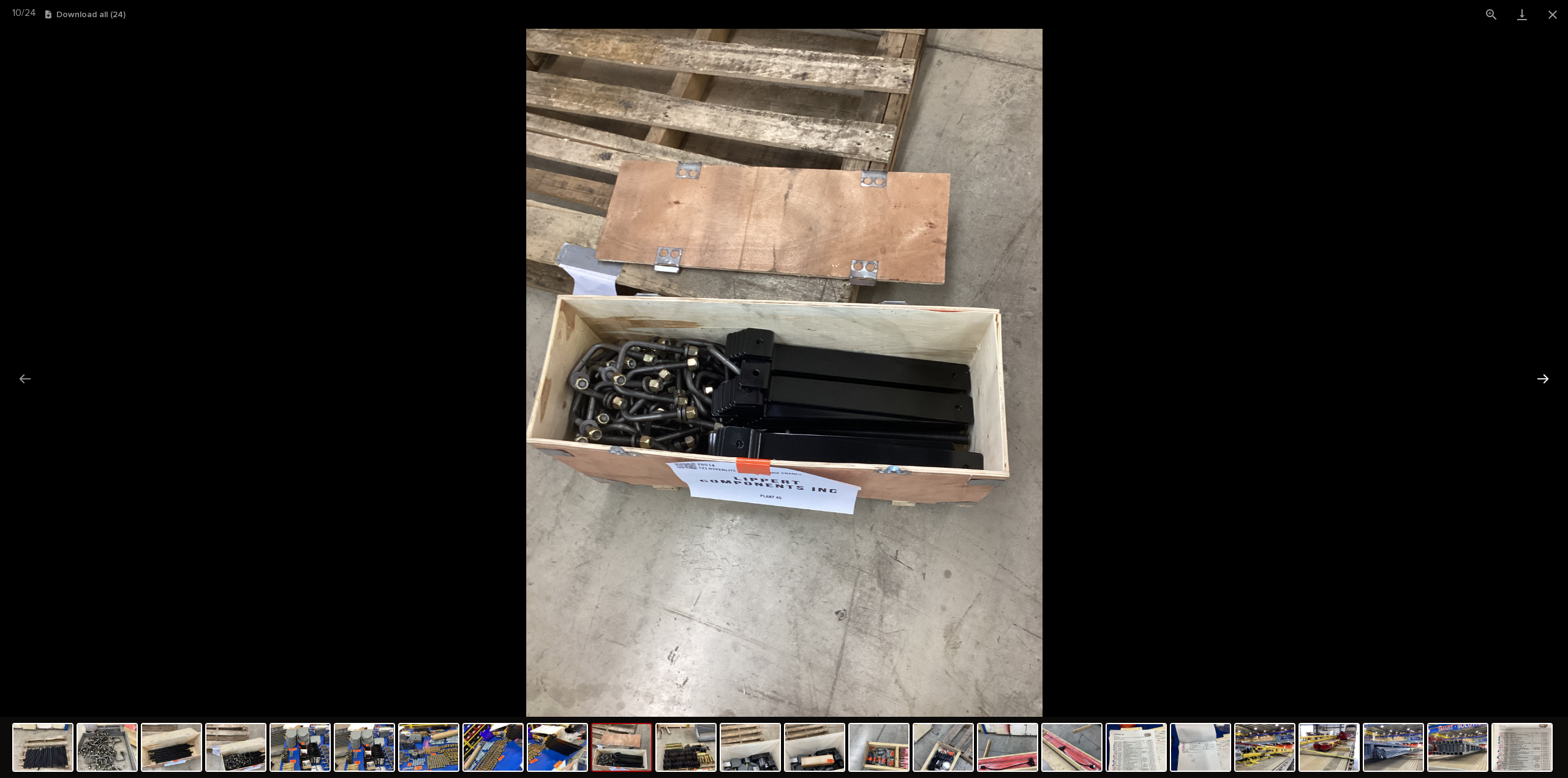
click at [1545, 379] on button "Next slide" at bounding box center [1542, 378] width 26 height 24
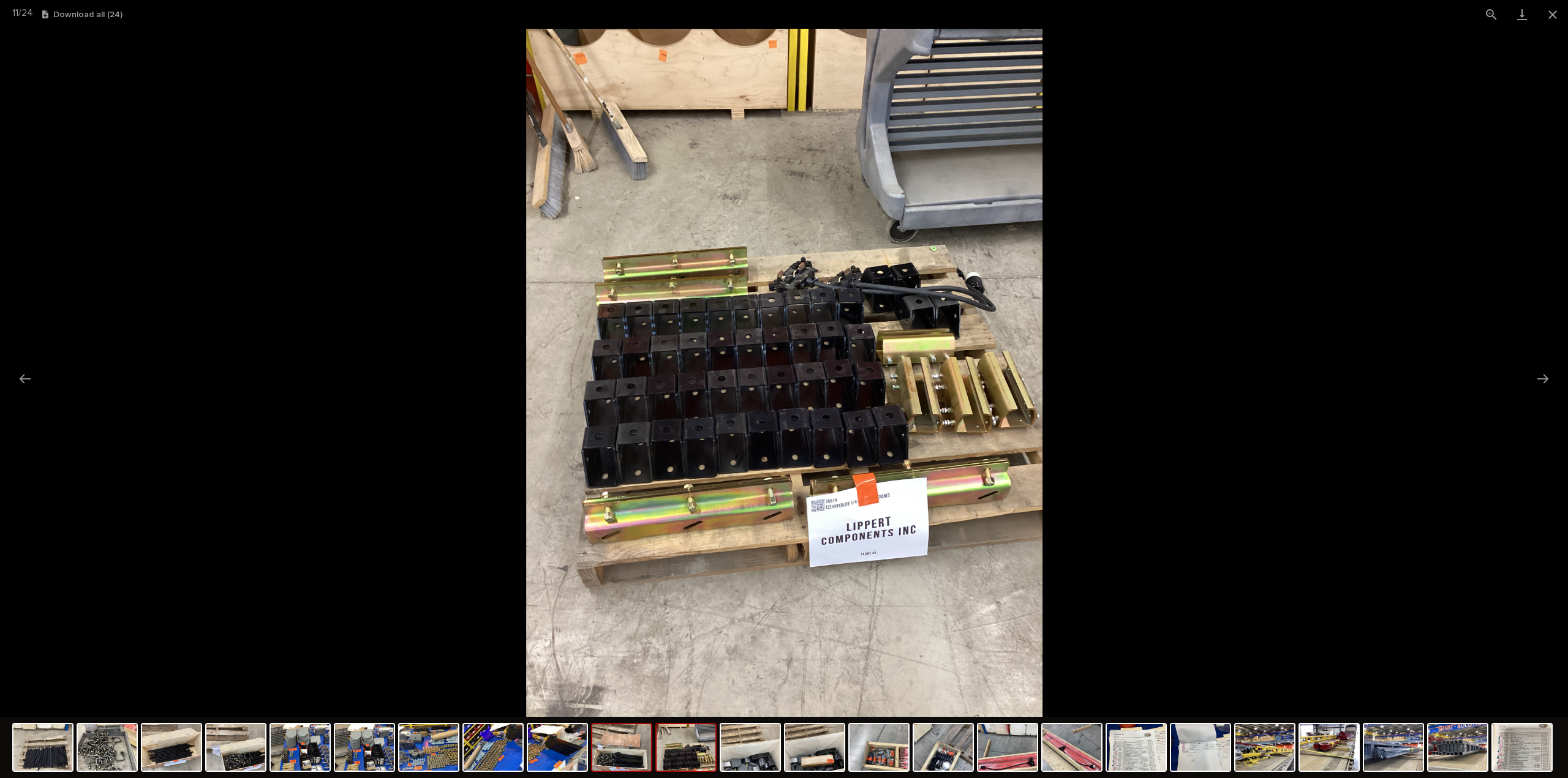
click at [629, 765] on img at bounding box center [621, 747] width 59 height 46
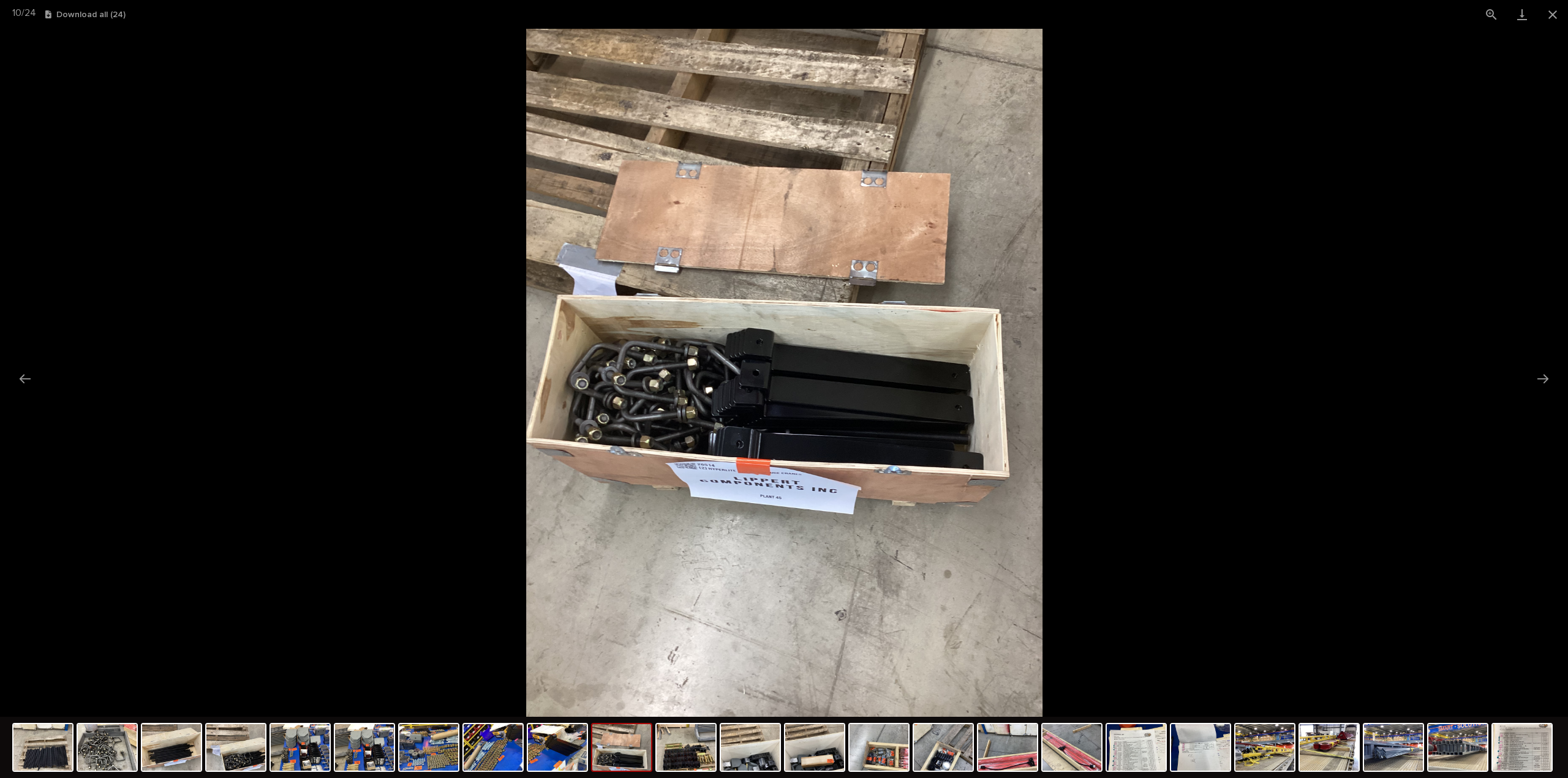
click at [1275, 772] on div at bounding box center [784, 748] width 1543 height 64
click at [1318, 765] on img at bounding box center [1329, 747] width 59 height 46
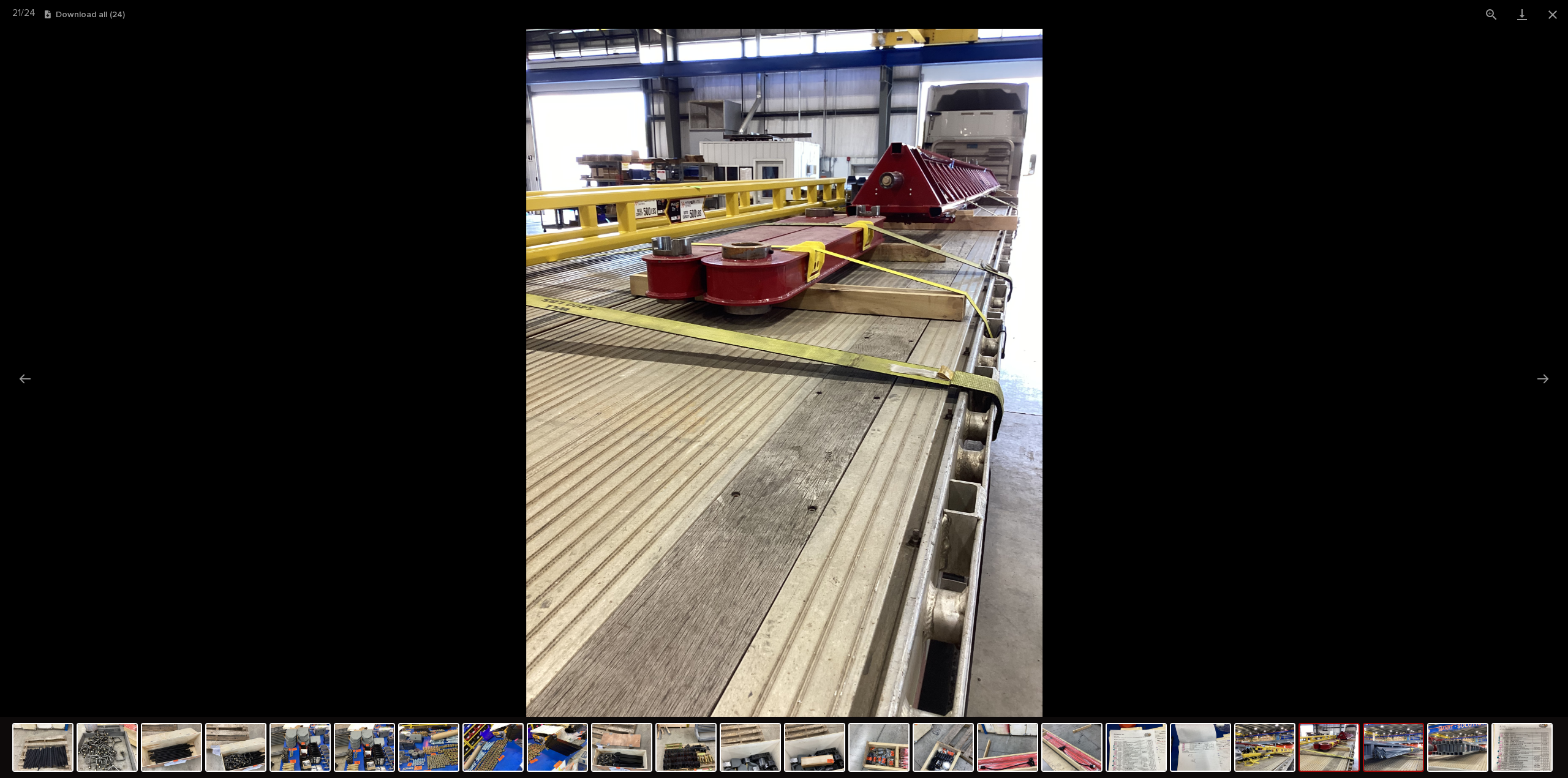
click at [1411, 757] on img at bounding box center [1393, 747] width 59 height 46
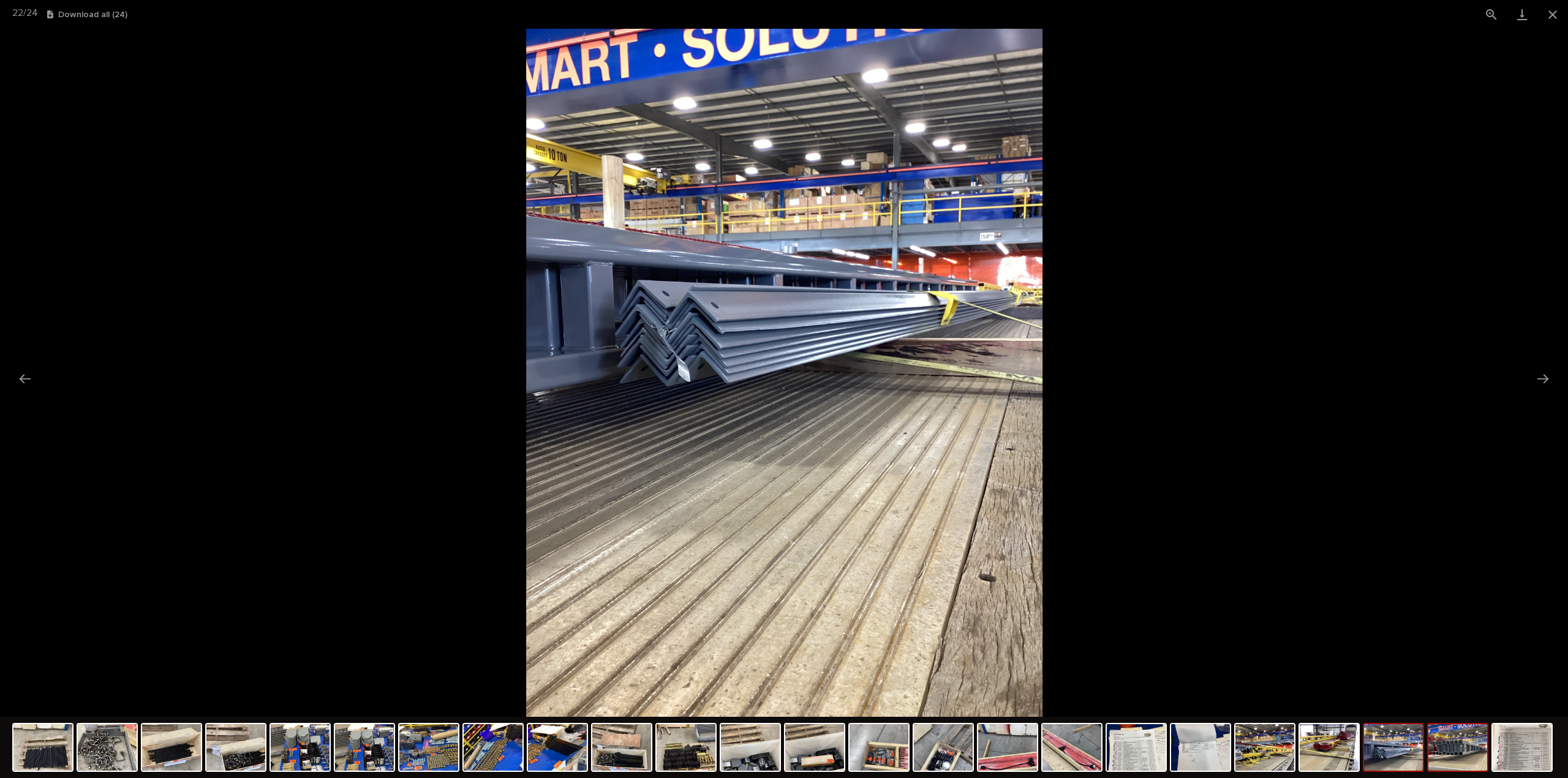
click at [1466, 765] on img at bounding box center [1457, 747] width 59 height 46
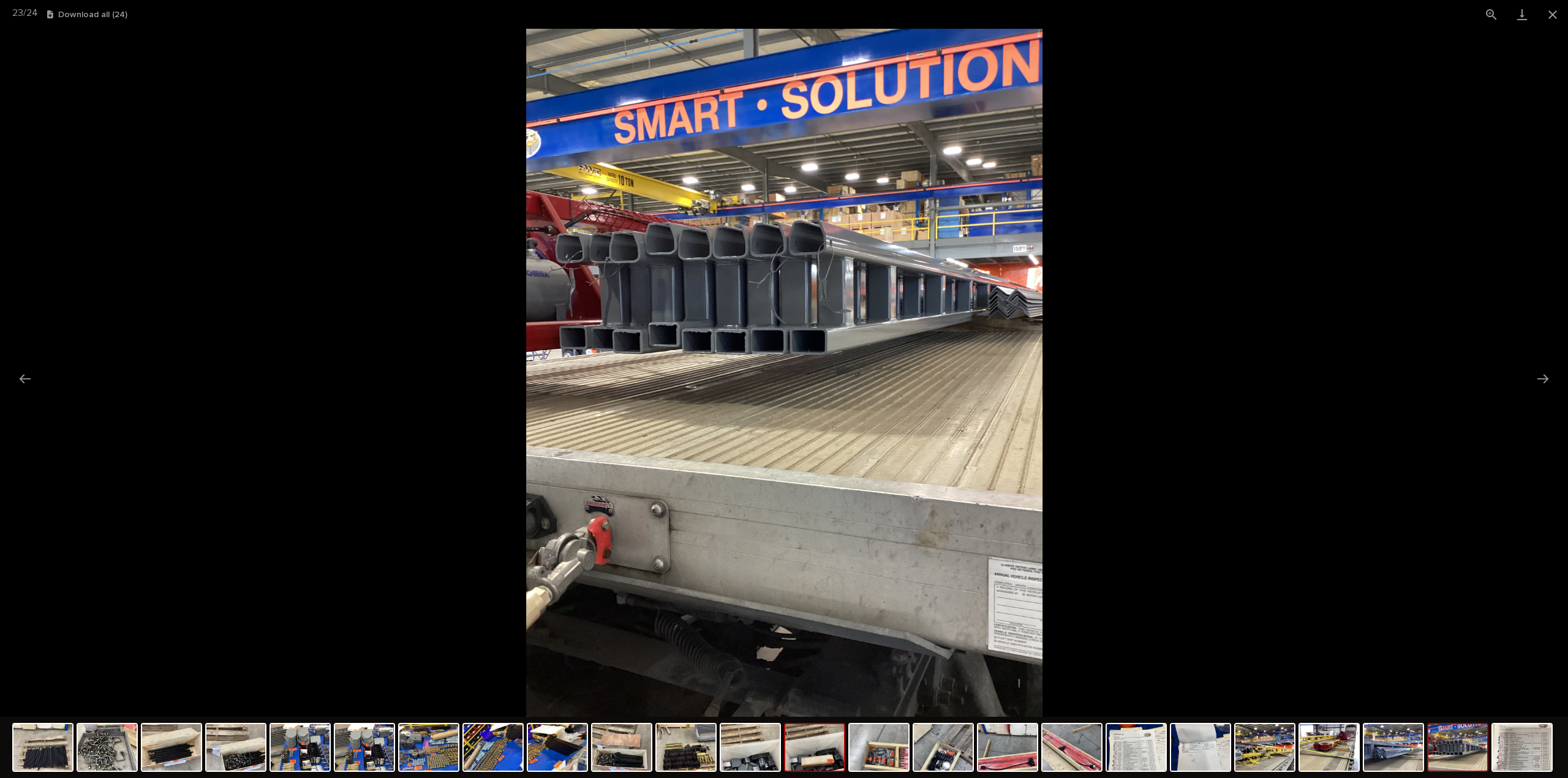
click at [805, 750] on img at bounding box center [814, 747] width 59 height 46
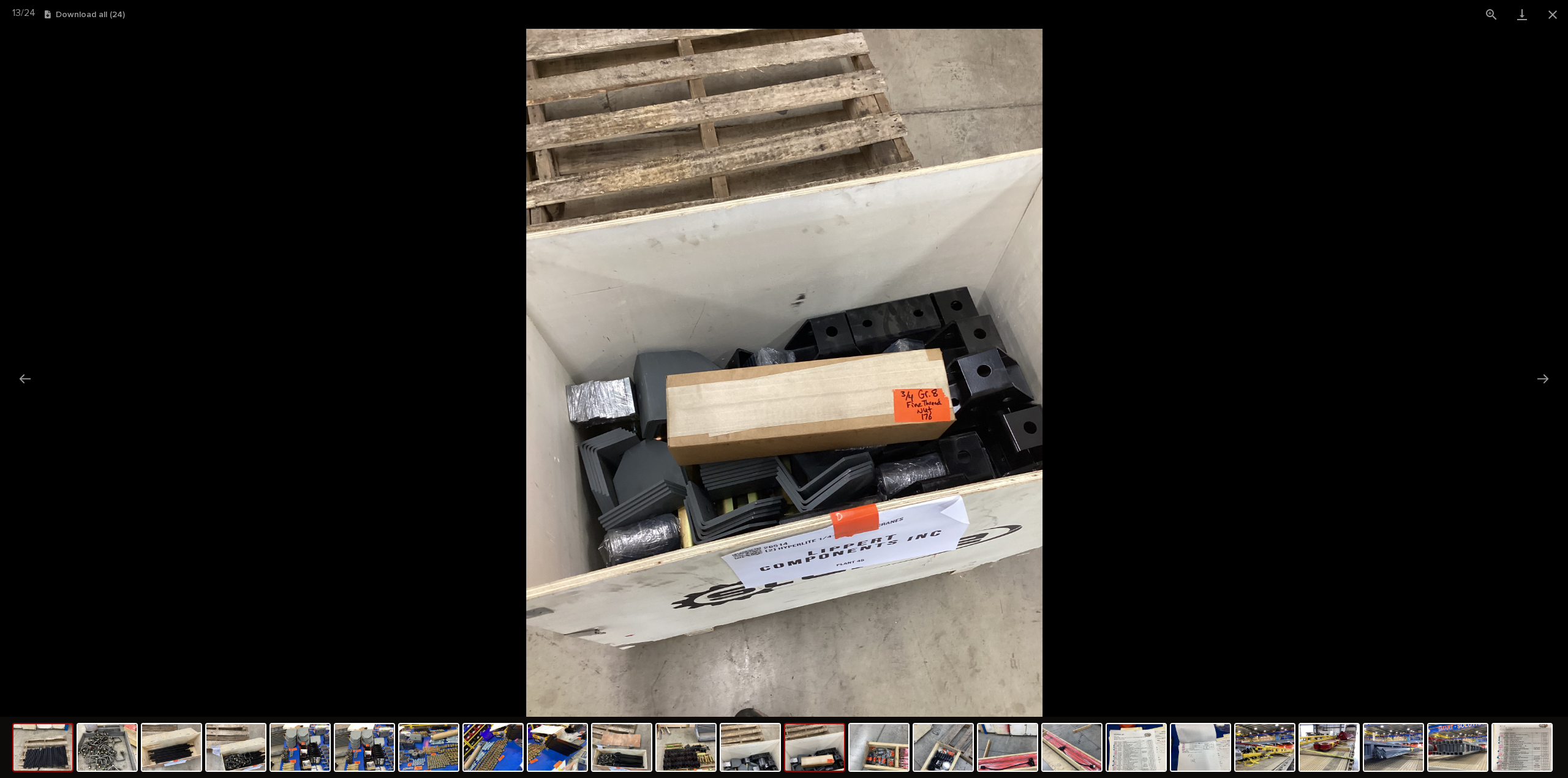
click at [50, 751] on img at bounding box center [42, 747] width 59 height 46
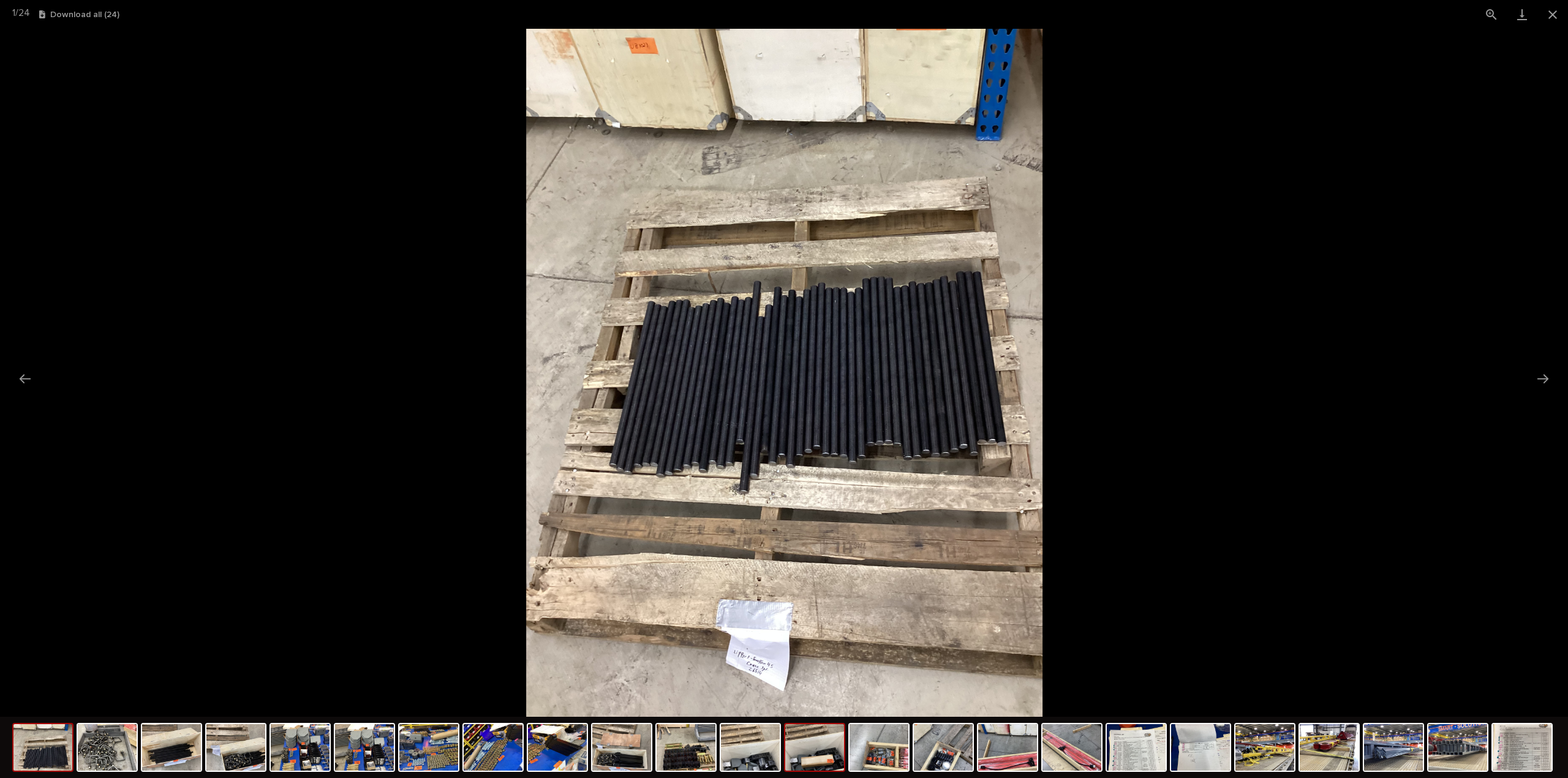
click at [817, 764] on img at bounding box center [814, 747] width 59 height 46
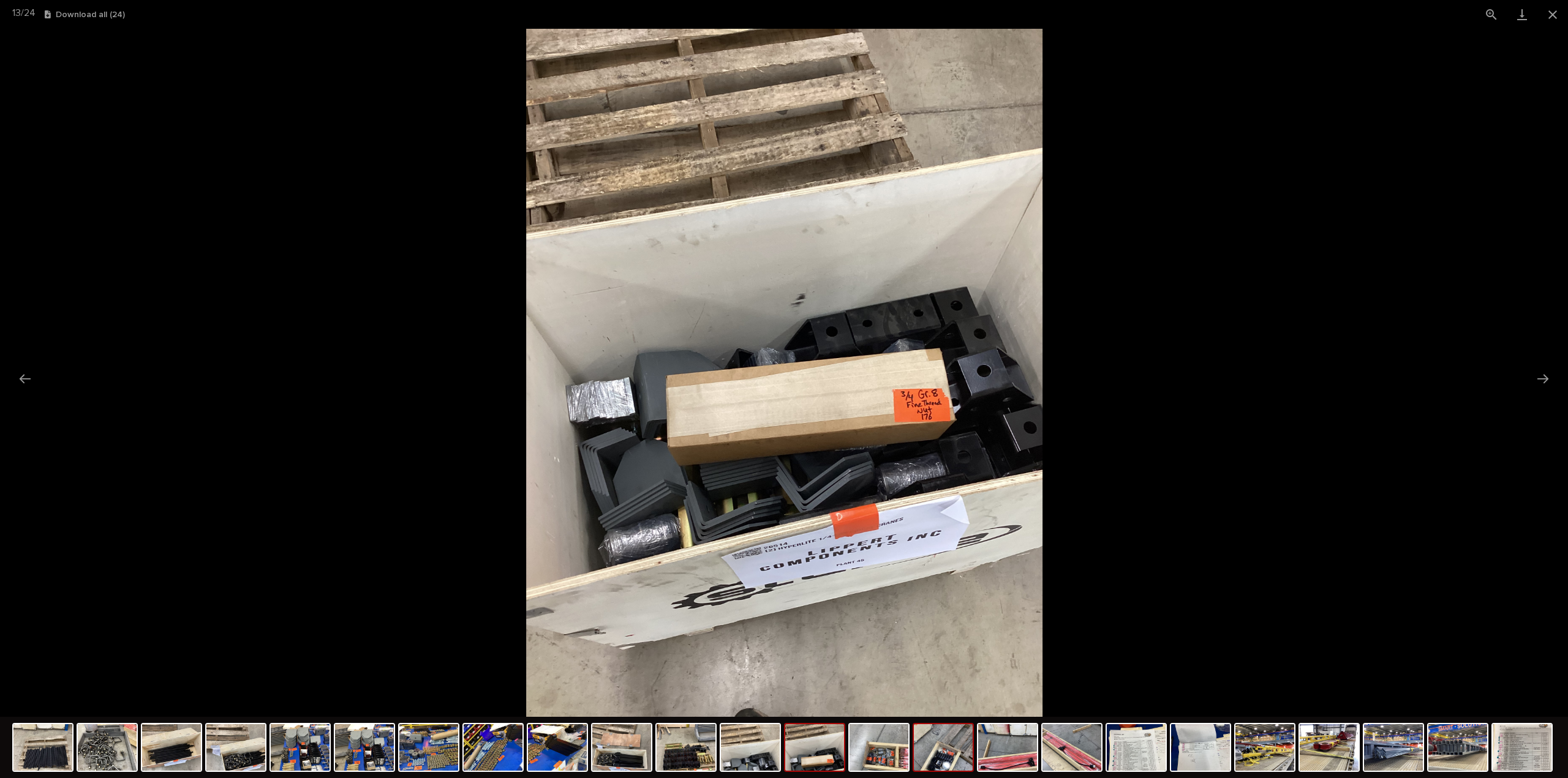
click at [935, 765] on img at bounding box center [943, 747] width 59 height 46
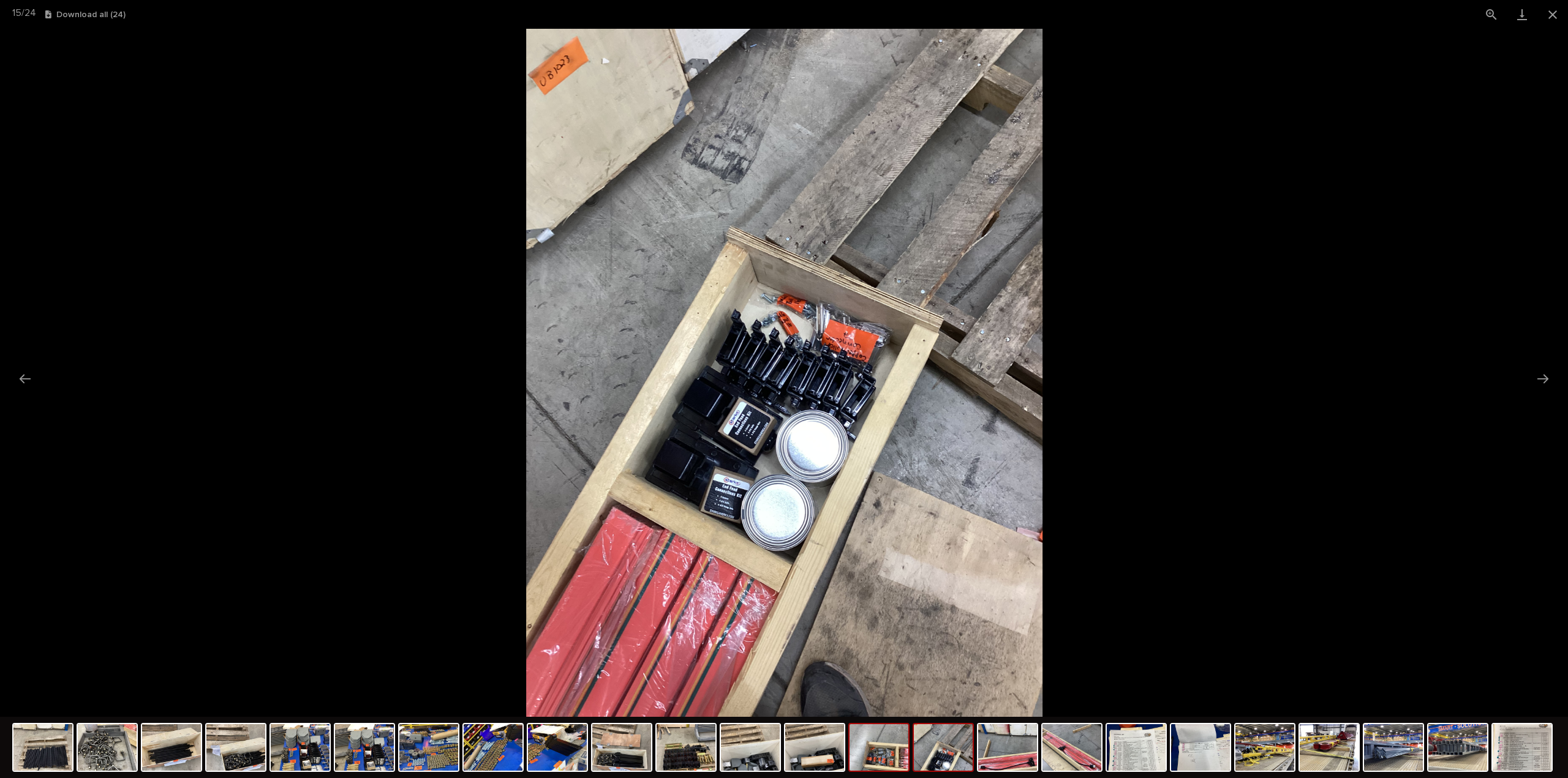
drag, startPoint x: 887, startPoint y: 766, endPoint x: 854, endPoint y: 769, distance: 33.1
click at [886, 766] on img at bounding box center [879, 747] width 59 height 46
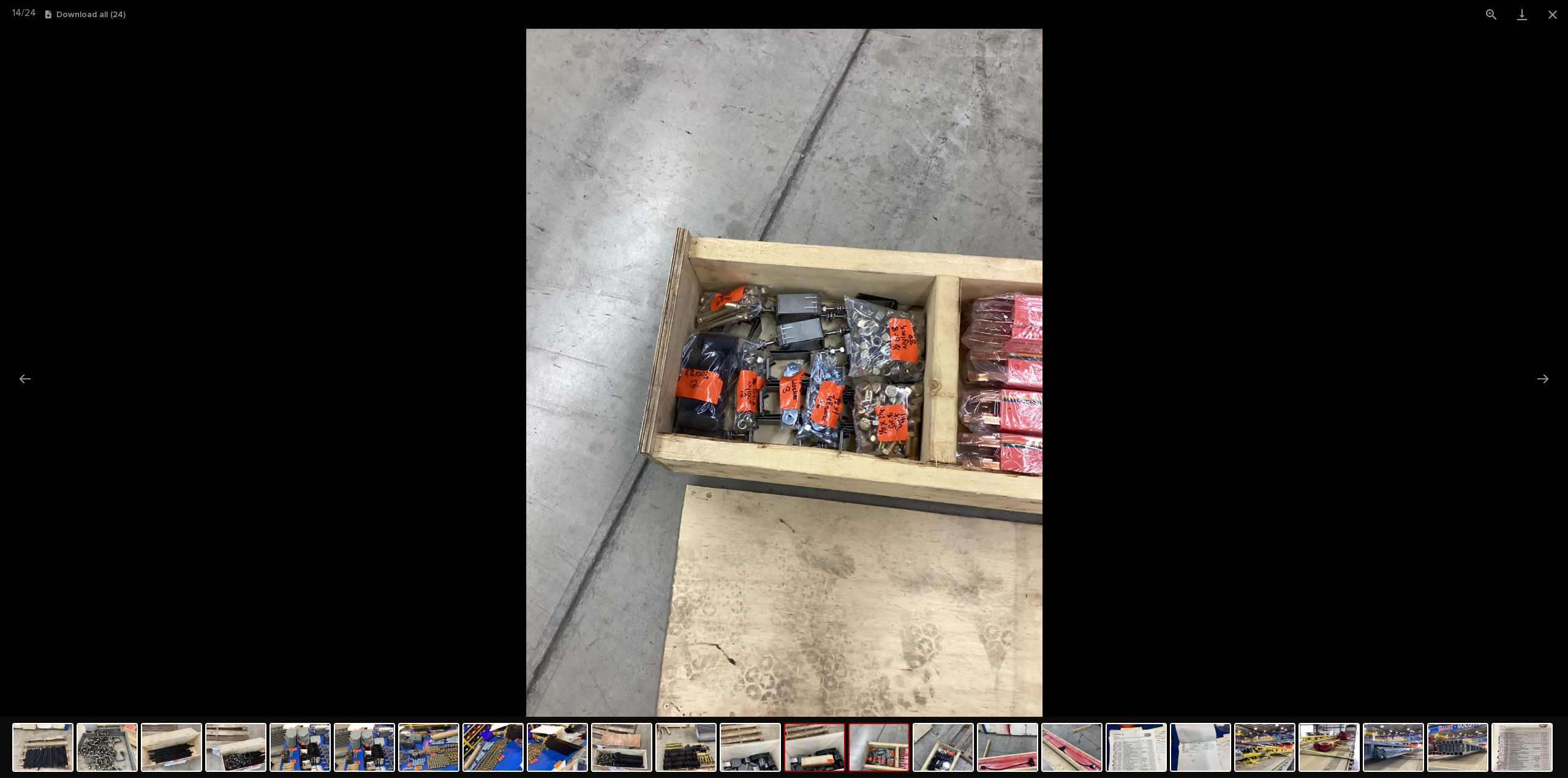
click at [833, 769] on img at bounding box center [814, 747] width 59 height 46
click at [547, 765] on img at bounding box center [557, 747] width 59 height 46
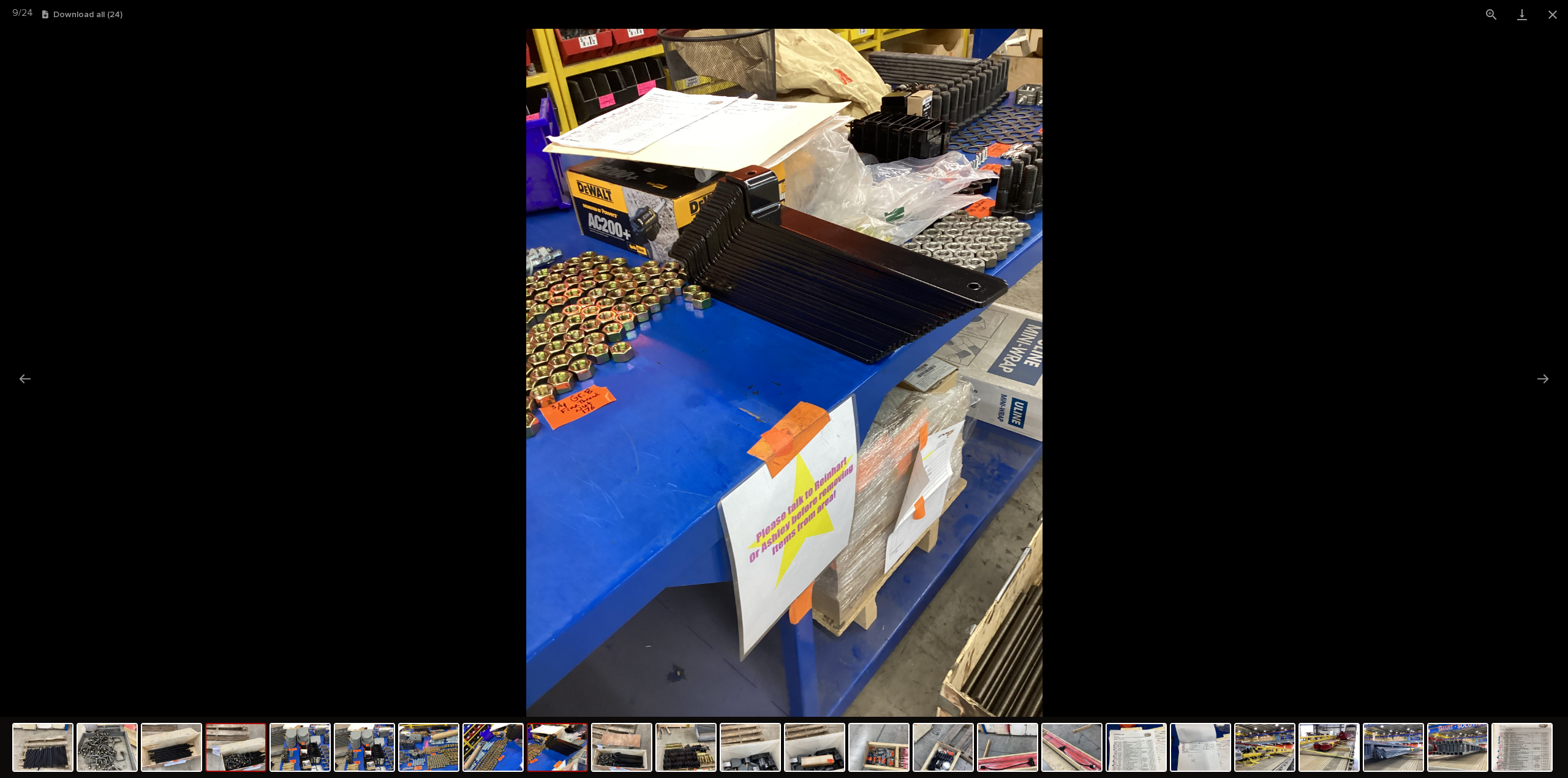
click at [252, 766] on img at bounding box center [235, 747] width 59 height 46
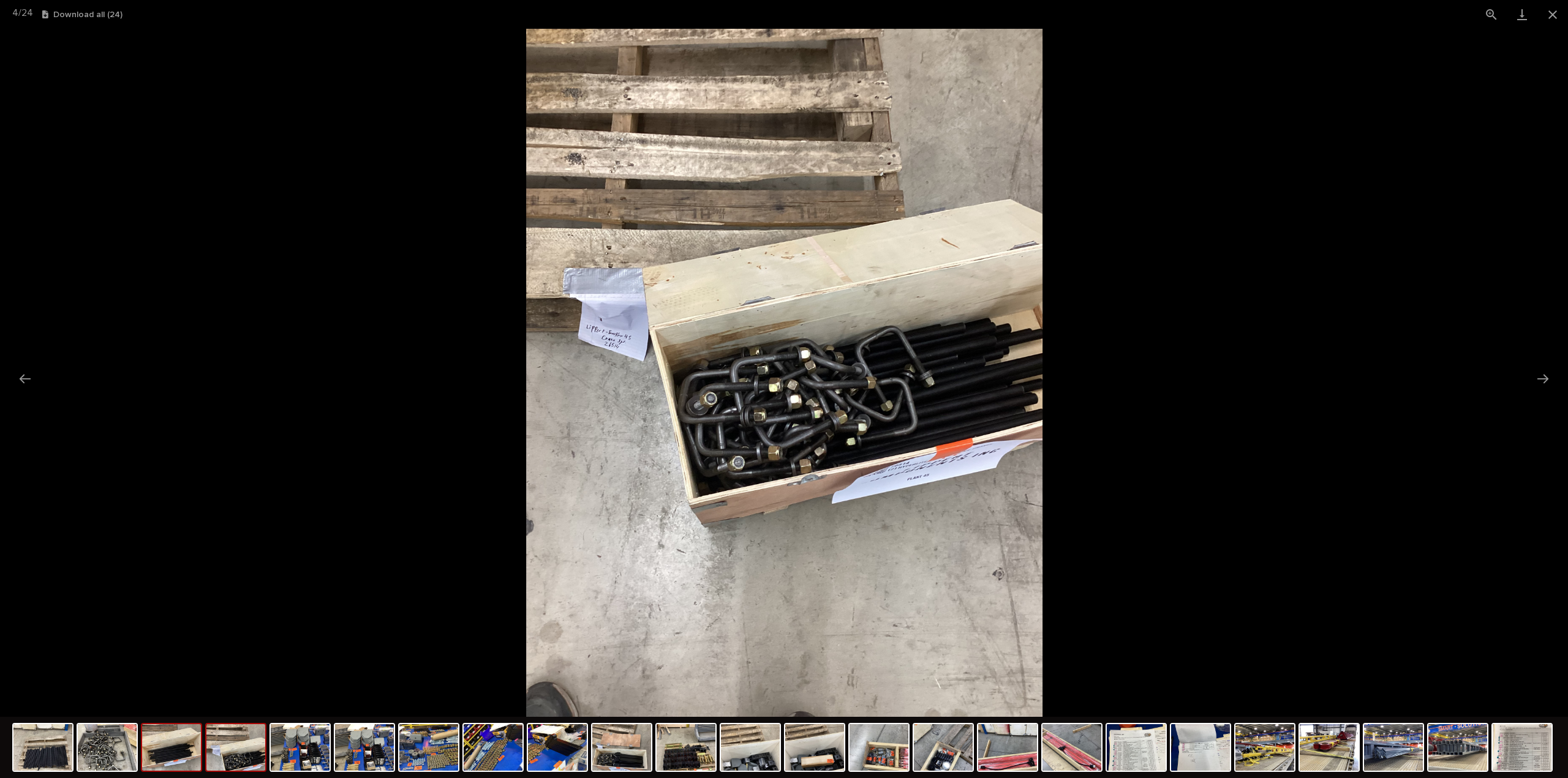
click at [177, 765] on img at bounding box center [171, 747] width 59 height 46
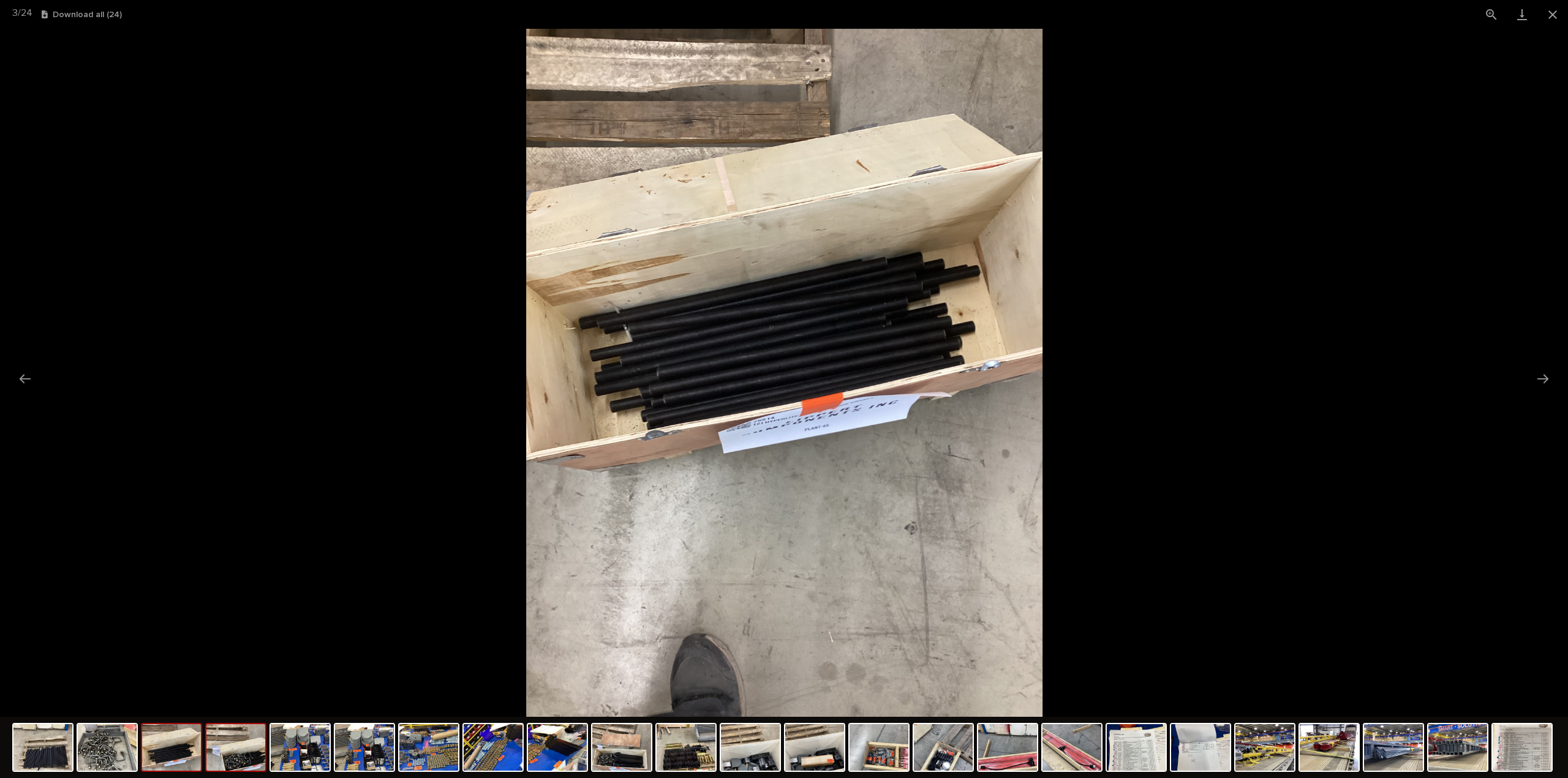
click at [243, 767] on img at bounding box center [235, 747] width 59 height 46
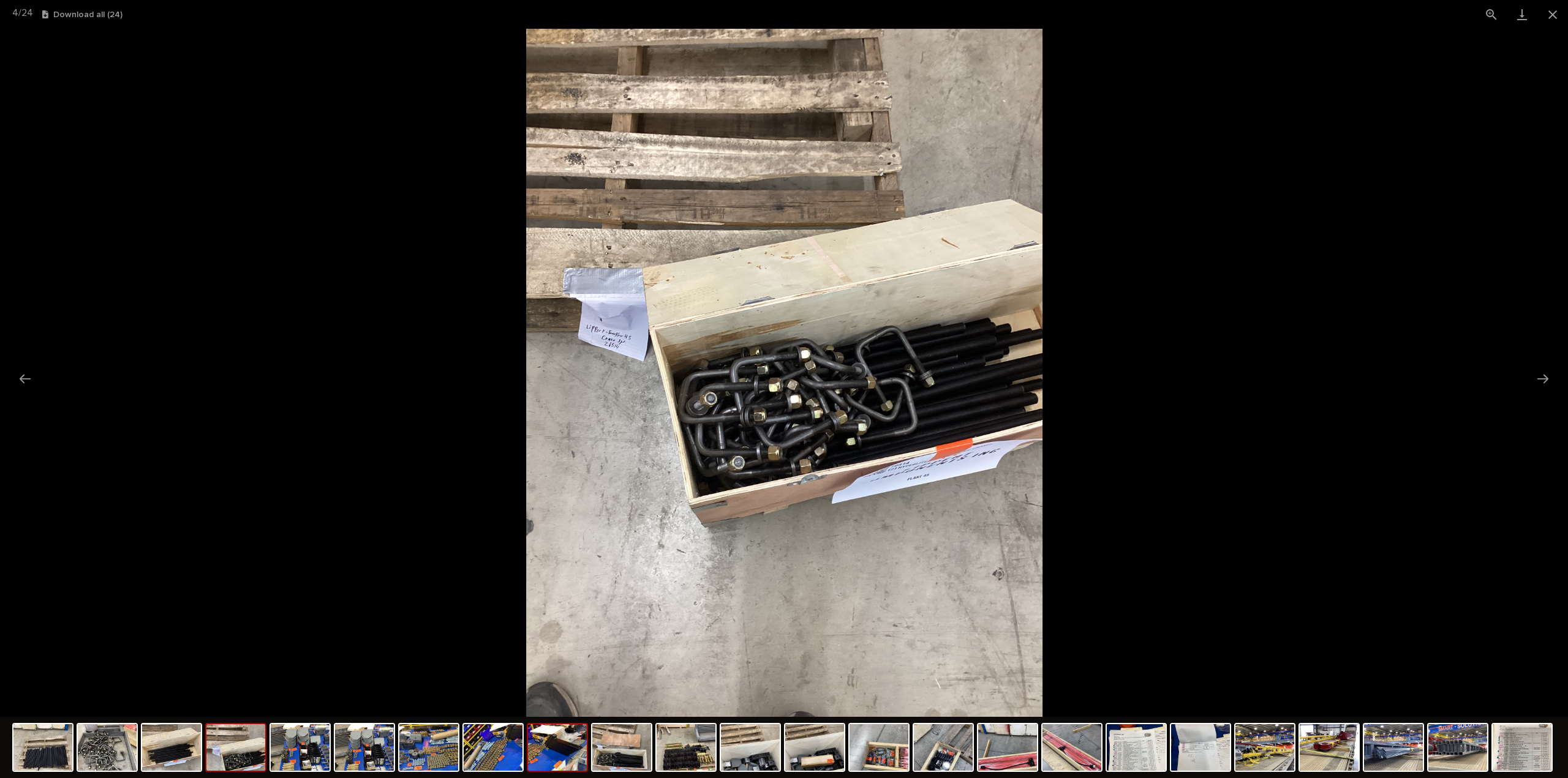
click at [550, 758] on img at bounding box center [557, 747] width 59 height 46
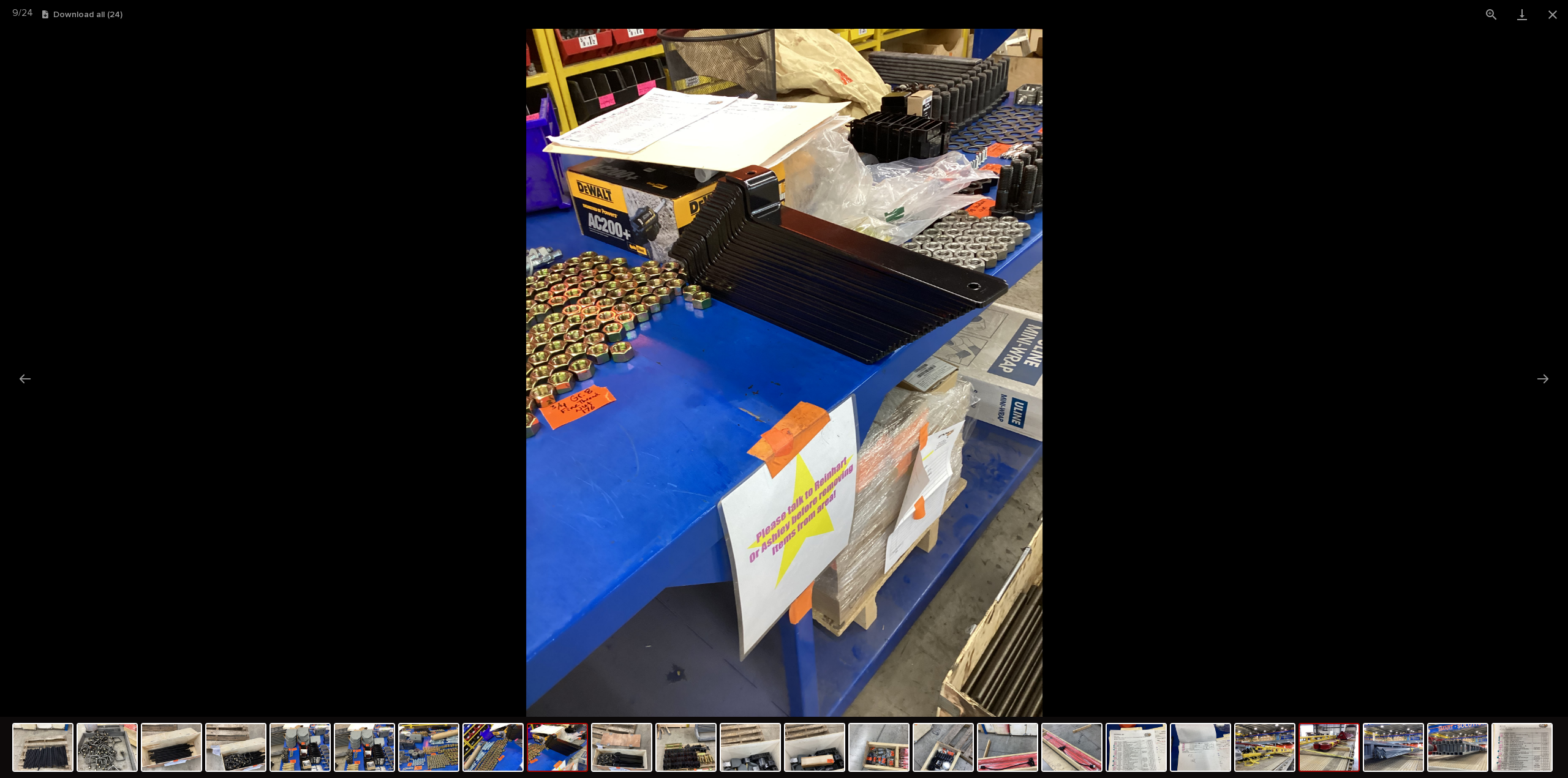
click at [1328, 750] on img at bounding box center [1329, 747] width 59 height 46
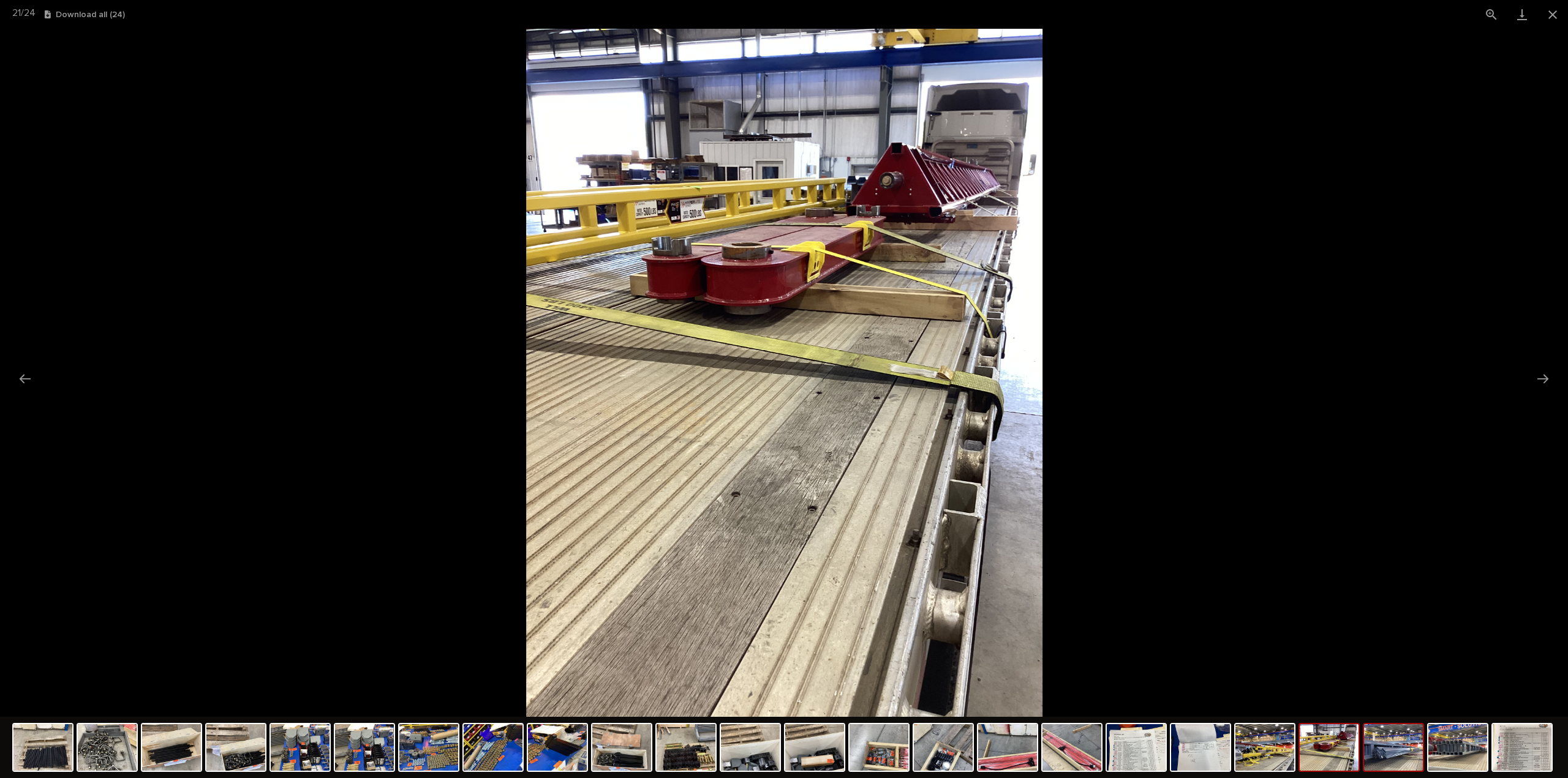
click at [1390, 761] on img at bounding box center [1393, 747] width 59 height 46
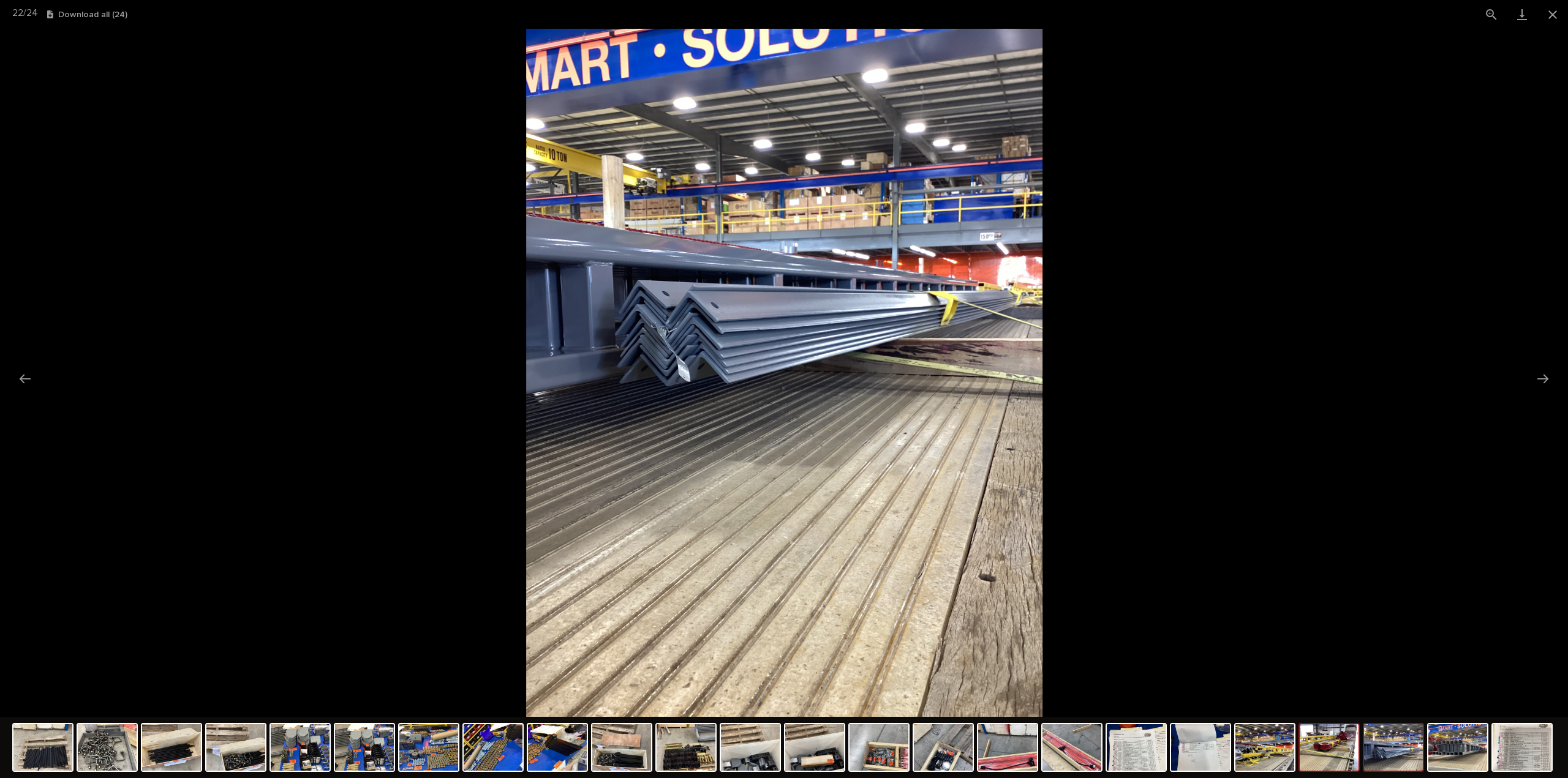
click at [1324, 767] on img at bounding box center [1329, 747] width 59 height 46
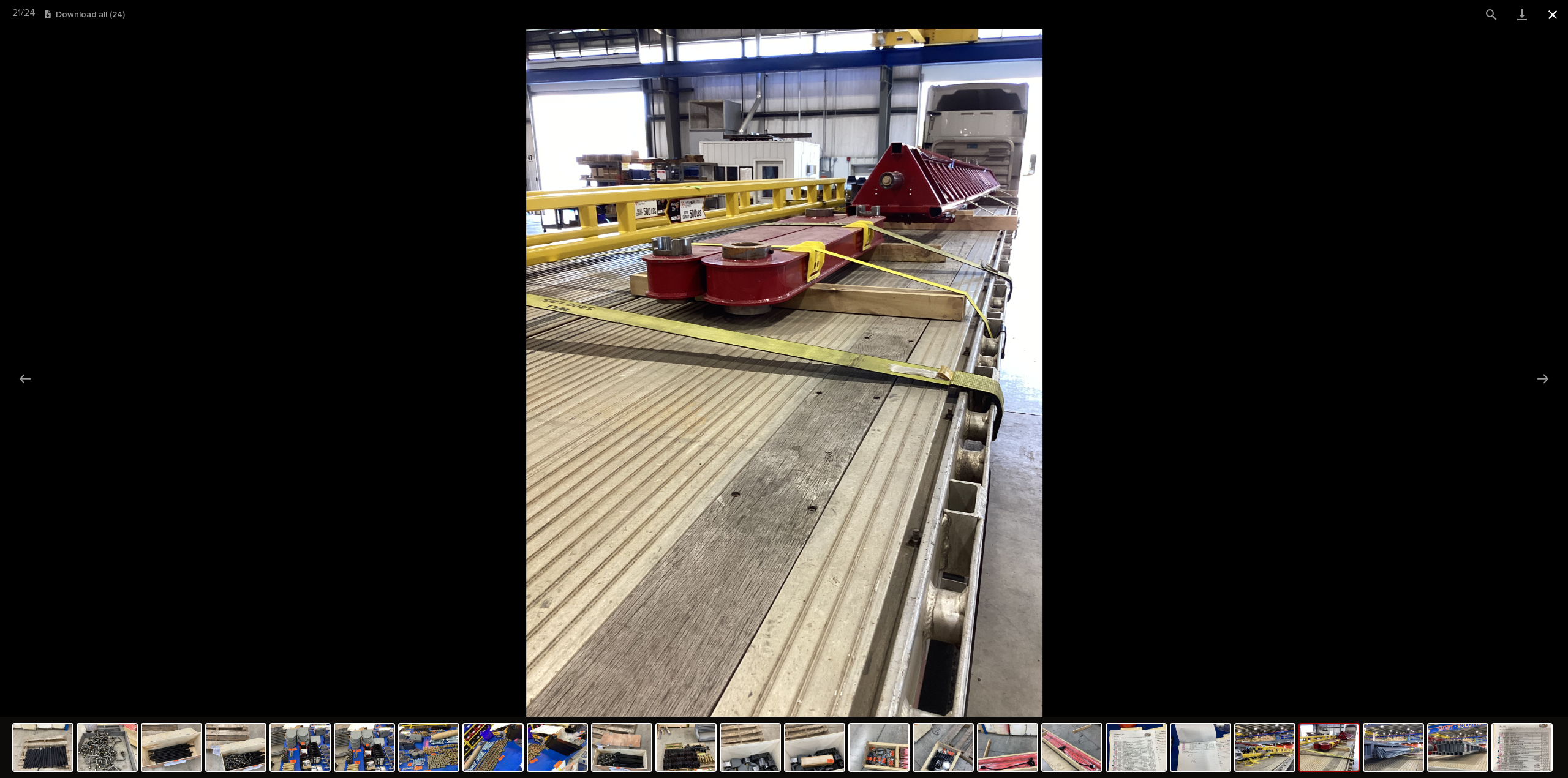
click at [1547, 13] on button "Close gallery" at bounding box center [1552, 14] width 30 height 29
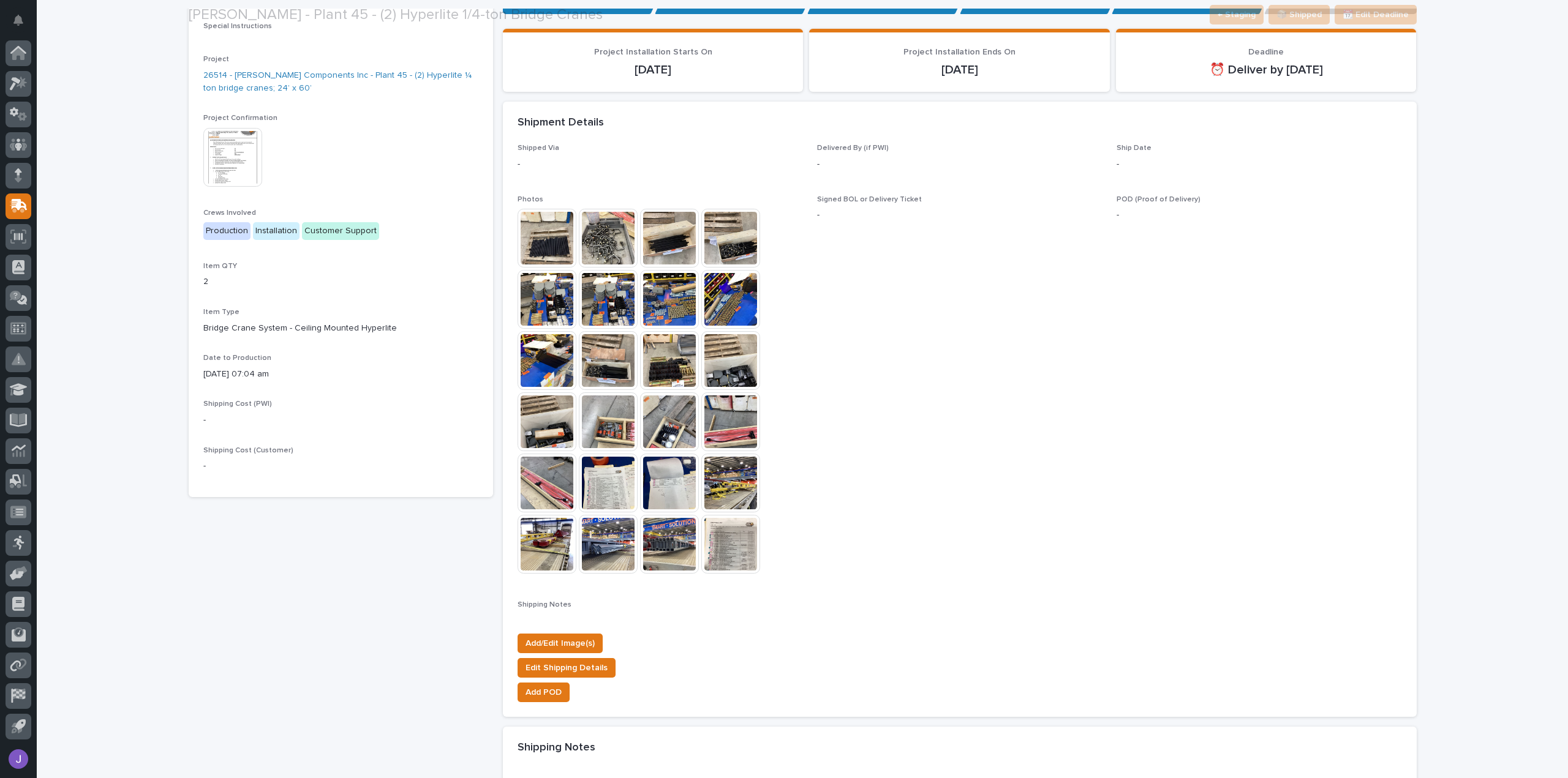
scroll to position [428, 0]
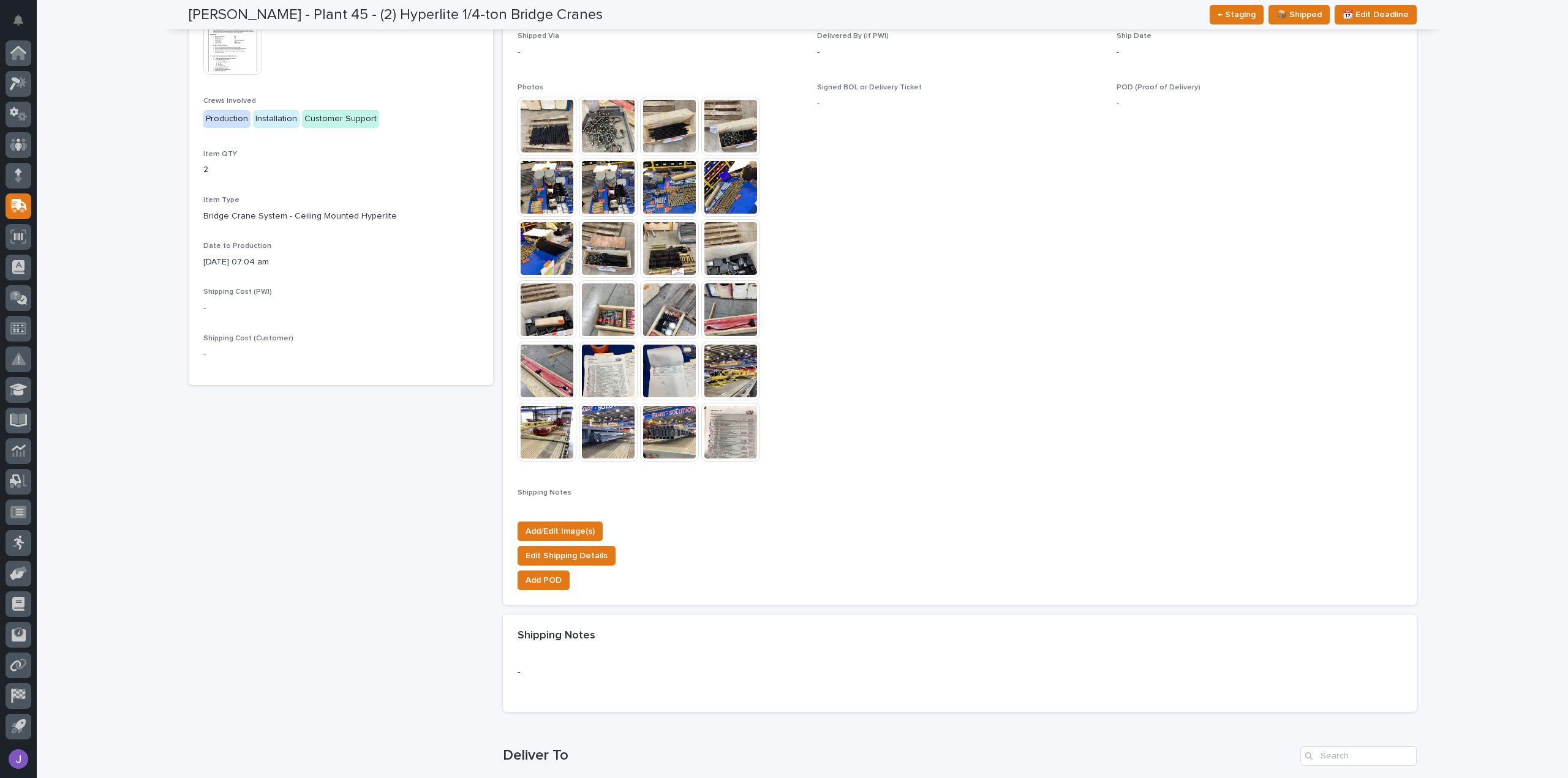
click at [620, 263] on img at bounding box center [608, 248] width 59 height 59
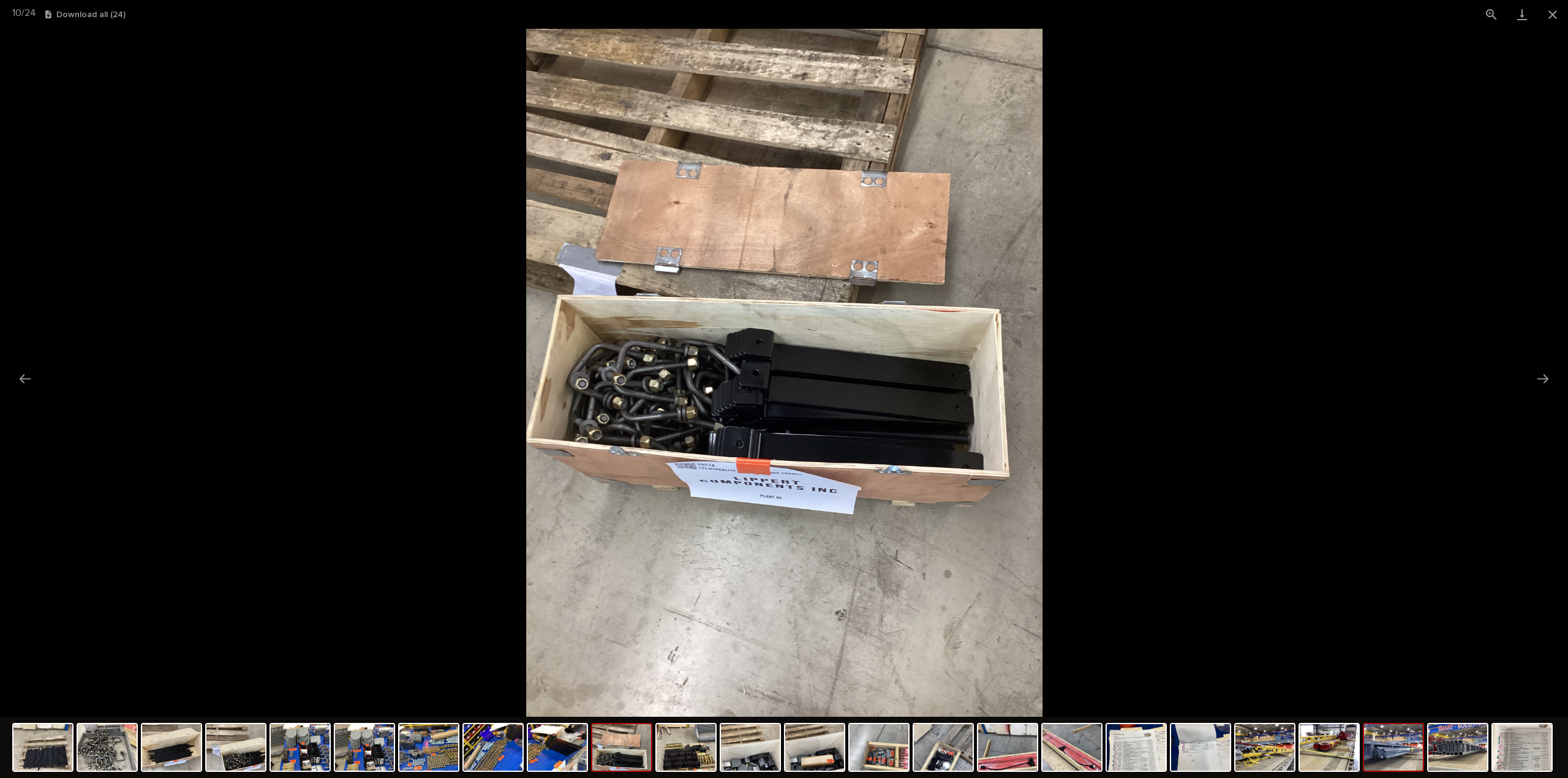
click at [1396, 742] on img at bounding box center [1393, 747] width 59 height 46
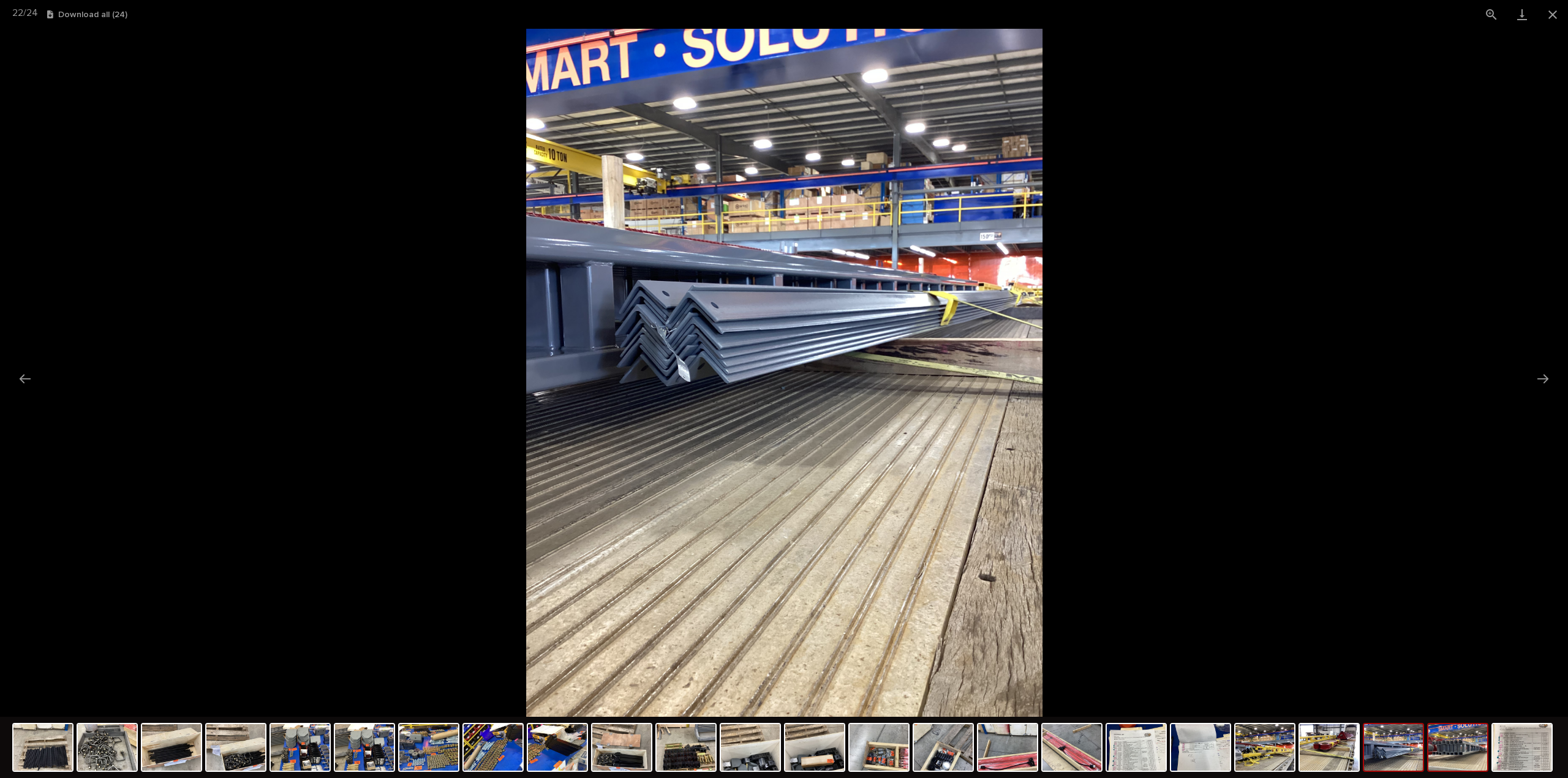
click at [1468, 763] on img at bounding box center [1457, 747] width 59 height 46
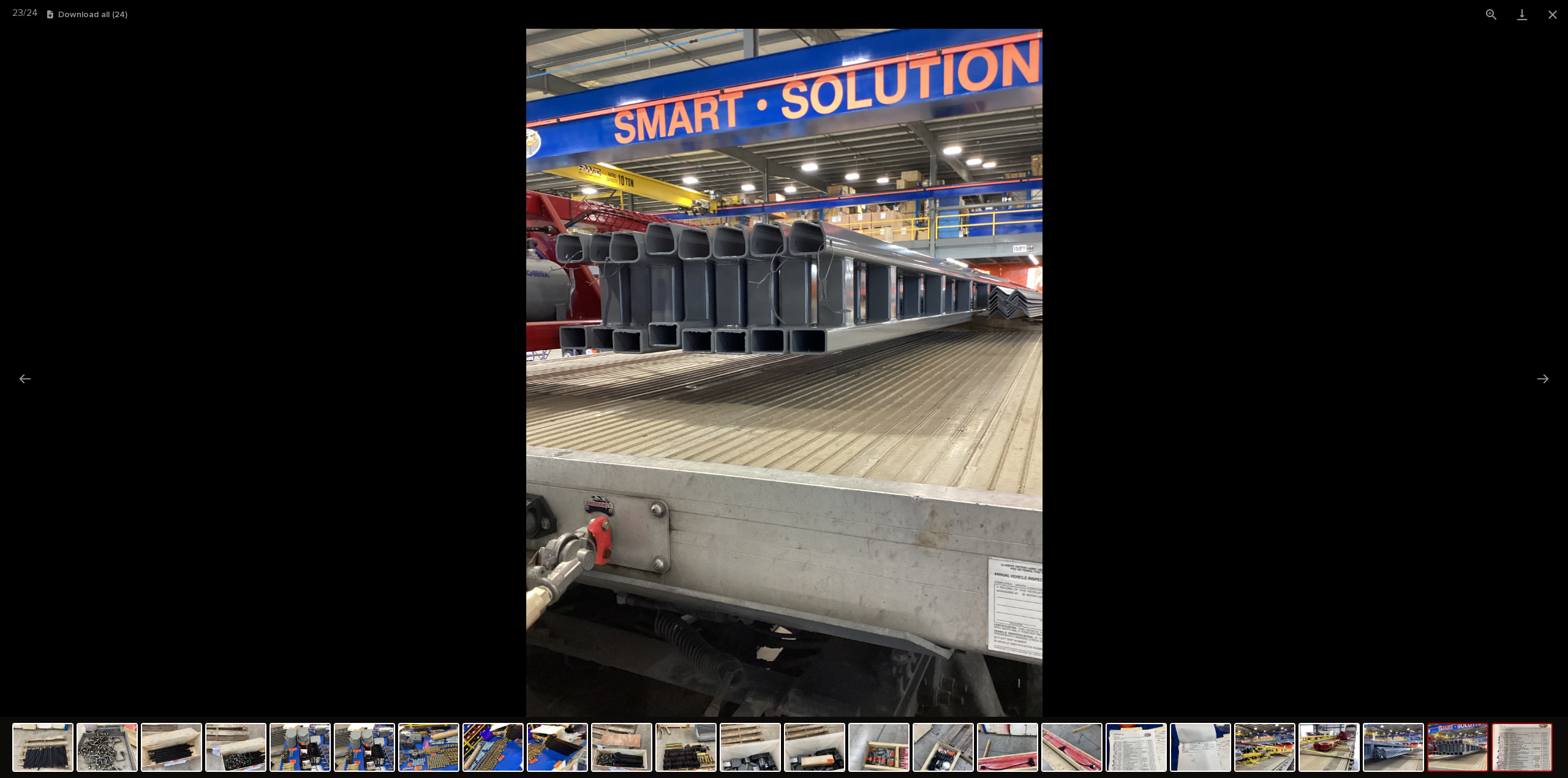
click at [1516, 763] on img at bounding box center [1522, 747] width 59 height 46
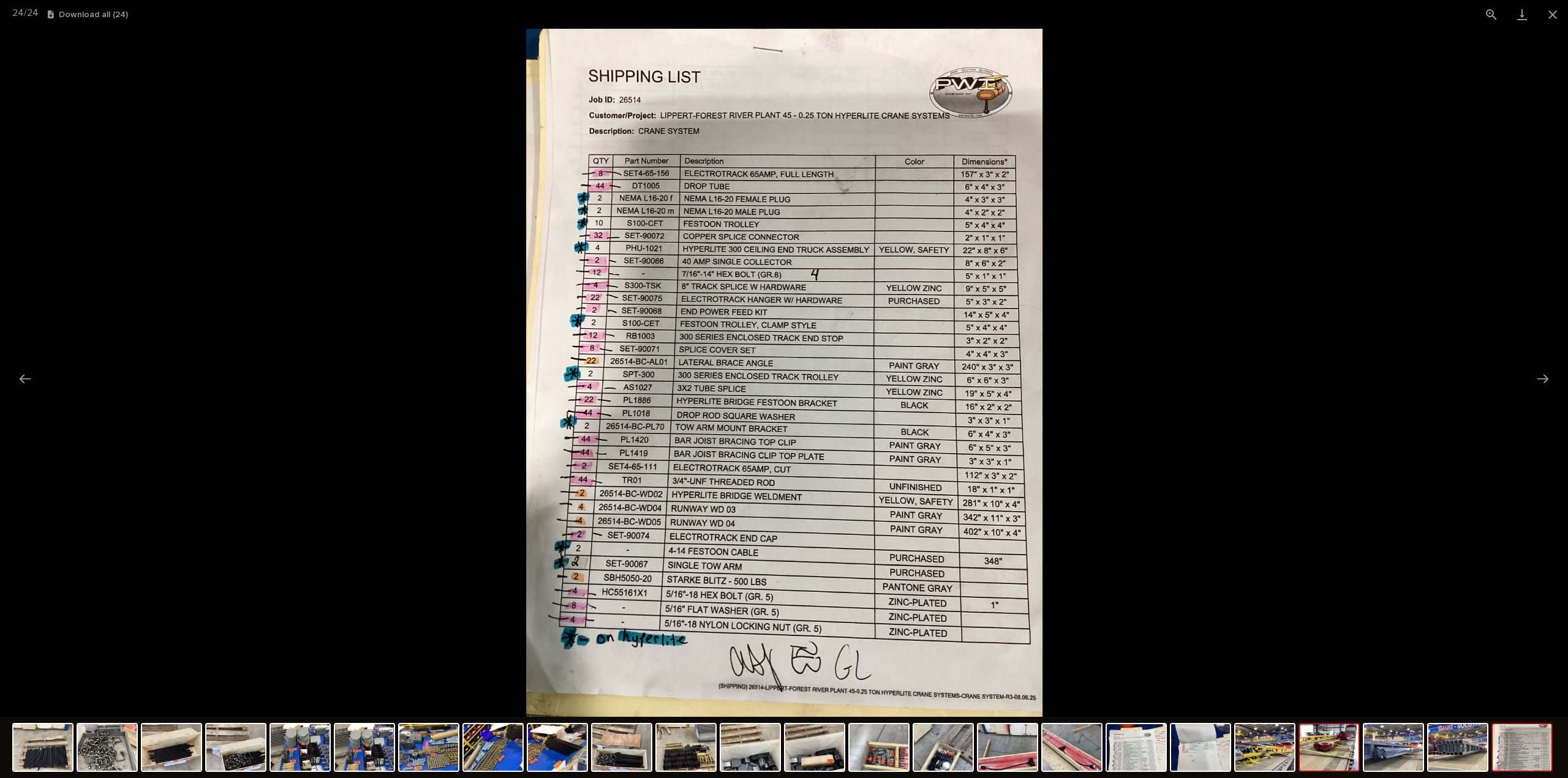
click at [1334, 766] on img at bounding box center [1329, 747] width 59 height 46
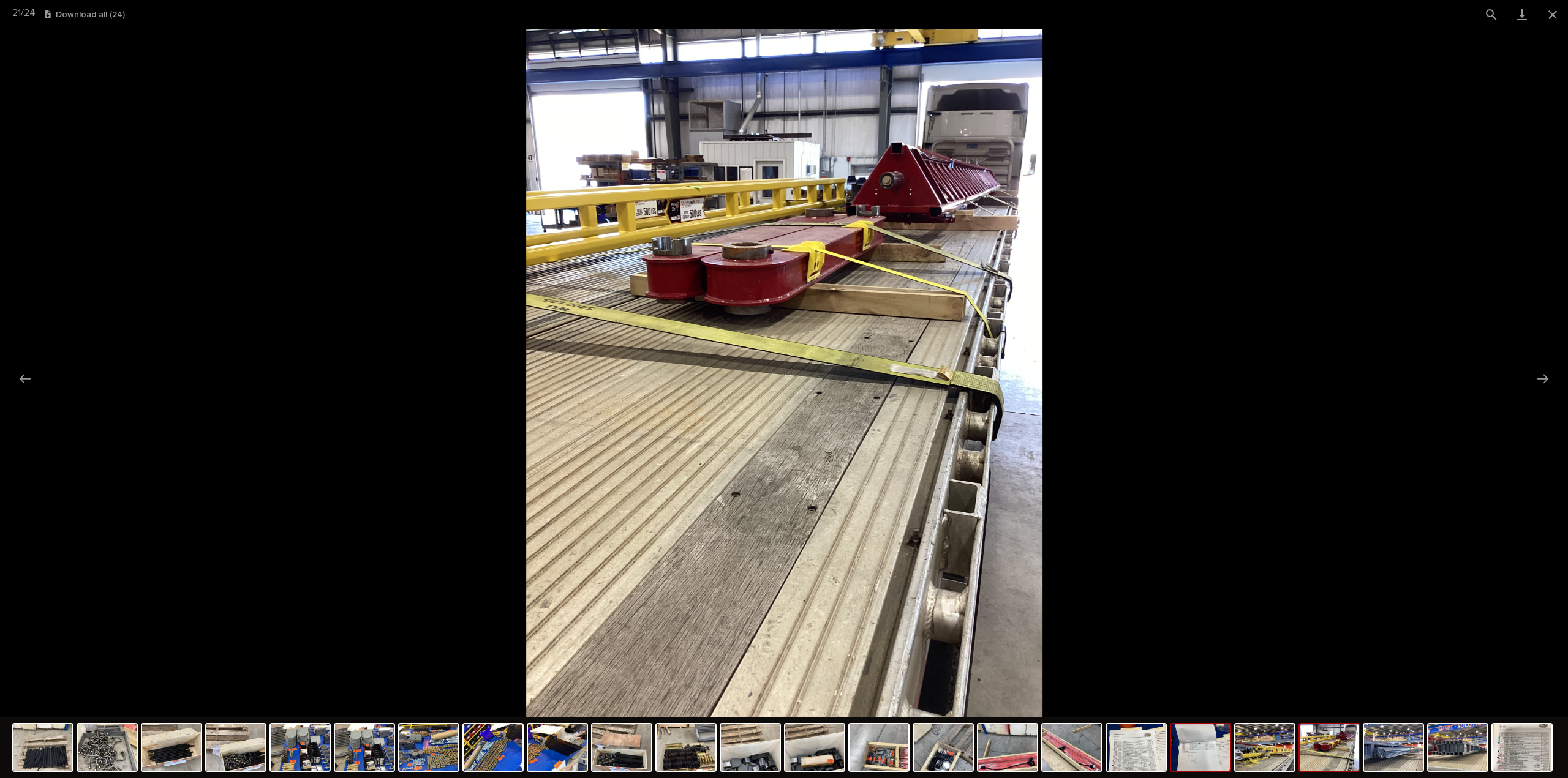
click at [1221, 762] on img at bounding box center [1200, 747] width 59 height 46
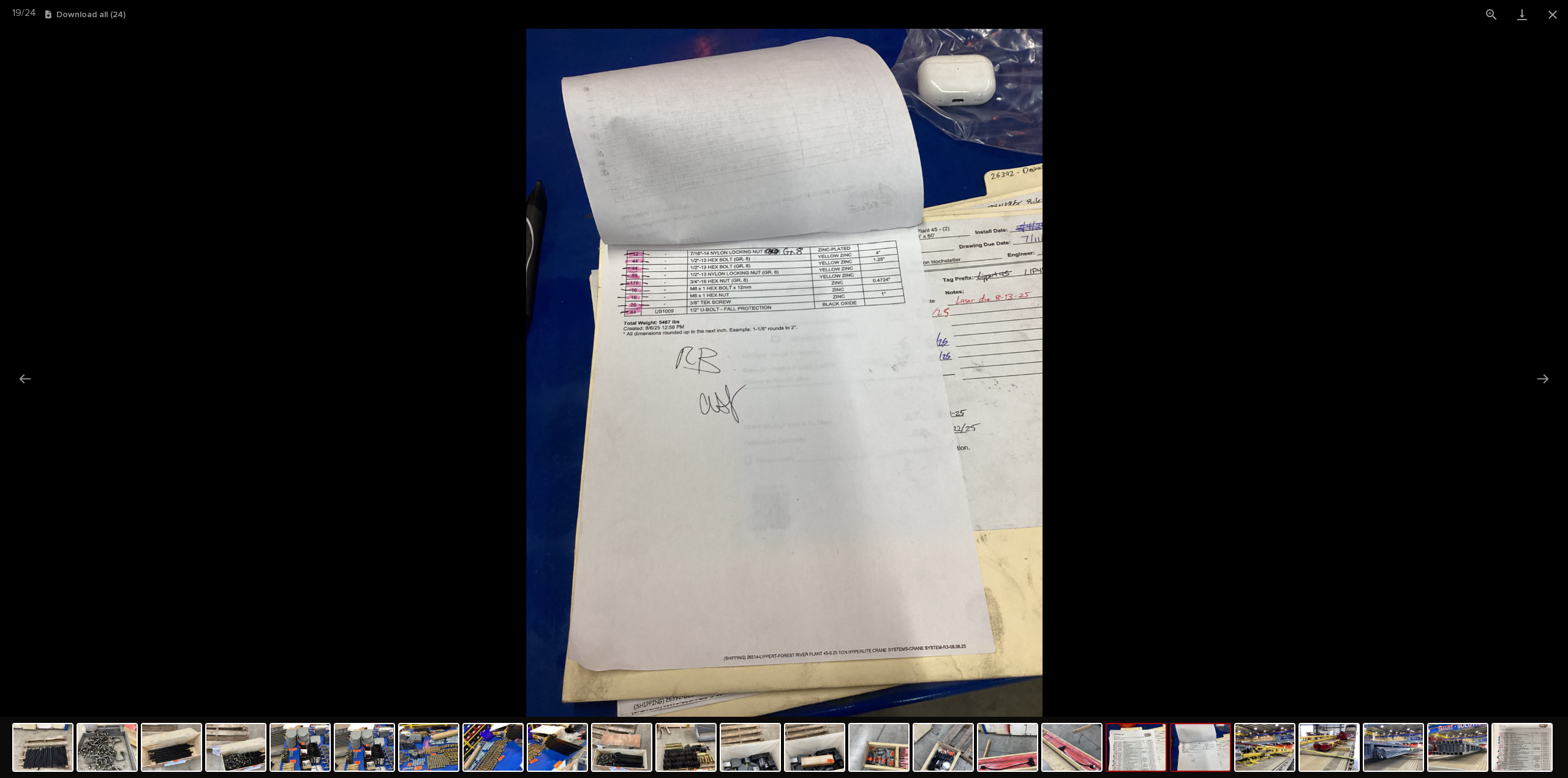
click at [1129, 757] on img at bounding box center [1135, 747] width 59 height 46
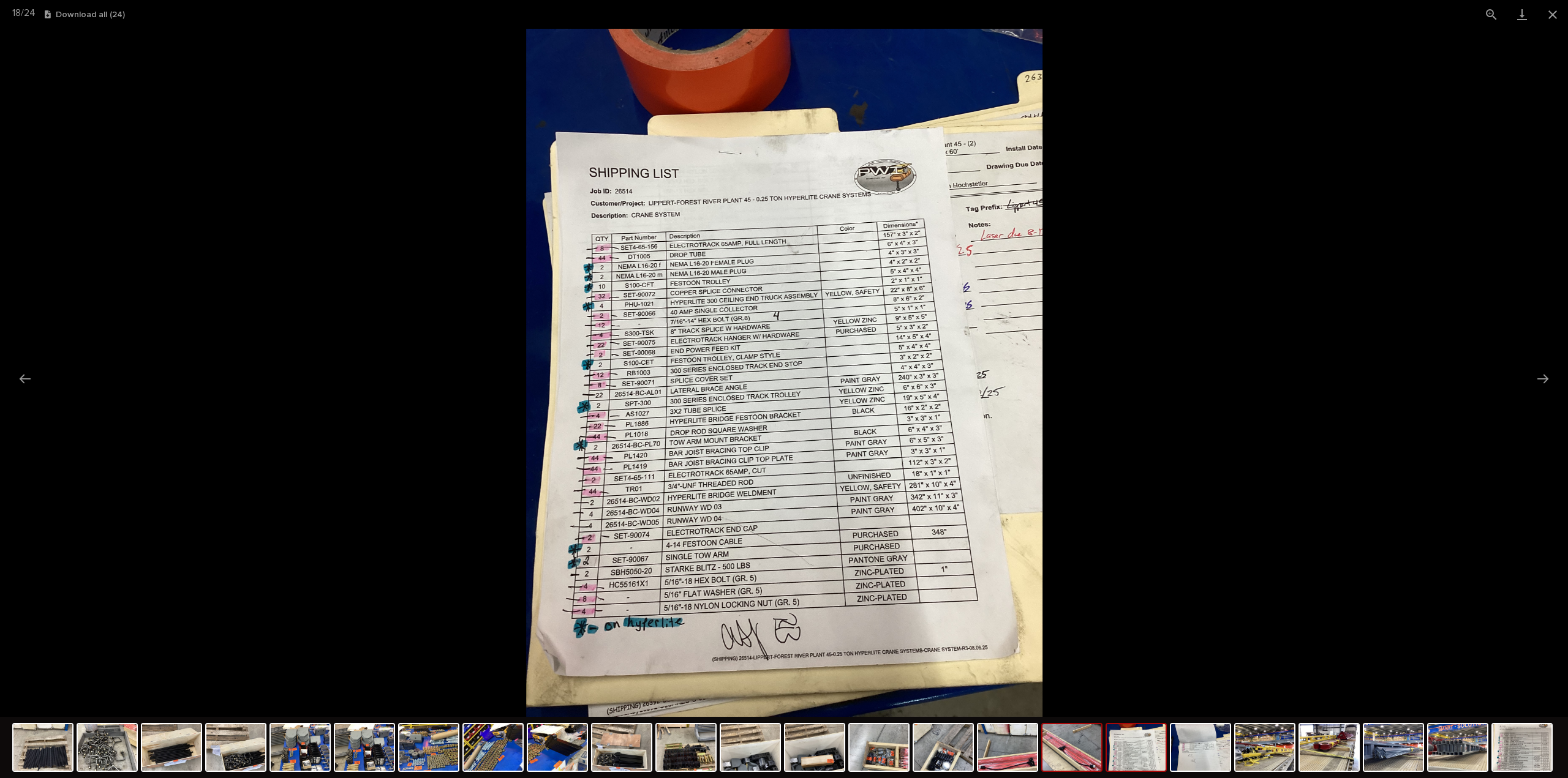
click at [1080, 760] on img at bounding box center [1071, 747] width 59 height 46
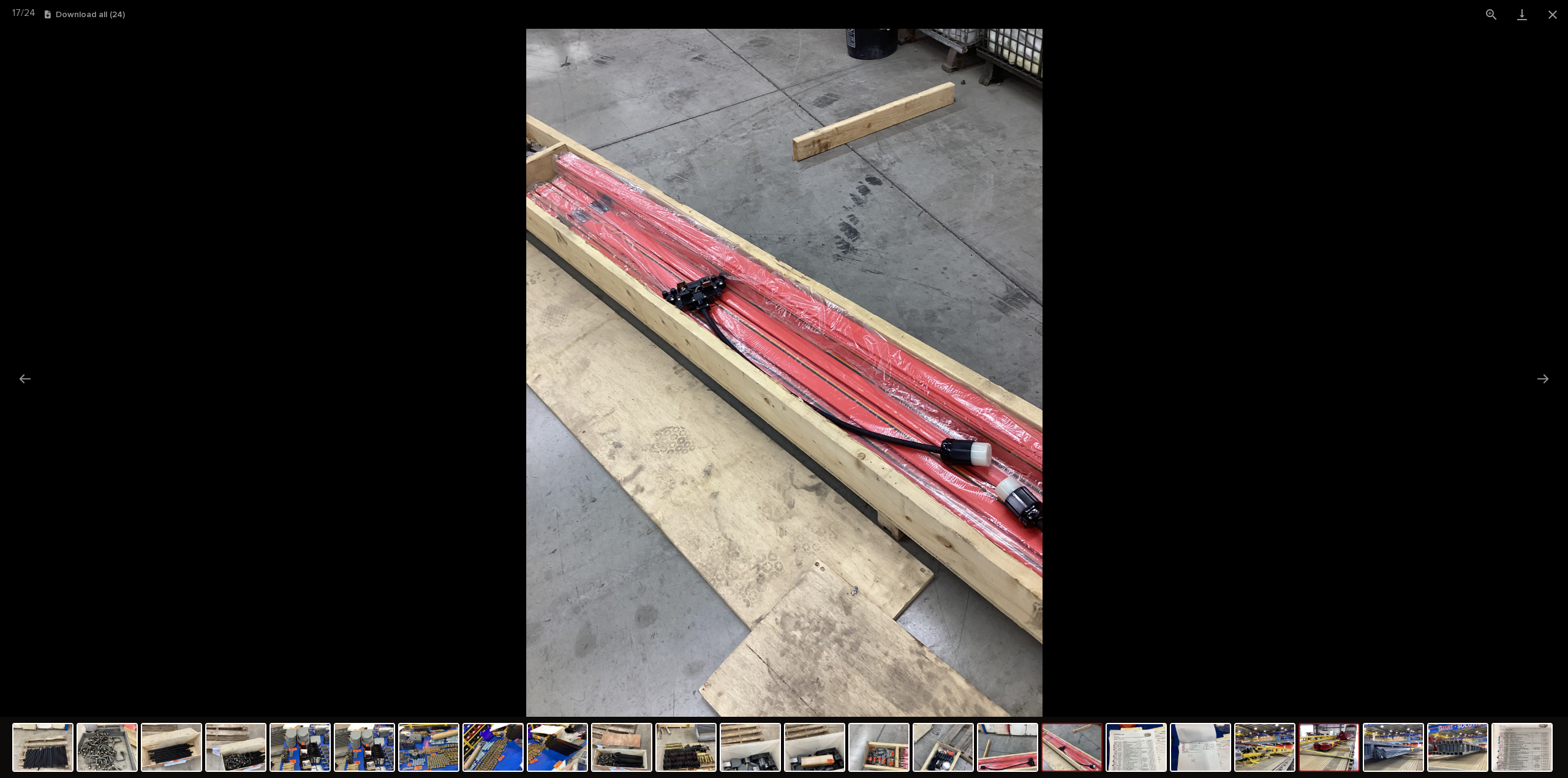
click at [1330, 762] on img at bounding box center [1329, 747] width 59 height 46
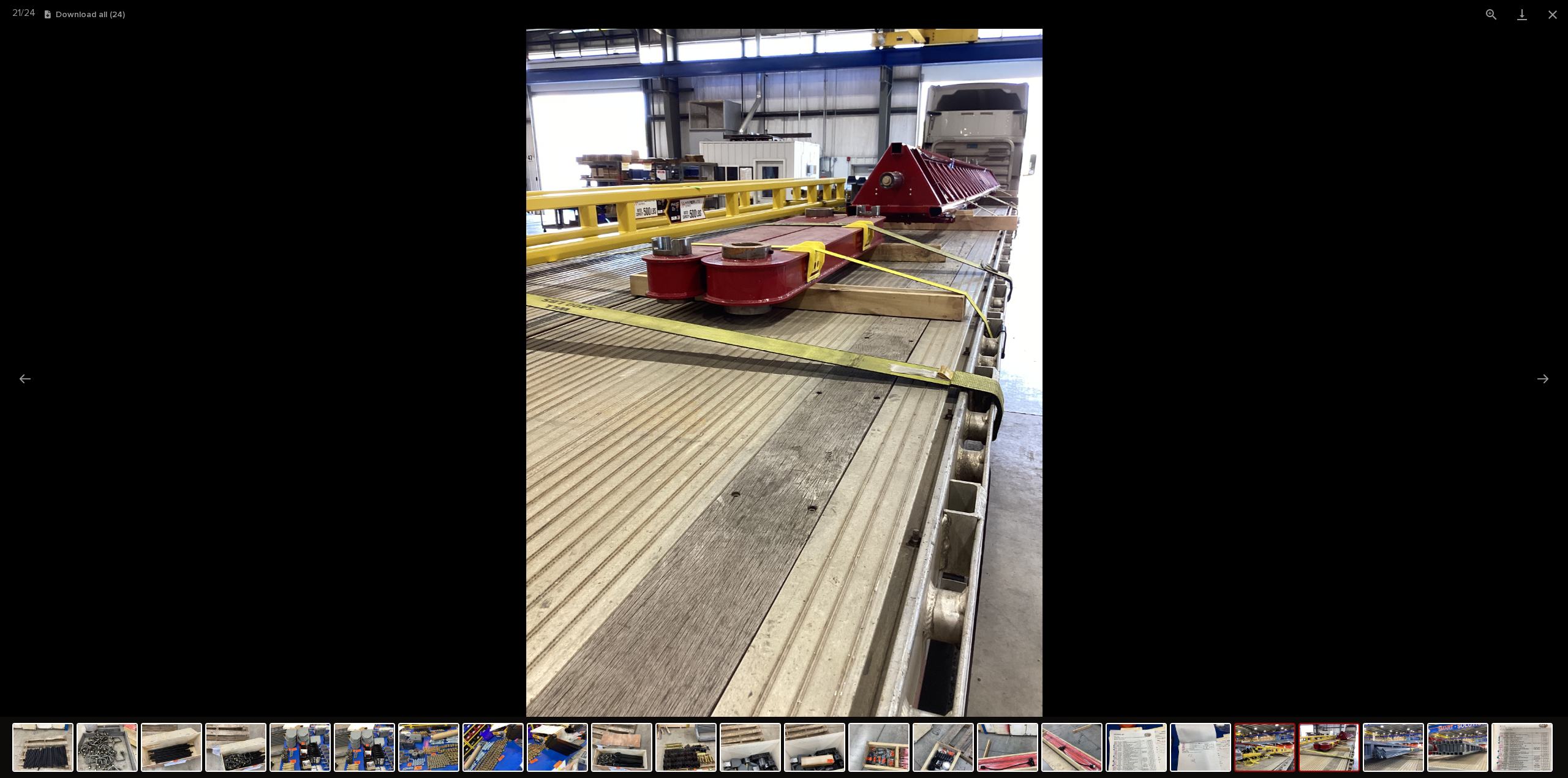
click at [1290, 765] on img at bounding box center [1264, 747] width 59 height 46
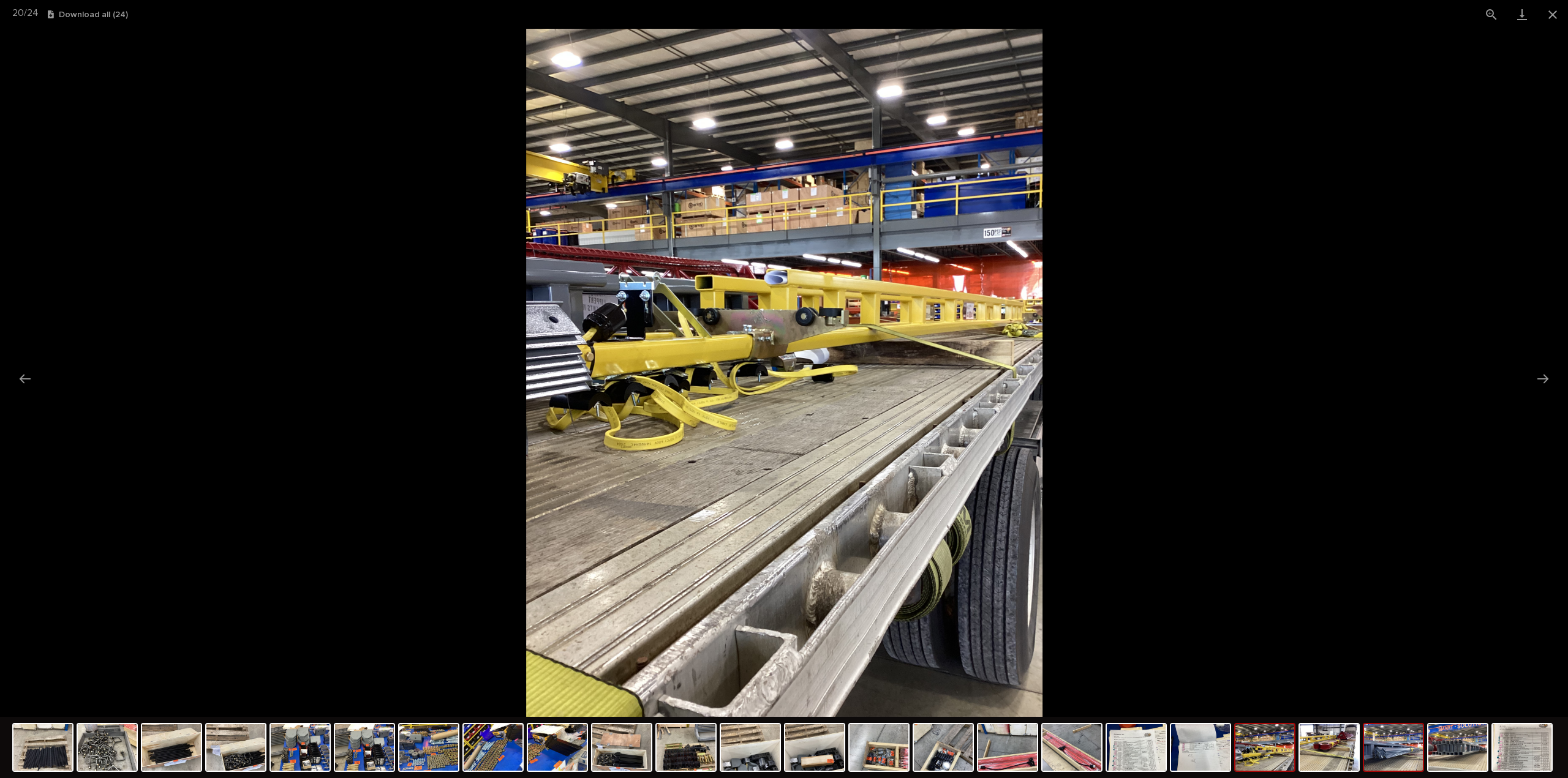
click at [1396, 750] on img at bounding box center [1393, 747] width 59 height 46
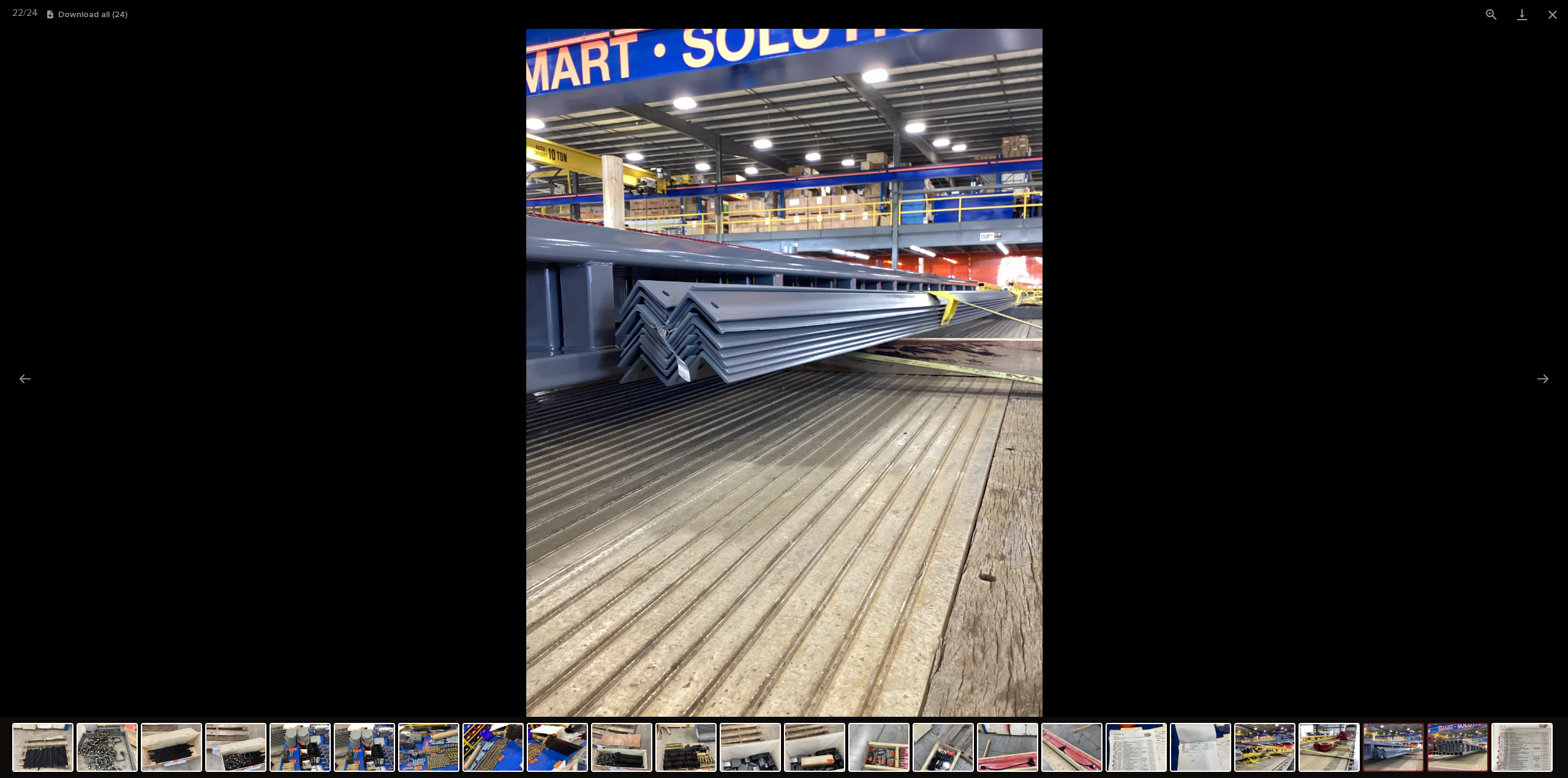
click at [1462, 758] on img at bounding box center [1457, 747] width 59 height 46
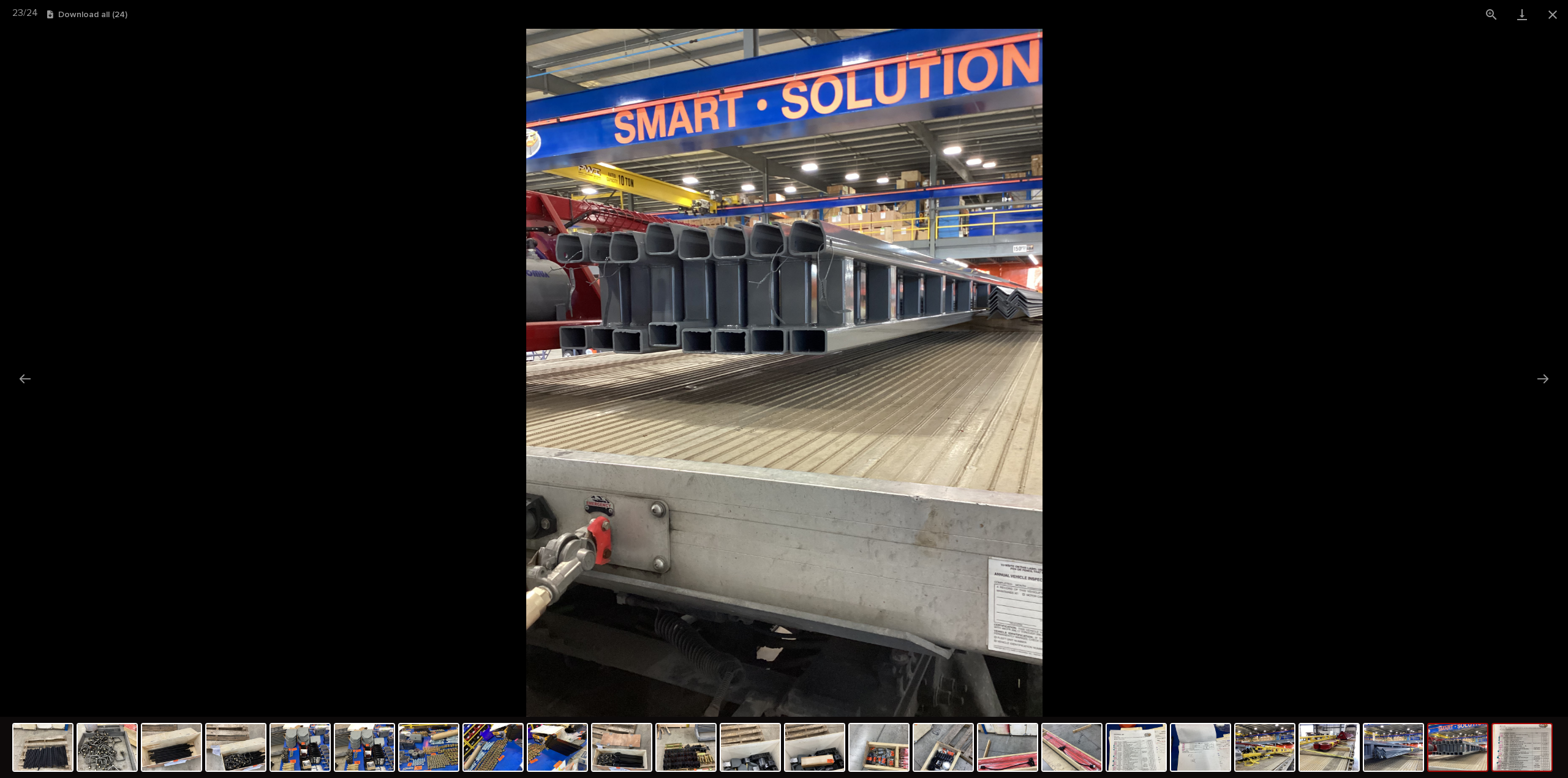
click at [1519, 765] on img at bounding box center [1522, 747] width 59 height 46
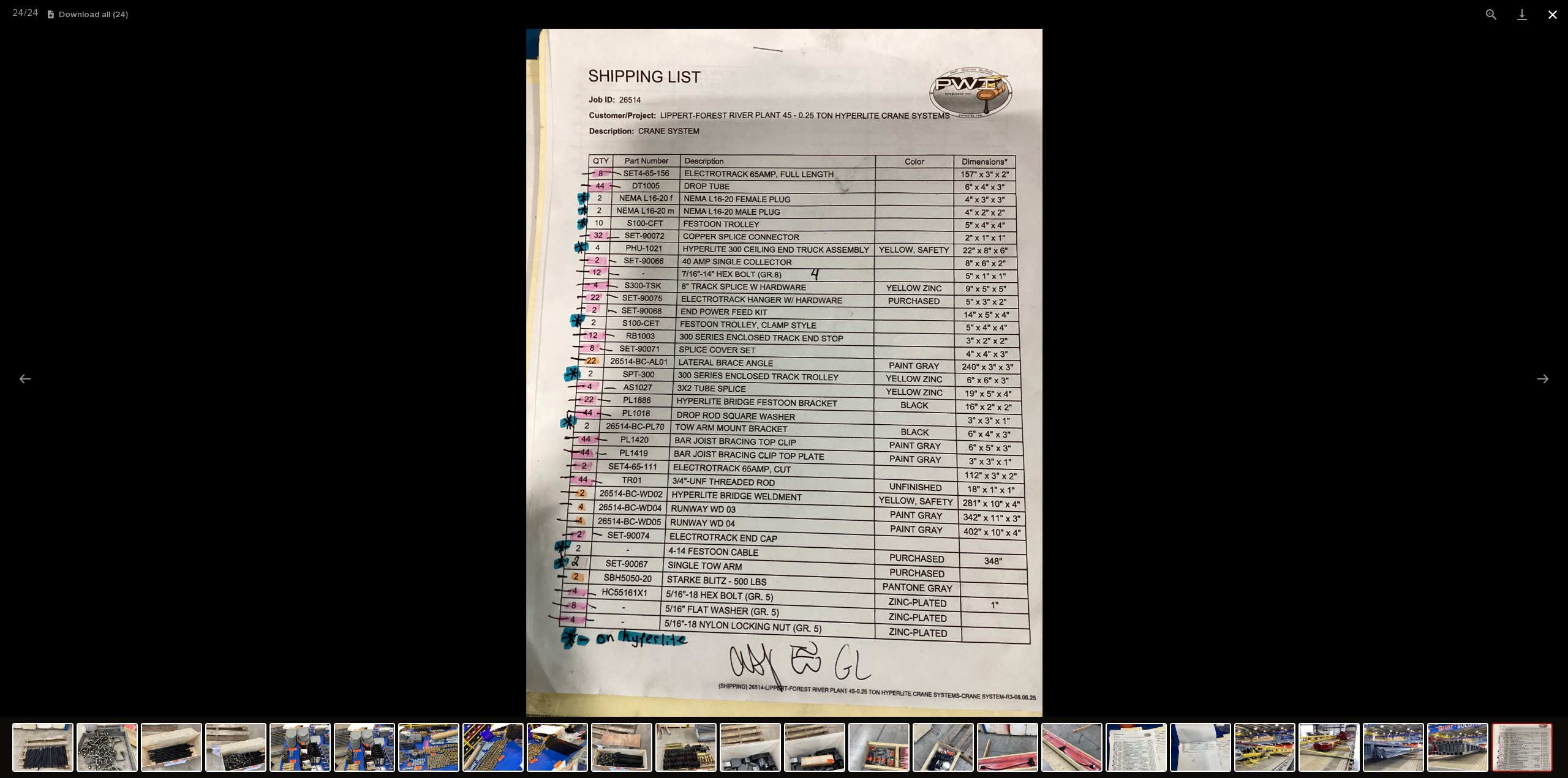
click at [1553, 16] on button "Close gallery" at bounding box center [1552, 14] width 30 height 29
